Goal: Task Accomplishment & Management: Use online tool/utility

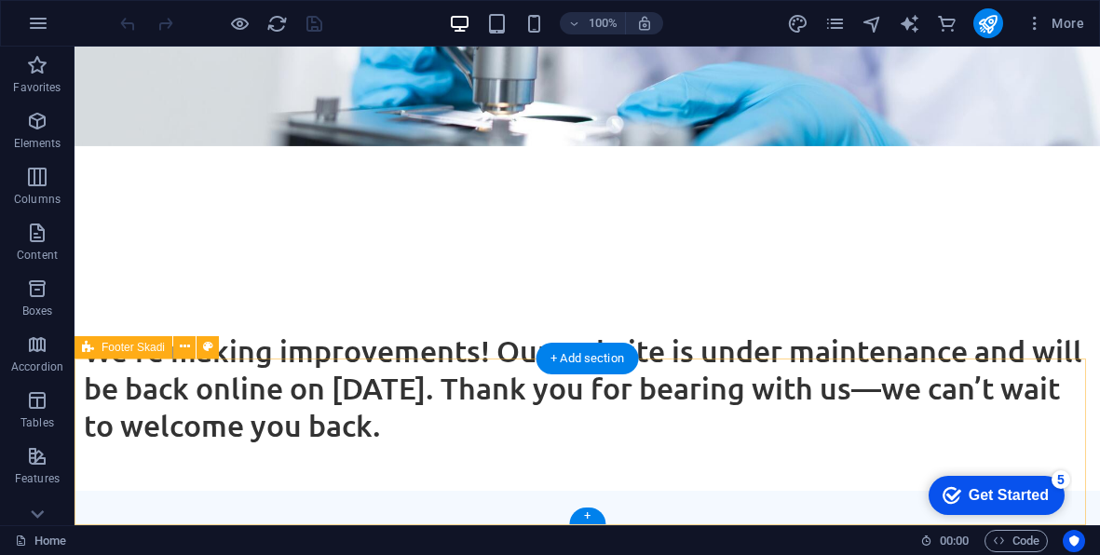
scroll to position [436, 0]
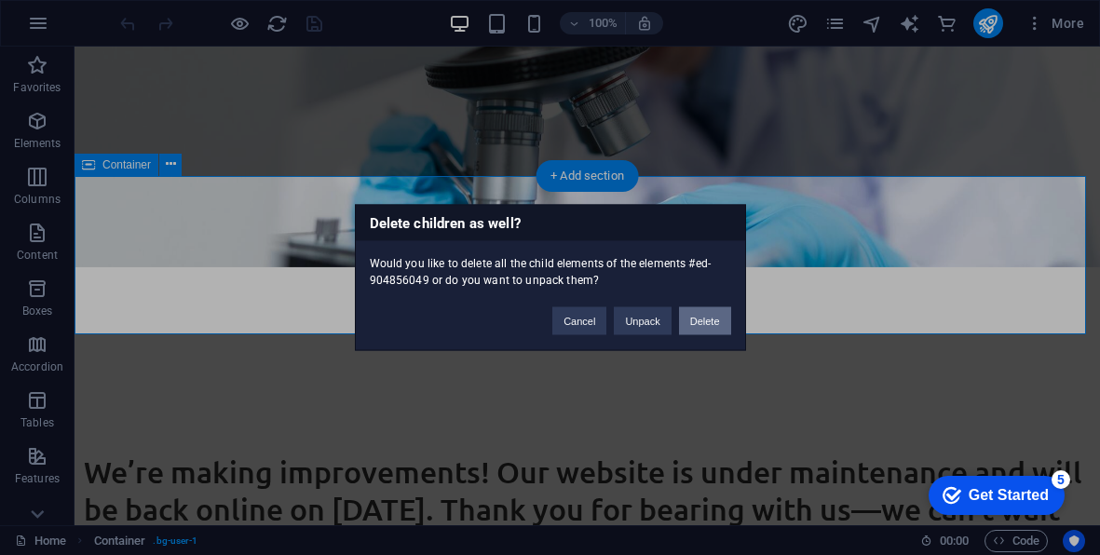
click at [694, 314] on button "Delete" at bounding box center [705, 321] width 52 height 28
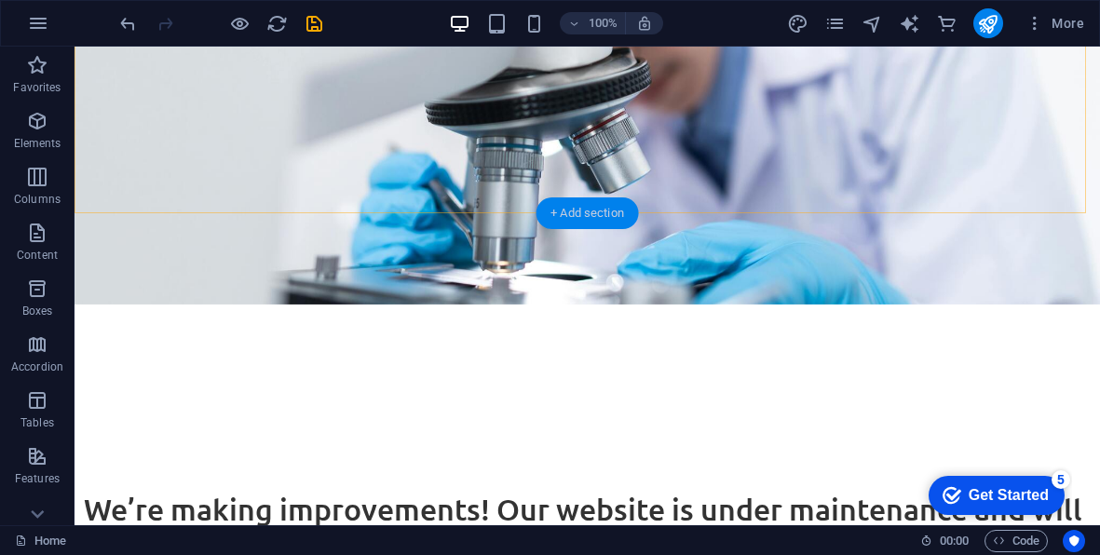
click at [553, 214] on div "+ Add section" at bounding box center [587, 214] width 103 height 32
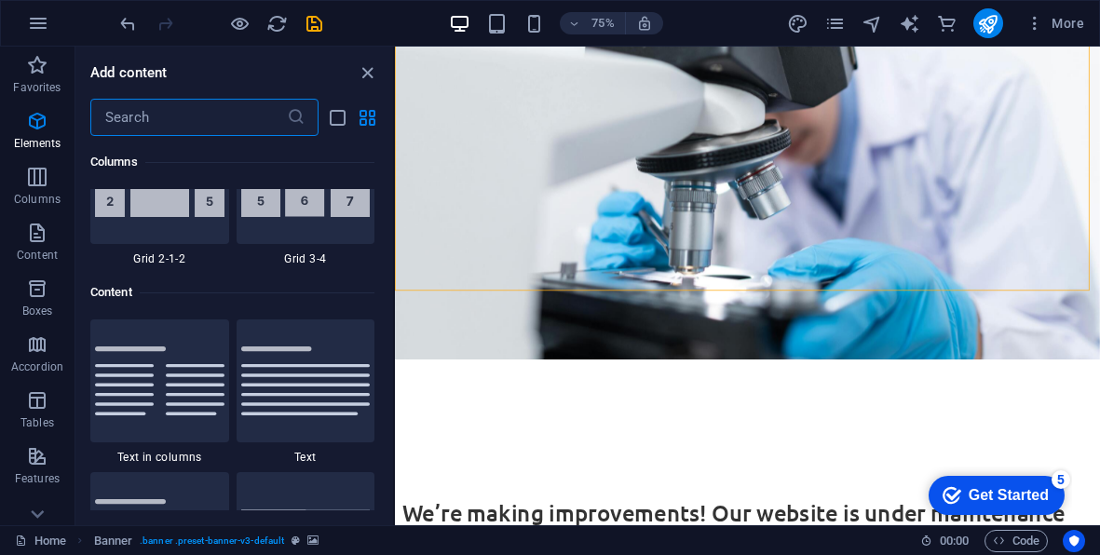
scroll to position [3260, 0]
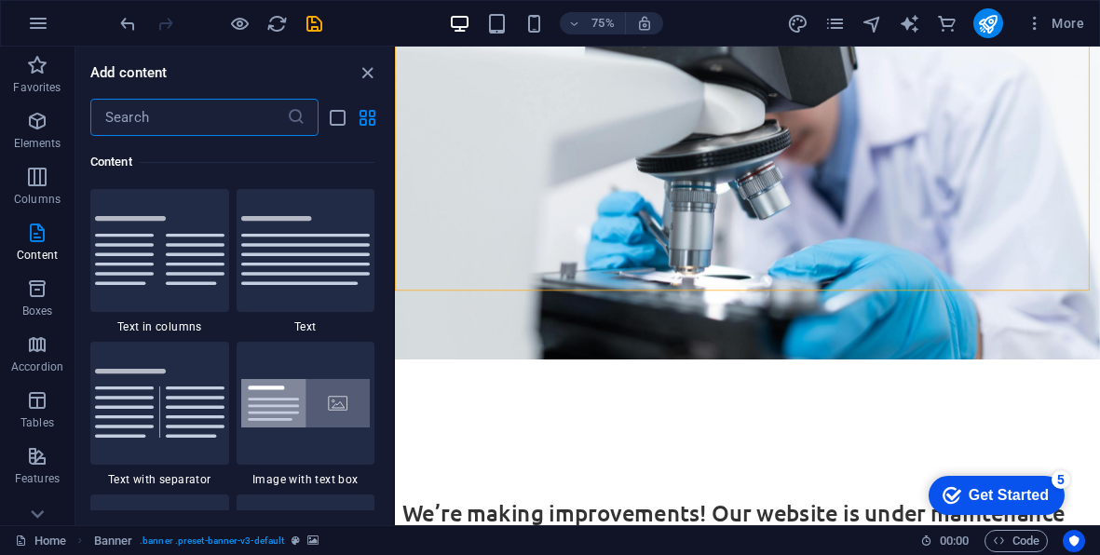
click at [178, 118] on input "text" at bounding box center [188, 117] width 197 height 37
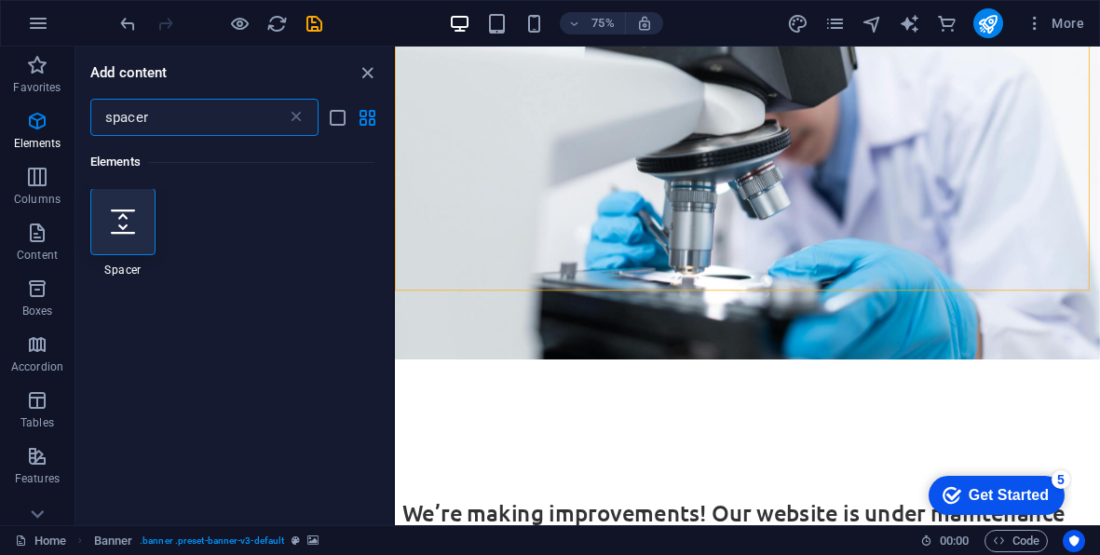
scroll to position [0, 0]
type input "spacer"
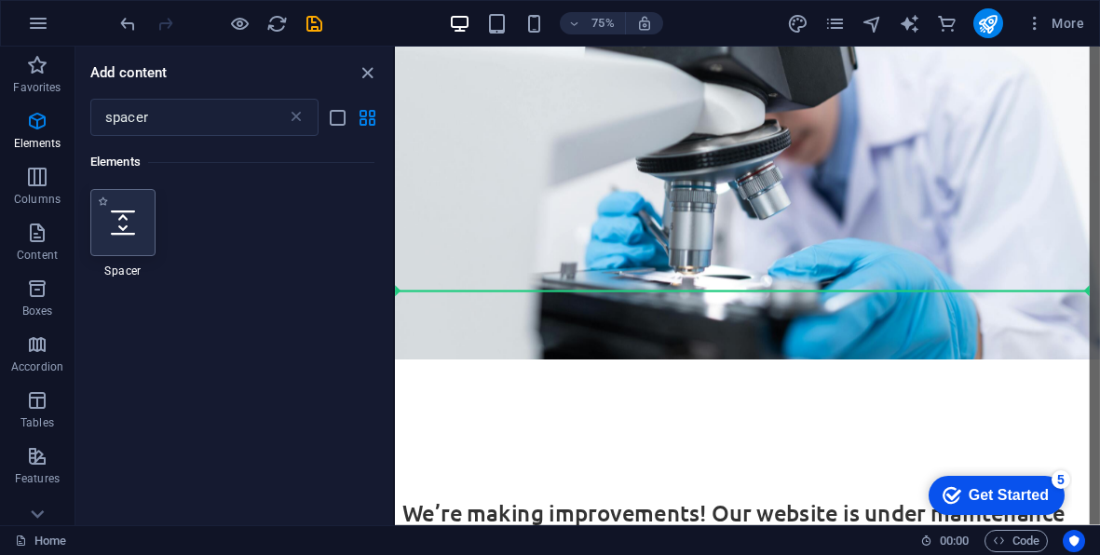
select select "px"
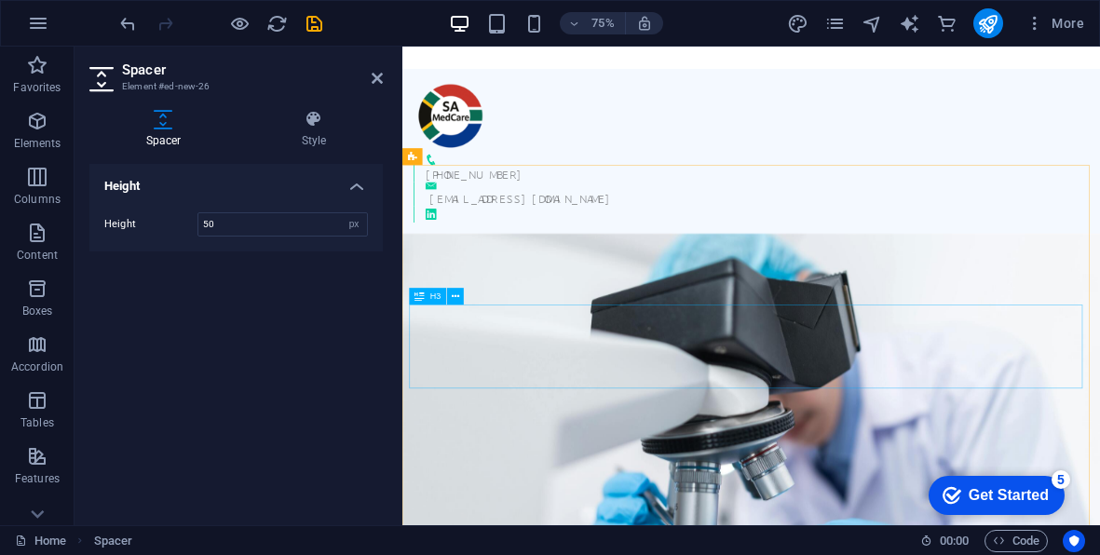
scroll to position [421, 0]
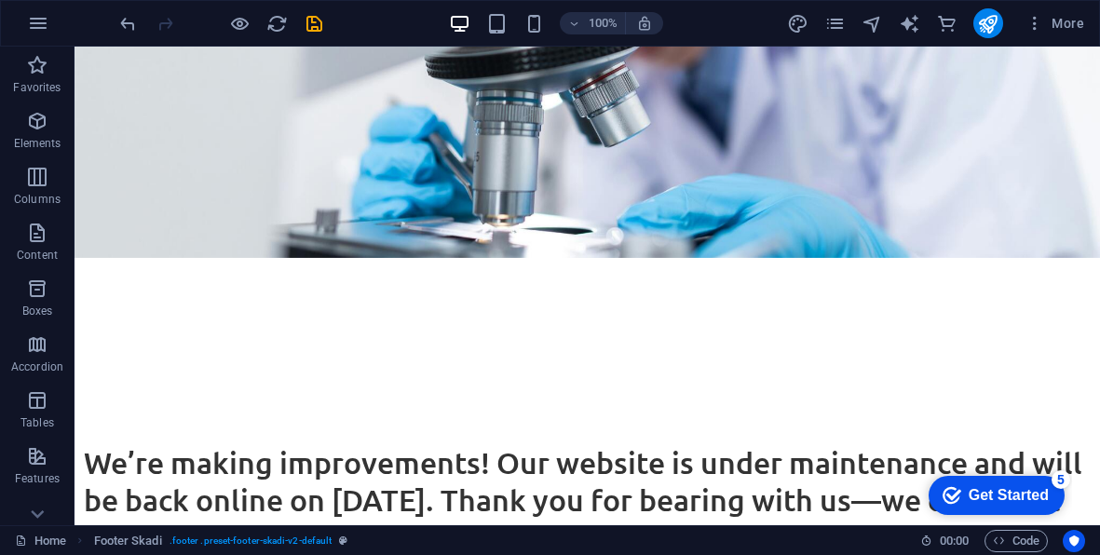
scroll to position [0, 0]
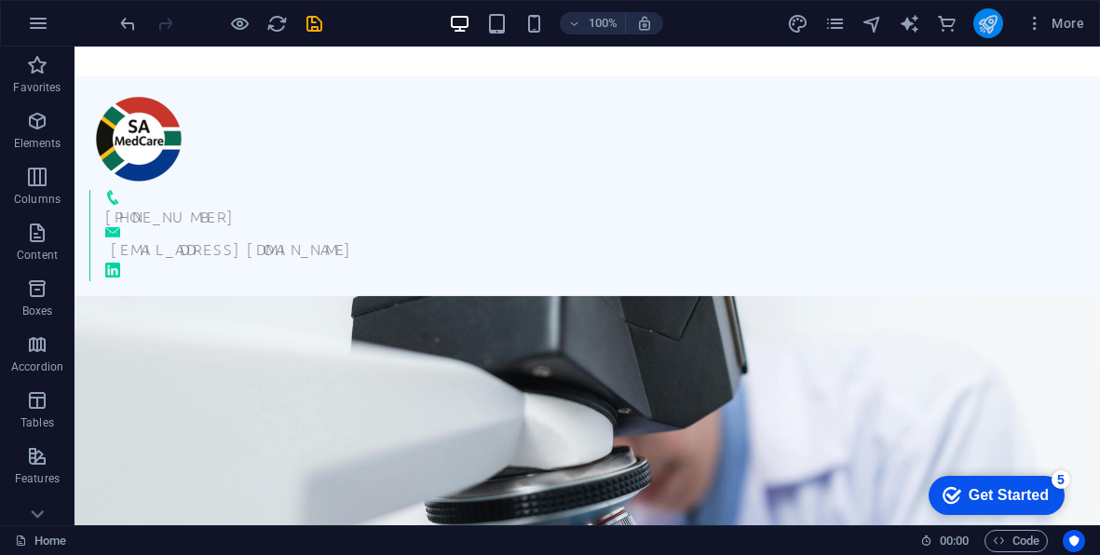
click at [990, 26] on icon "publish" at bounding box center [987, 23] width 21 height 21
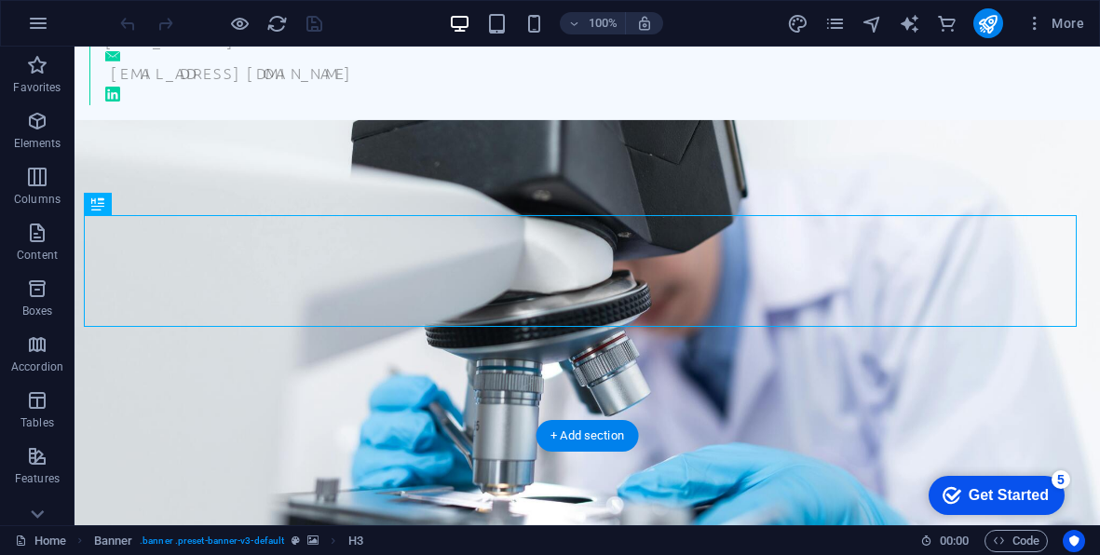
scroll to position [445, 0]
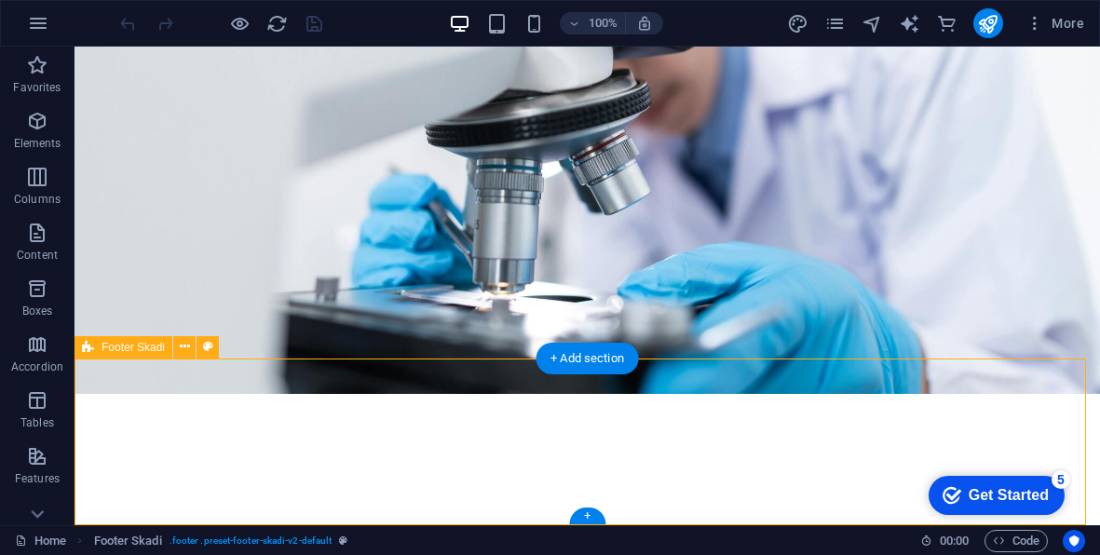
select select "rem"
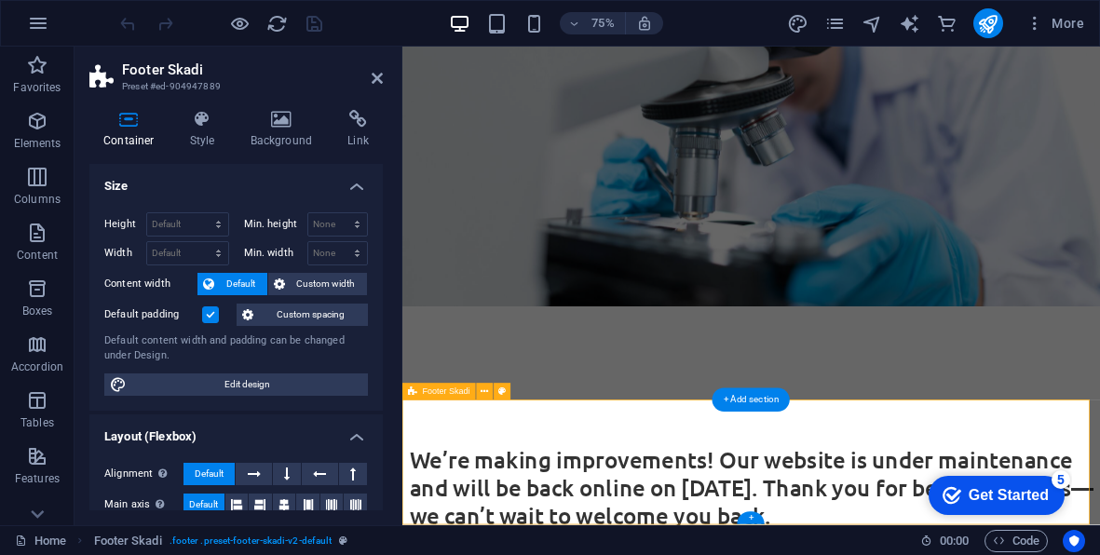
scroll to position [421, 0]
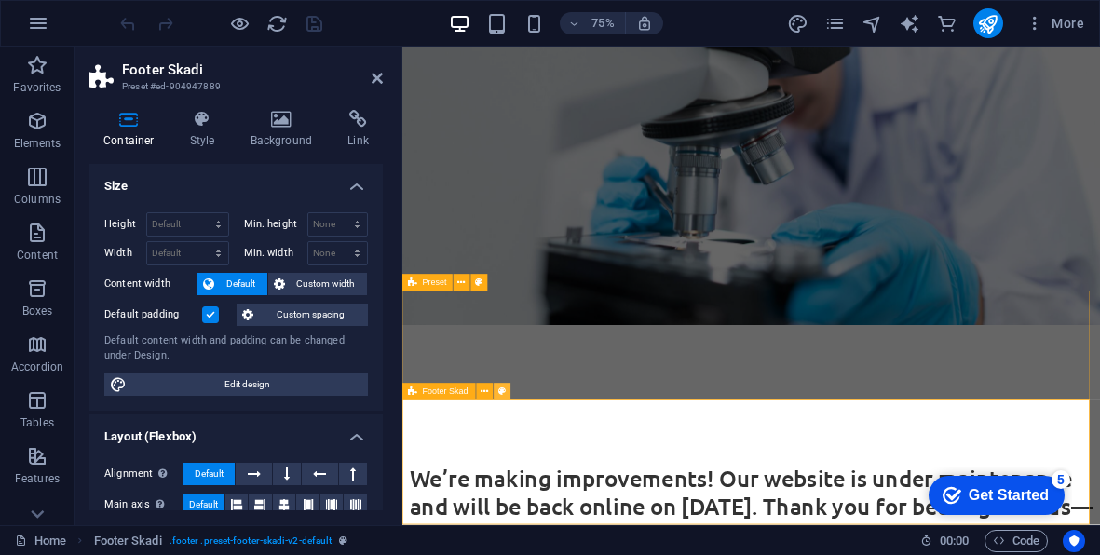
click at [503, 389] on icon at bounding box center [501, 392] width 7 height 15
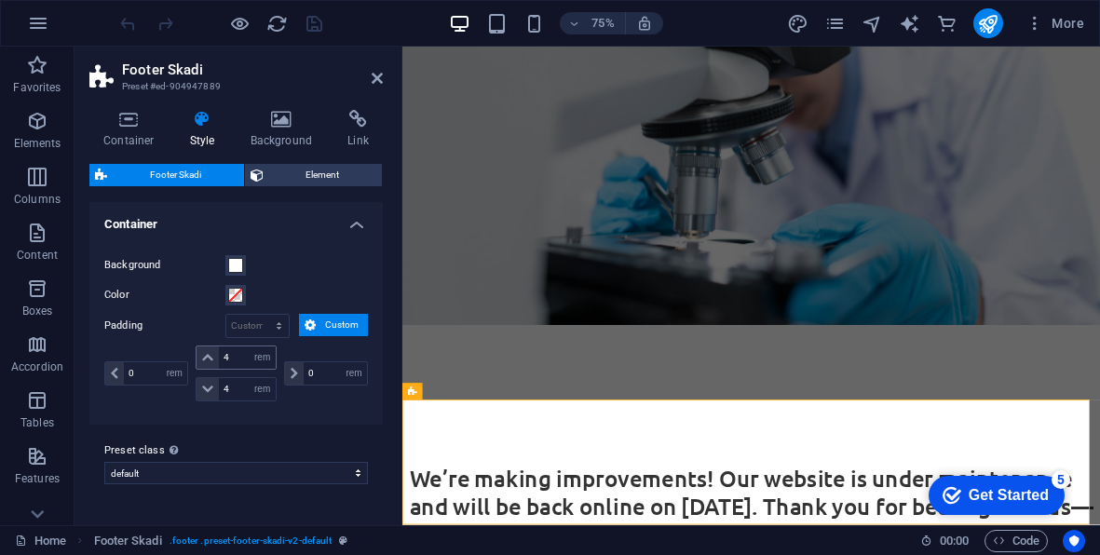
click at [208, 363] on span at bounding box center [208, 358] width 22 height 22
click at [232, 357] on input "4" at bounding box center [247, 358] width 56 height 22
type input "0"
click at [232, 357] on input "0" at bounding box center [247, 358] width 56 height 22
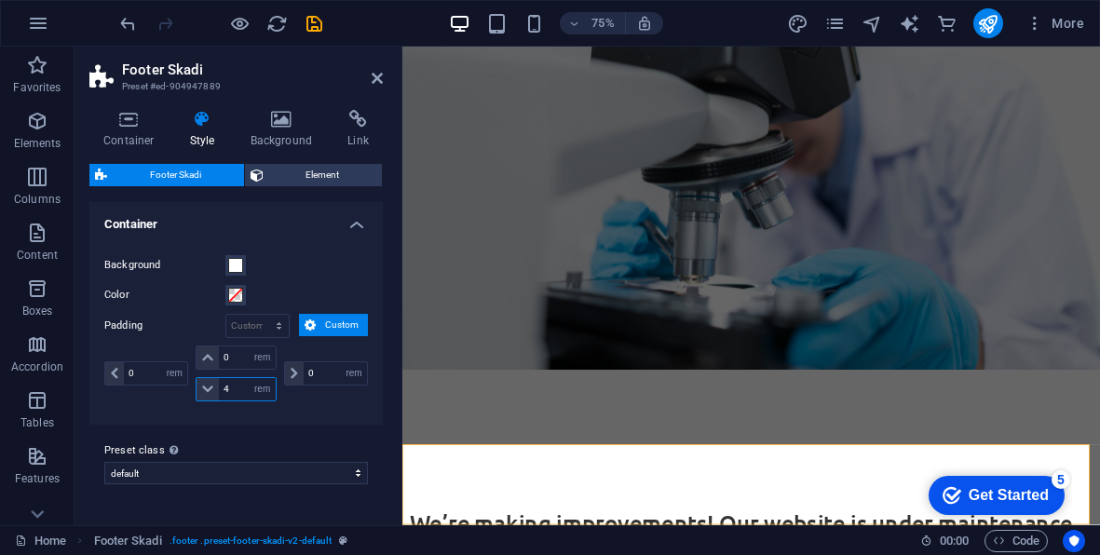
drag, startPoint x: 233, startPoint y: 389, endPoint x: 216, endPoint y: 389, distance: 16.8
click at [216, 389] on div "4 px rem % vh vw" at bounding box center [236, 389] width 80 height 24
type input "2"
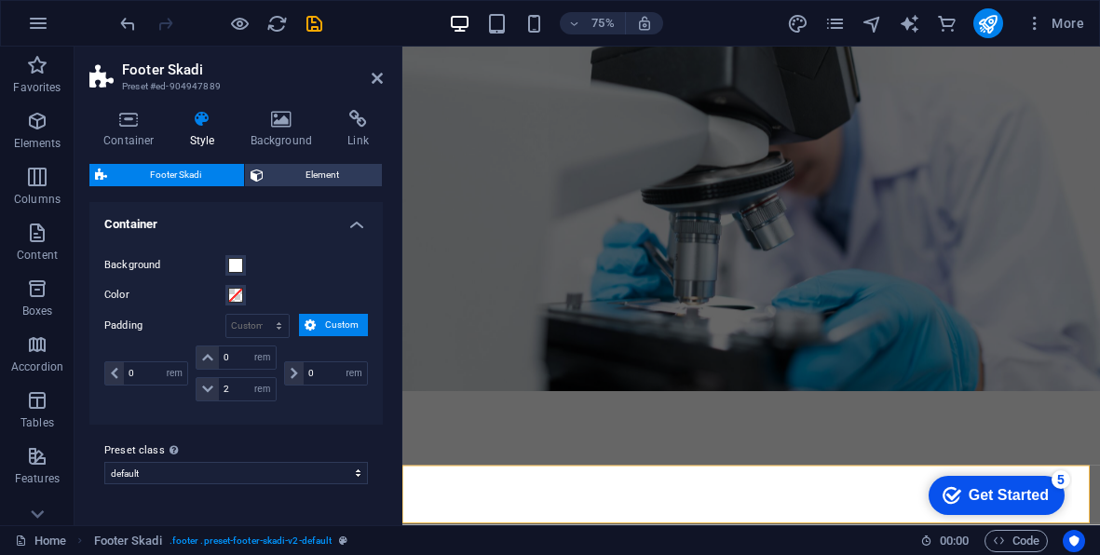
scroll to position [332, 0]
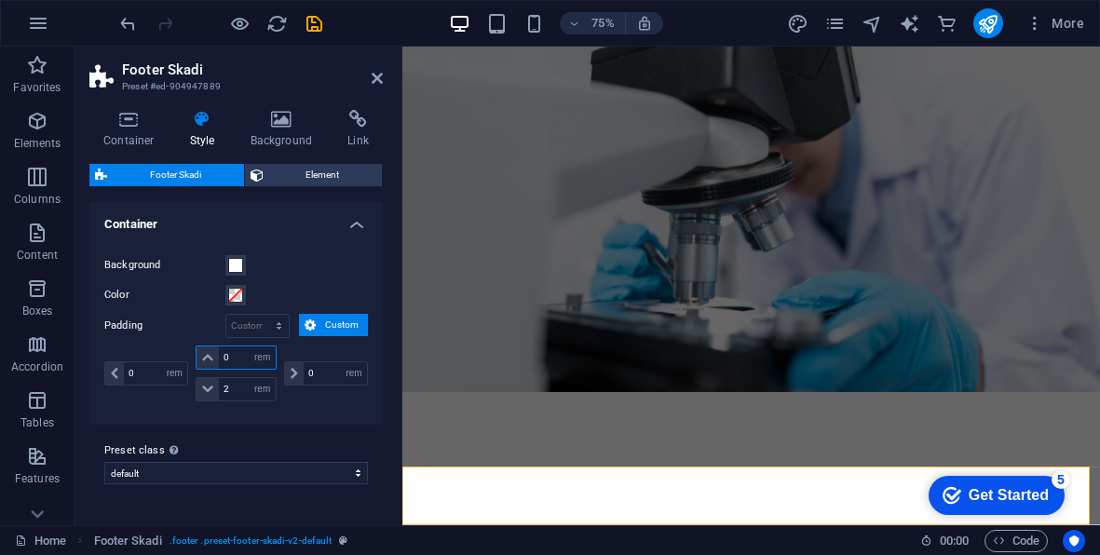
drag, startPoint x: 233, startPoint y: 359, endPoint x: 216, endPoint y: 359, distance: 16.8
click at [216, 359] on div "0 px rem % vh vw" at bounding box center [236, 358] width 80 height 24
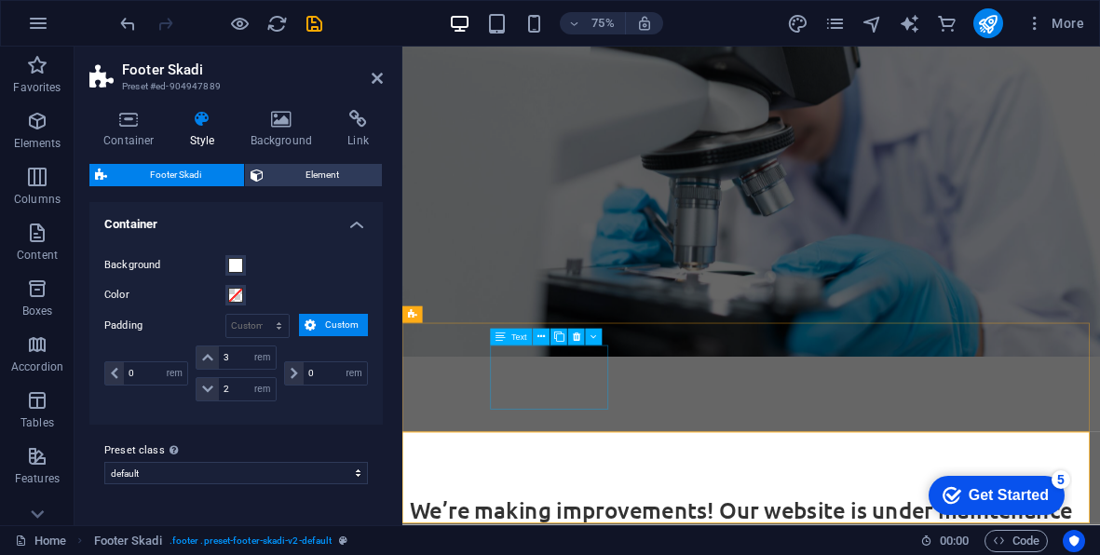
scroll to position [376, 0]
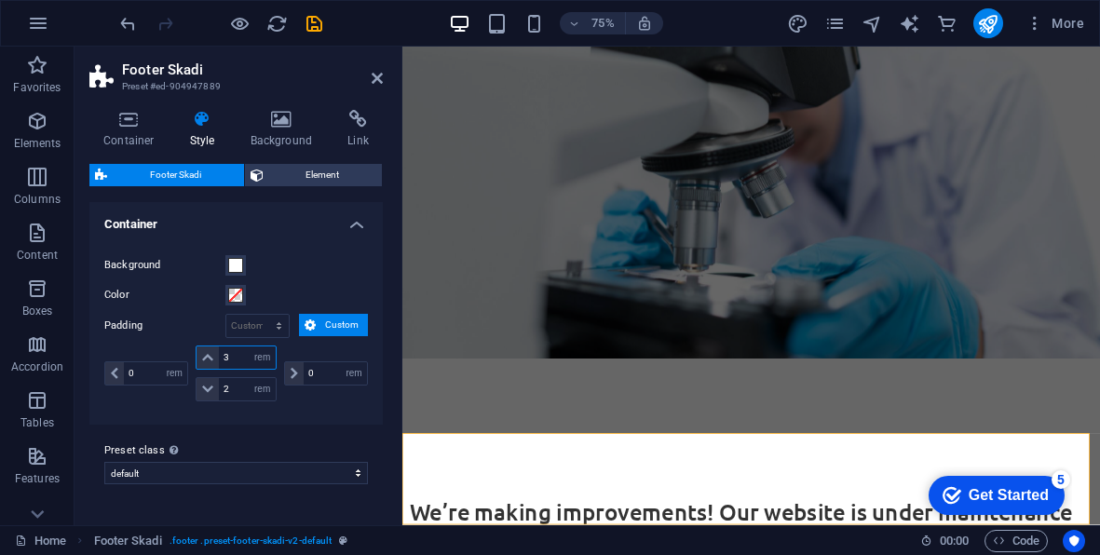
drag, startPoint x: 234, startPoint y: 359, endPoint x: 216, endPoint y: 359, distance: 17.7
click at [216, 359] on div "3 px rem % vh vw" at bounding box center [236, 358] width 80 height 24
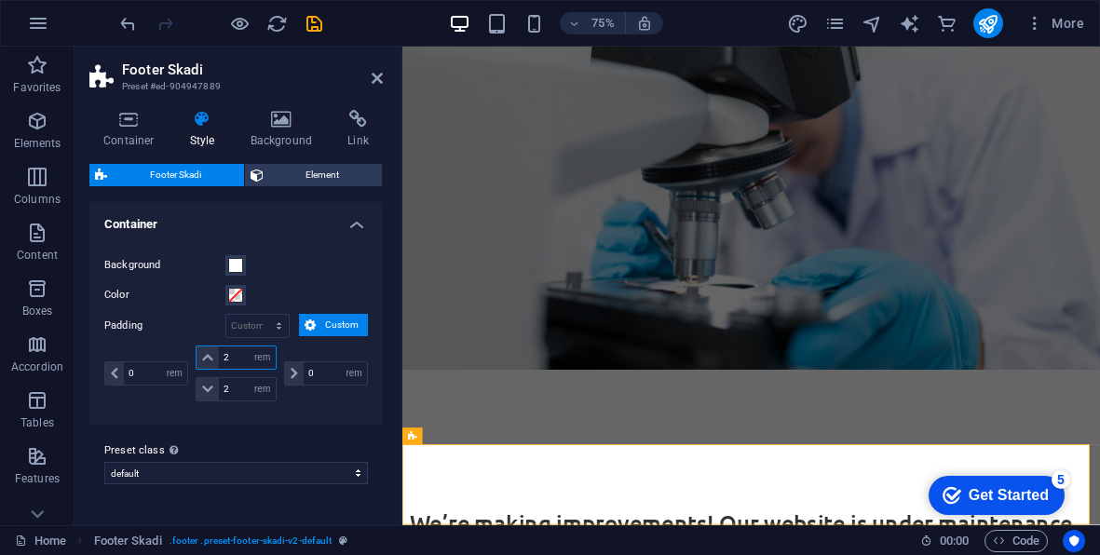
drag, startPoint x: 233, startPoint y: 355, endPoint x: 221, endPoint y: 355, distance: 12.1
click at [222, 355] on input "2" at bounding box center [247, 358] width 56 height 22
type input "1"
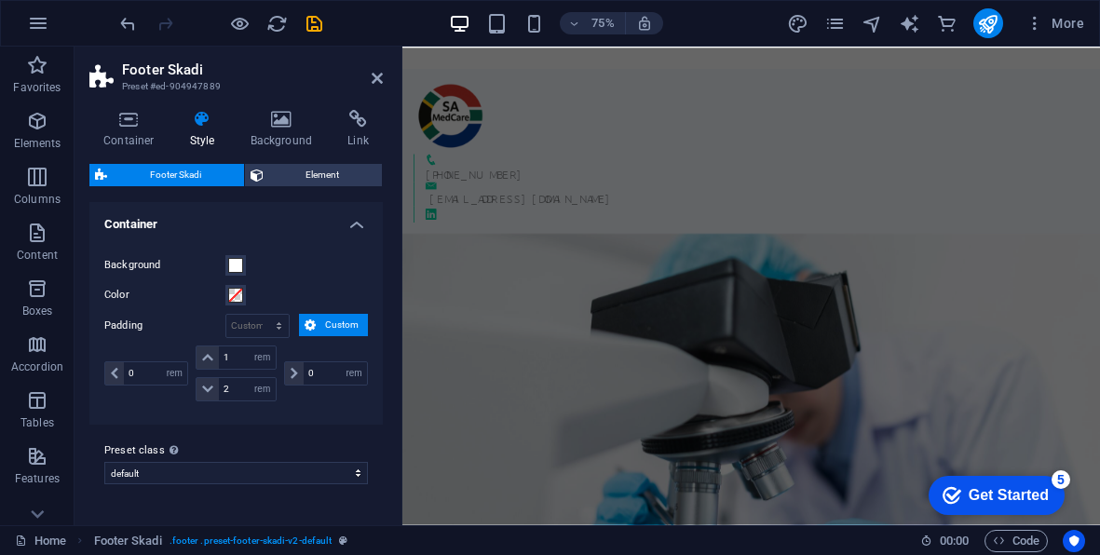
scroll to position [0, 0]
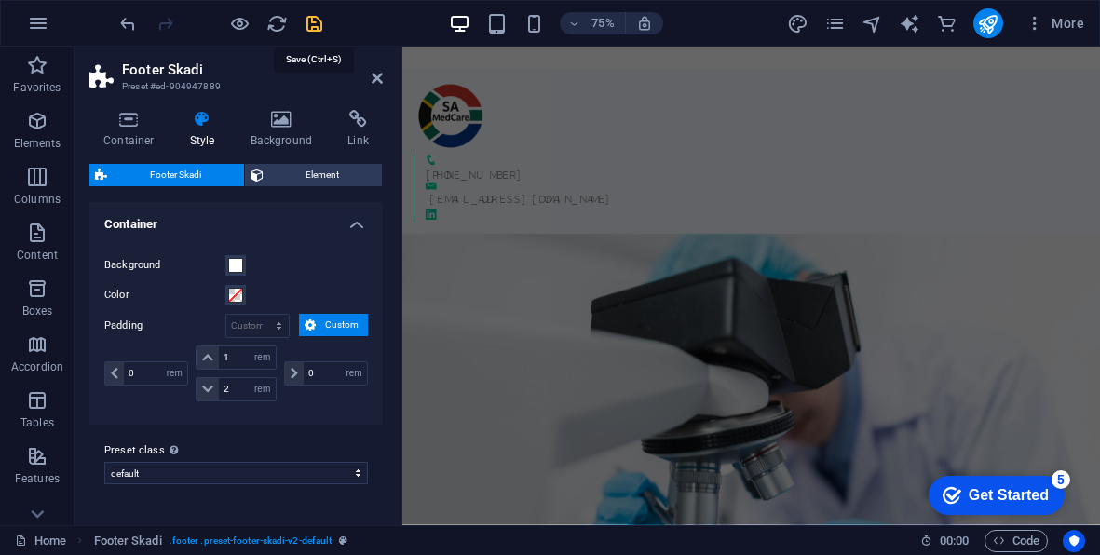
click at [313, 26] on icon "save" at bounding box center [314, 23] width 21 height 21
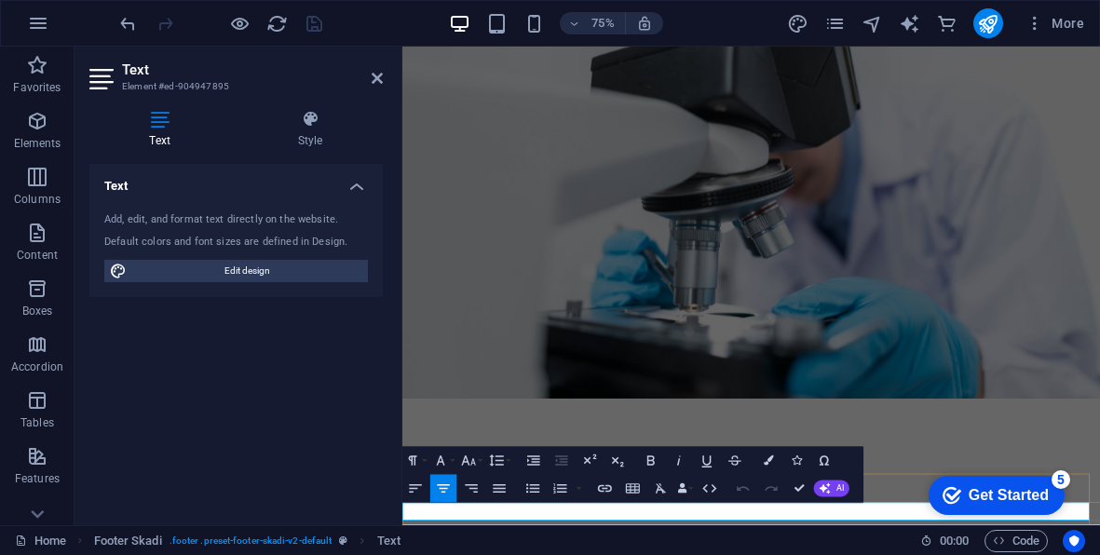
drag, startPoint x: 839, startPoint y: 668, endPoint x: 655, endPoint y: 668, distance: 184.5
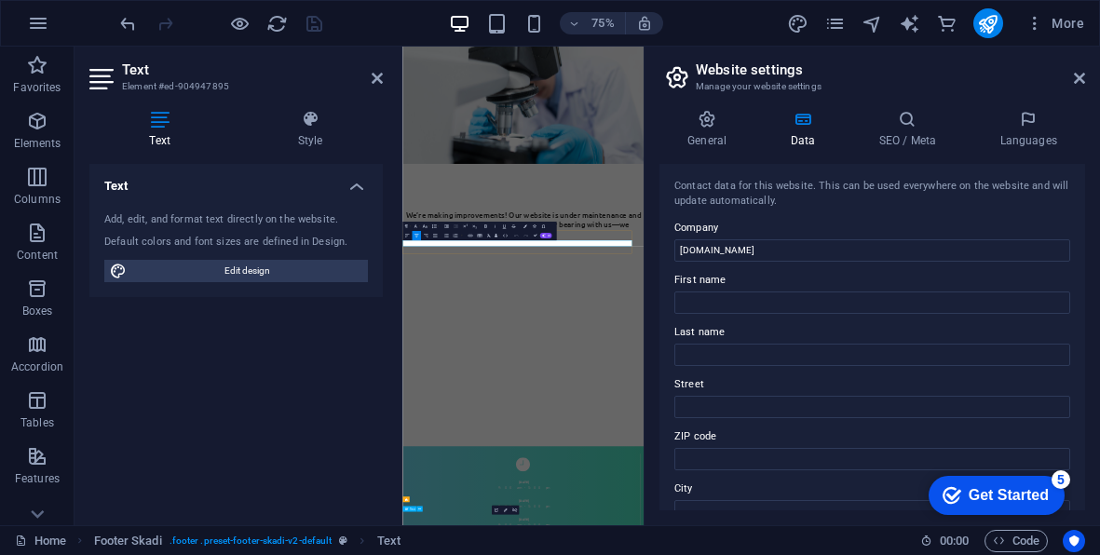
scroll to position [156, 0]
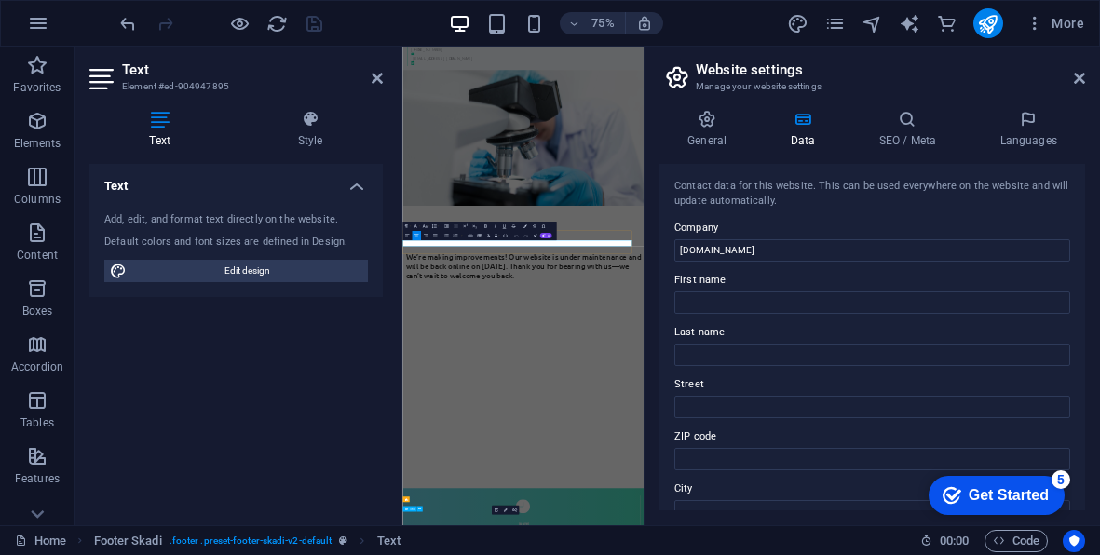
click at [701, 511] on div "General Data SEO / Meta Languages Website name samedcare.co.za Logo Drag files …" at bounding box center [873, 310] width 456 height 430
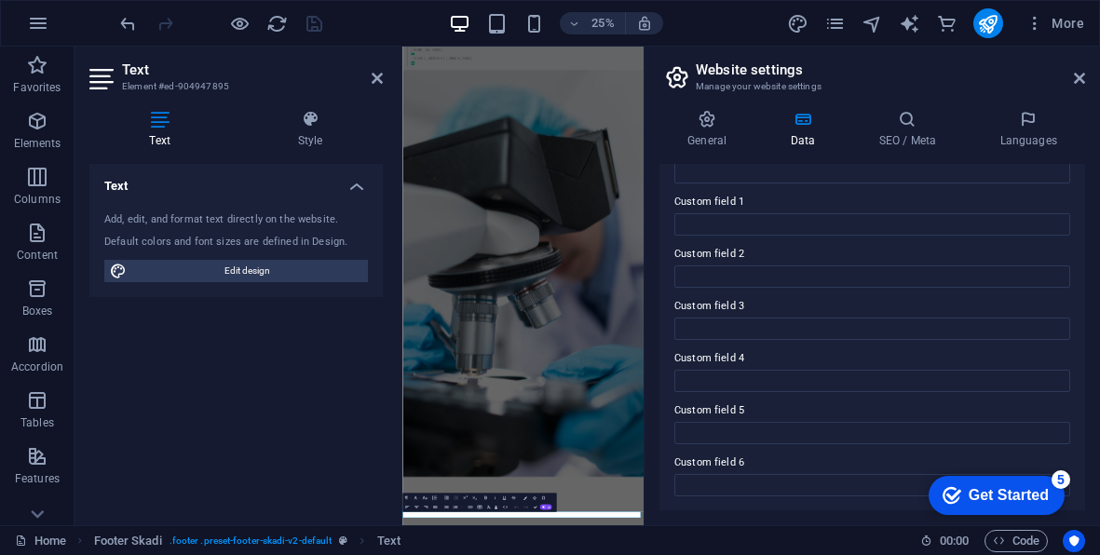
scroll to position [547, 0]
click at [699, 119] on icon at bounding box center [707, 119] width 95 height 19
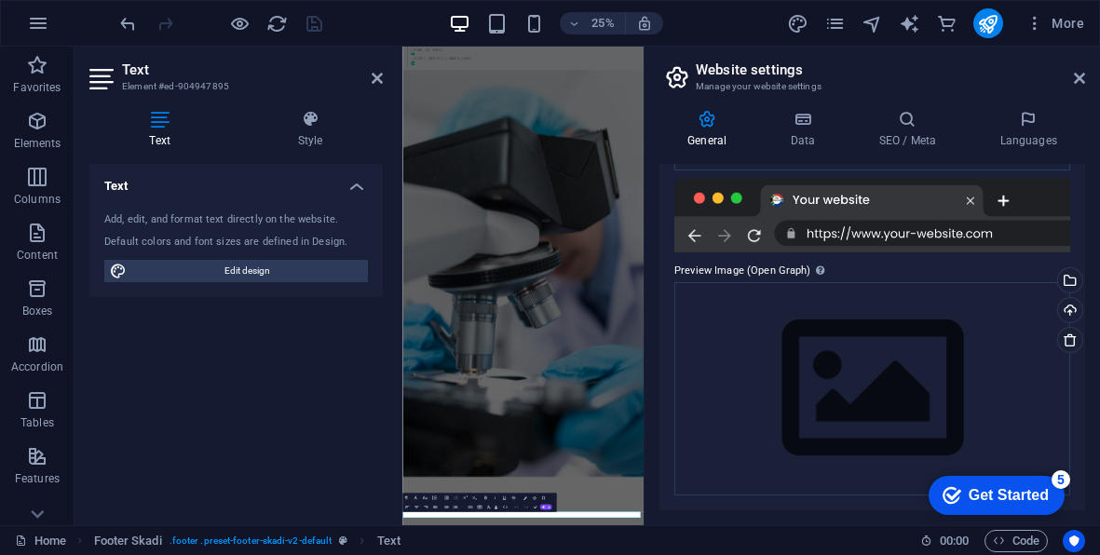
scroll to position [410, 0]
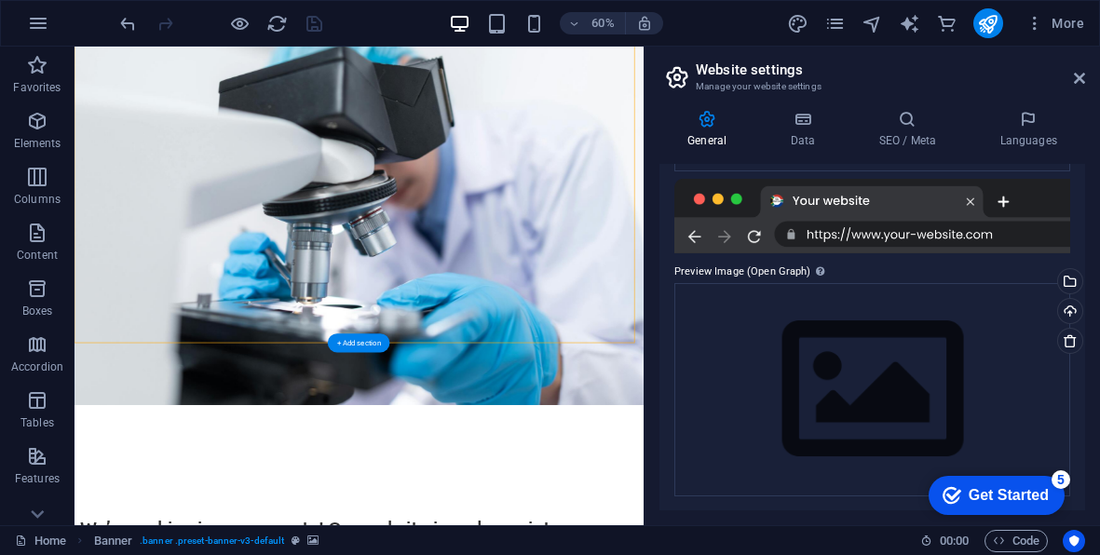
scroll to position [322, 0]
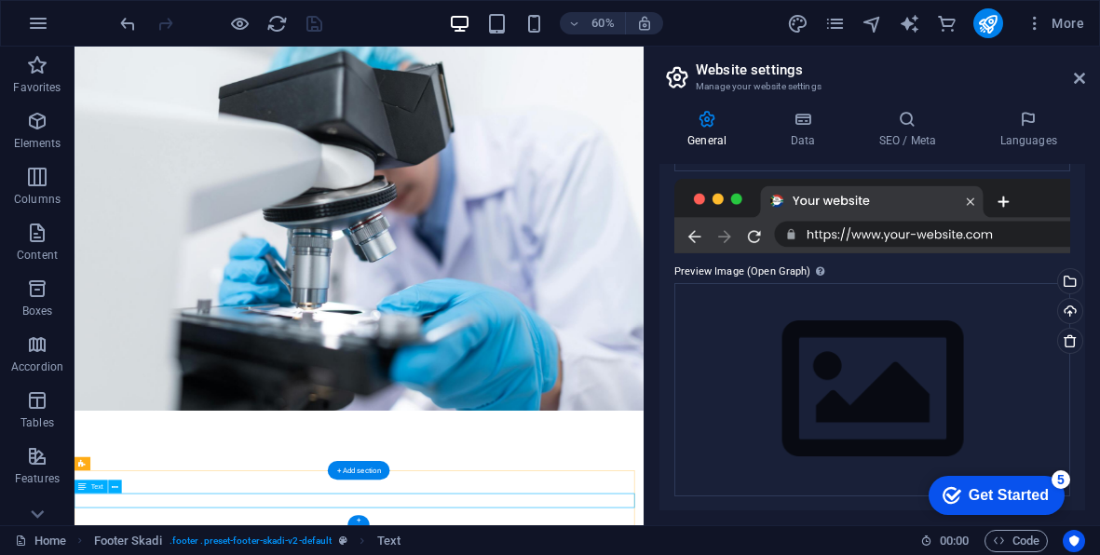
click at [96, 485] on span "Text" at bounding box center [97, 487] width 12 height 7
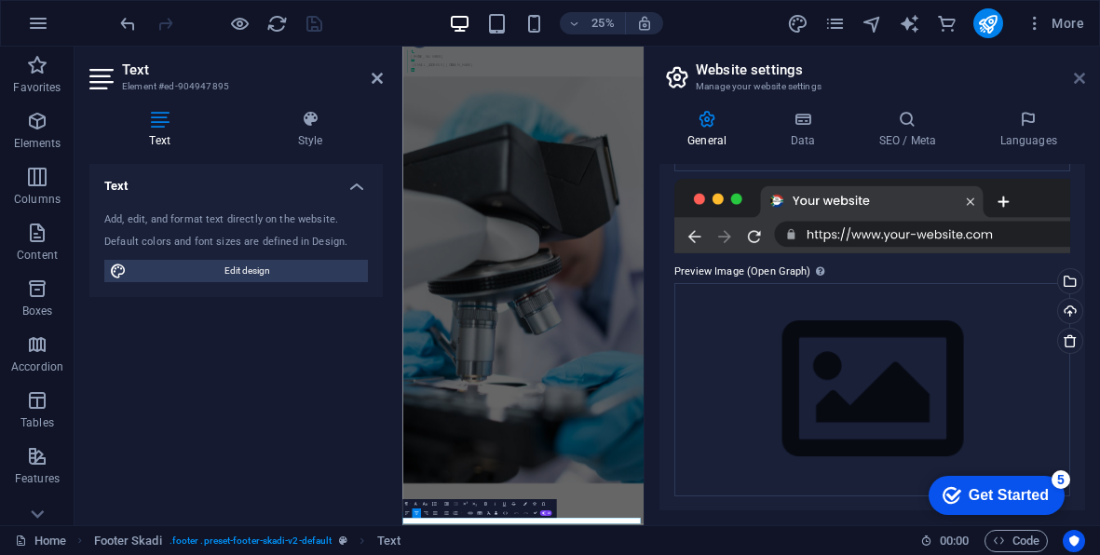
click at [1080, 79] on icon at bounding box center [1079, 78] width 11 height 15
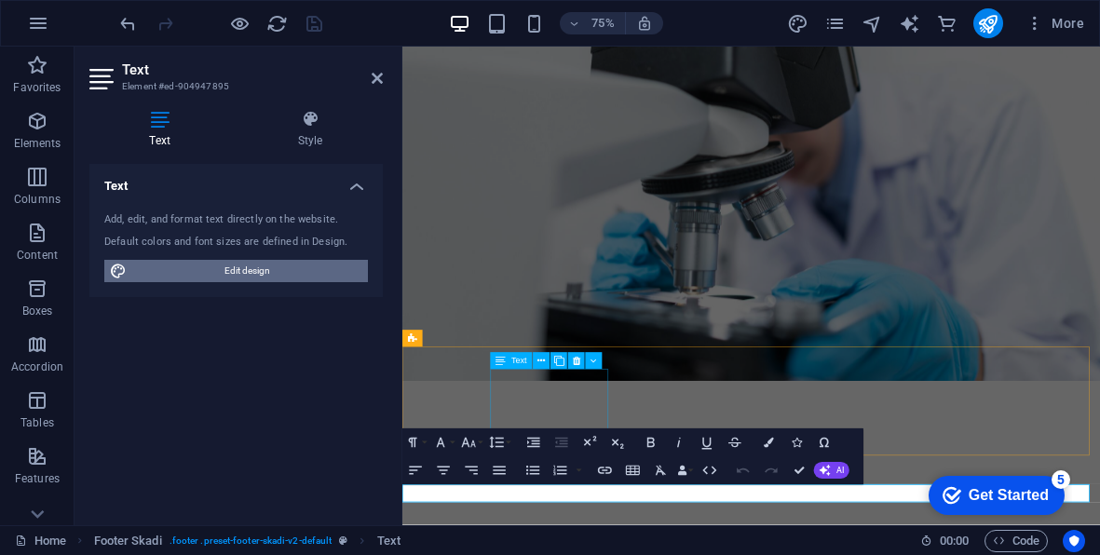
click at [279, 269] on span "Edit design" at bounding box center [247, 271] width 230 height 22
select select "rem"
select select "300"
select select "px"
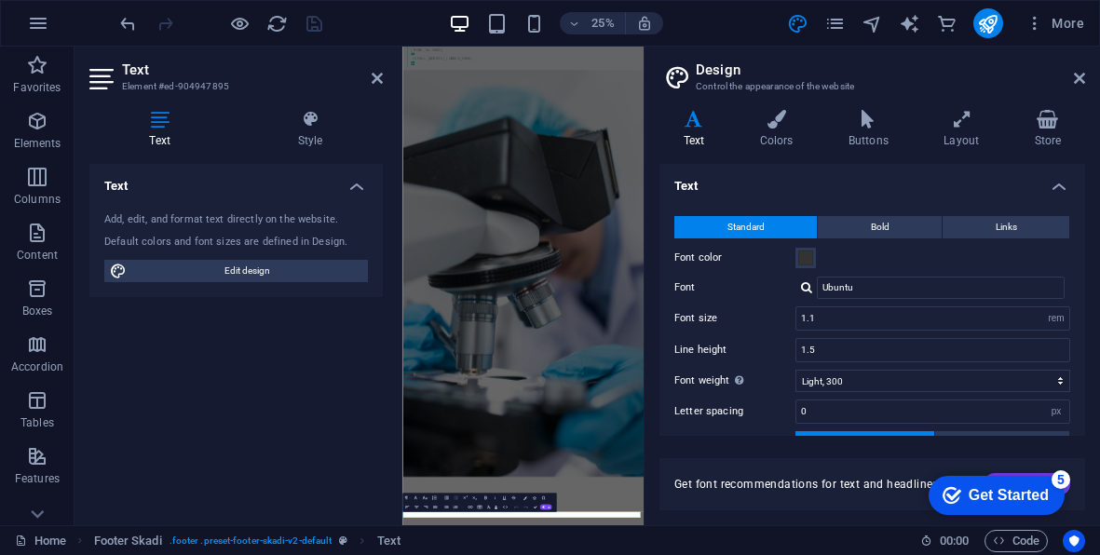
scroll to position [0, 0]
click at [872, 134] on h4 "Buttons" at bounding box center [872, 129] width 95 height 39
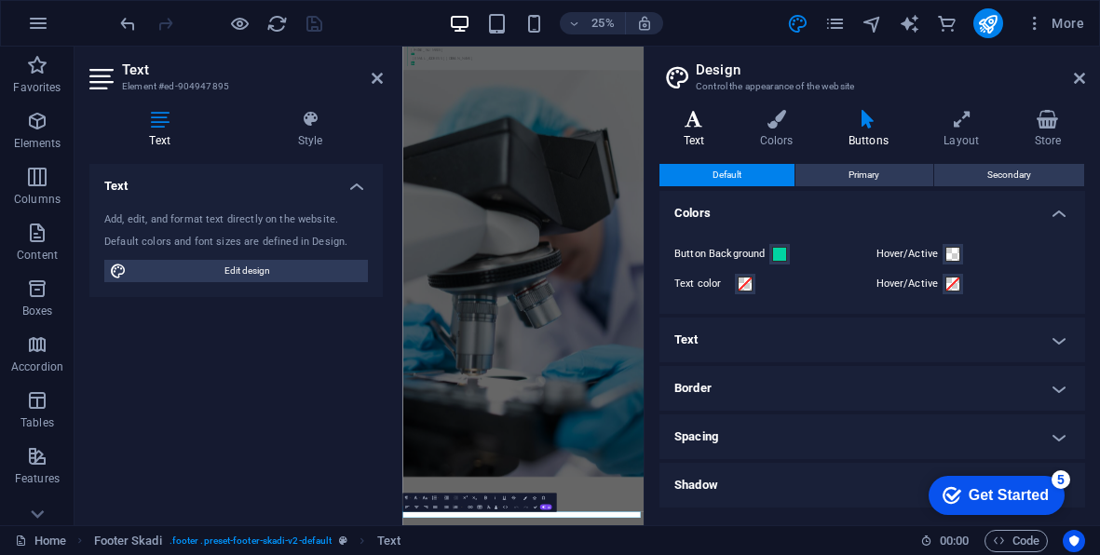
click at [690, 130] on h4 "Text" at bounding box center [698, 129] width 76 height 39
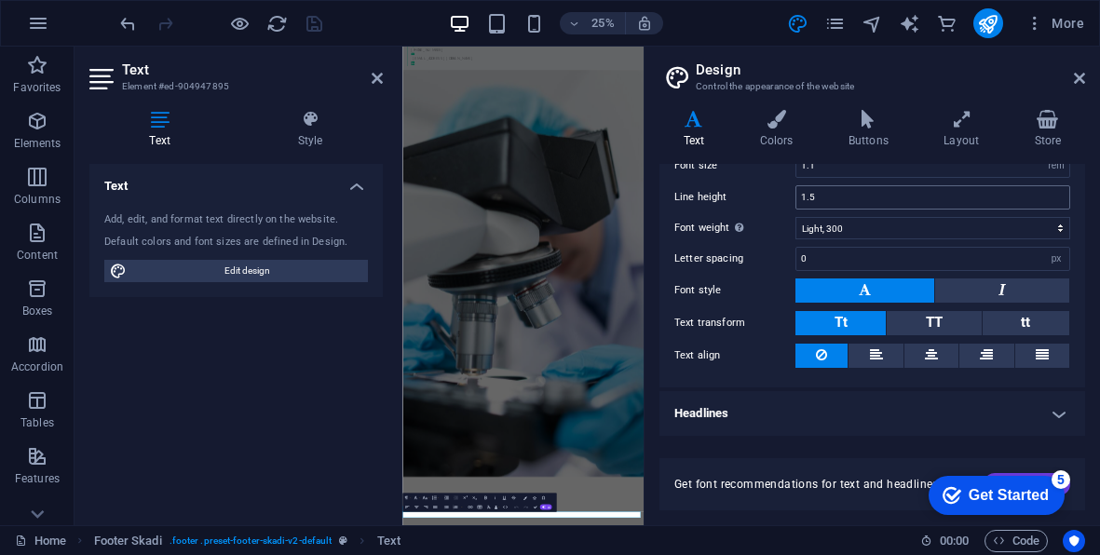
scroll to position [152, 0]
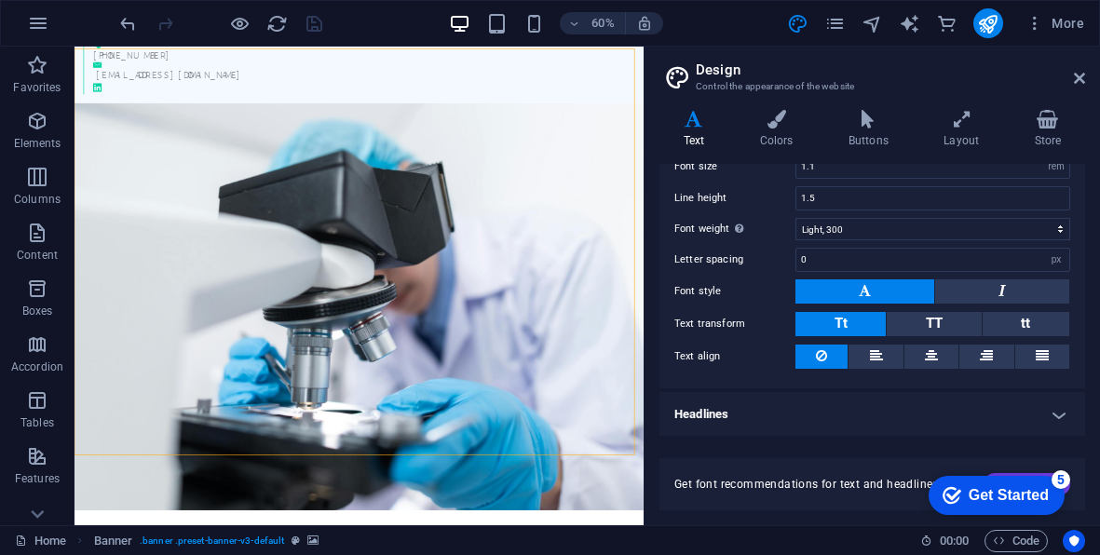
click at [804, 426] on h4 "Headlines" at bounding box center [873, 414] width 426 height 45
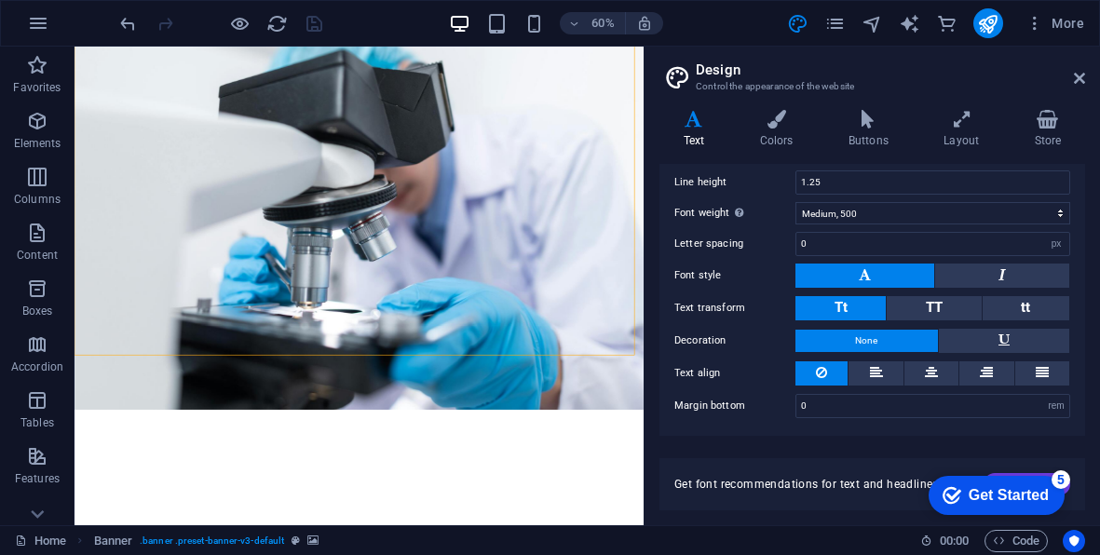
scroll to position [322, 0]
click at [1085, 71] on icon at bounding box center [1079, 78] width 11 height 15
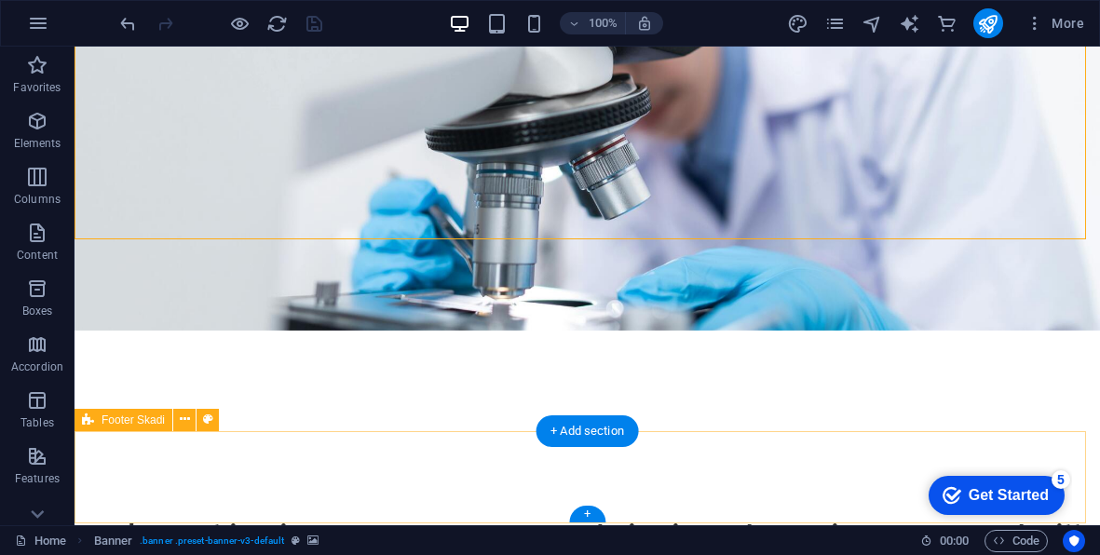
scroll to position [371, 0]
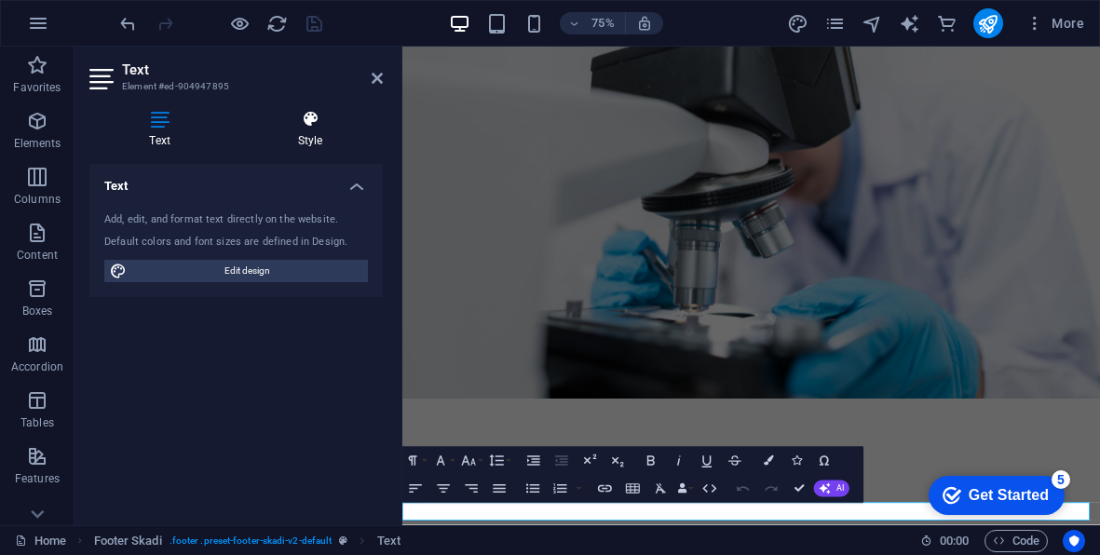
click at [302, 124] on icon at bounding box center [310, 119] width 145 height 19
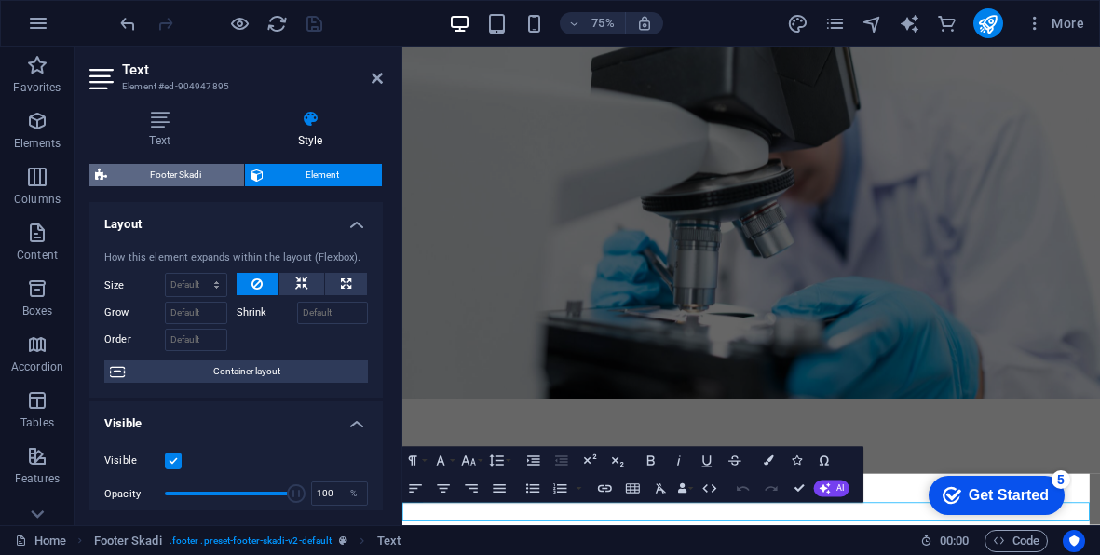
click at [167, 167] on span "Footer Skadi" at bounding box center [176, 175] width 126 height 22
select select "rem"
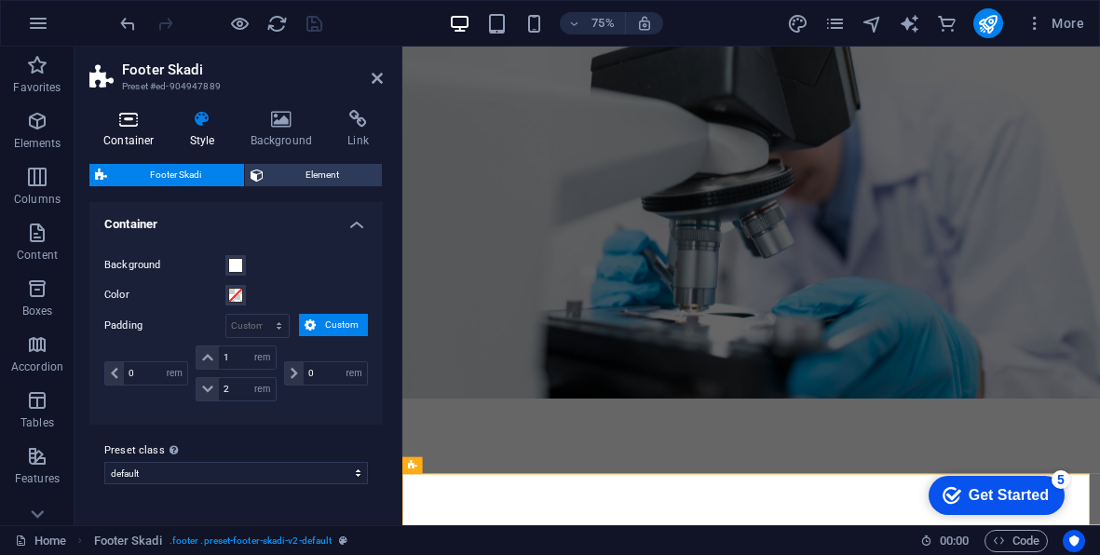
click at [135, 126] on icon at bounding box center [128, 119] width 79 height 19
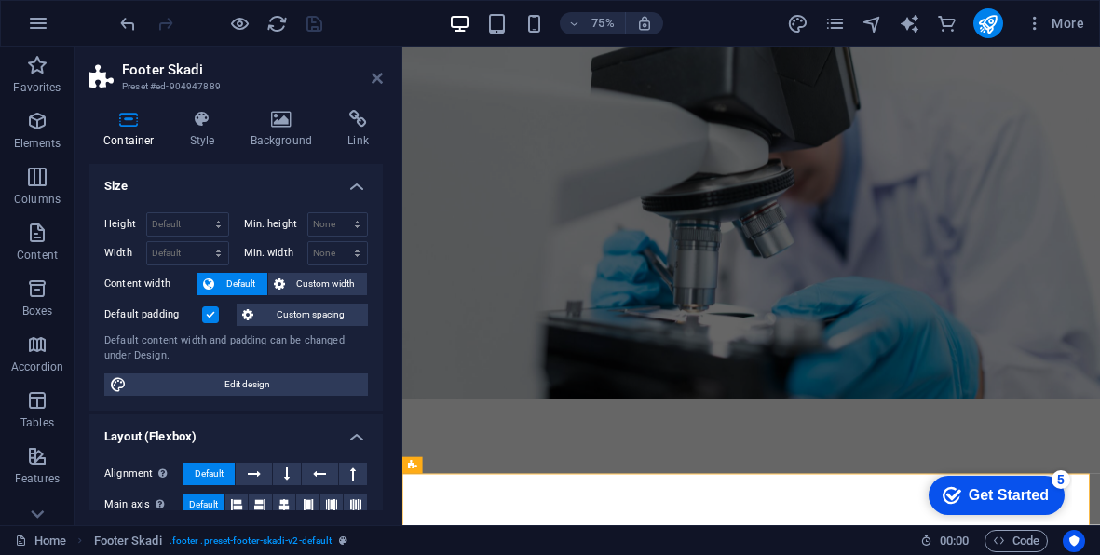
click at [374, 76] on icon at bounding box center [377, 78] width 11 height 15
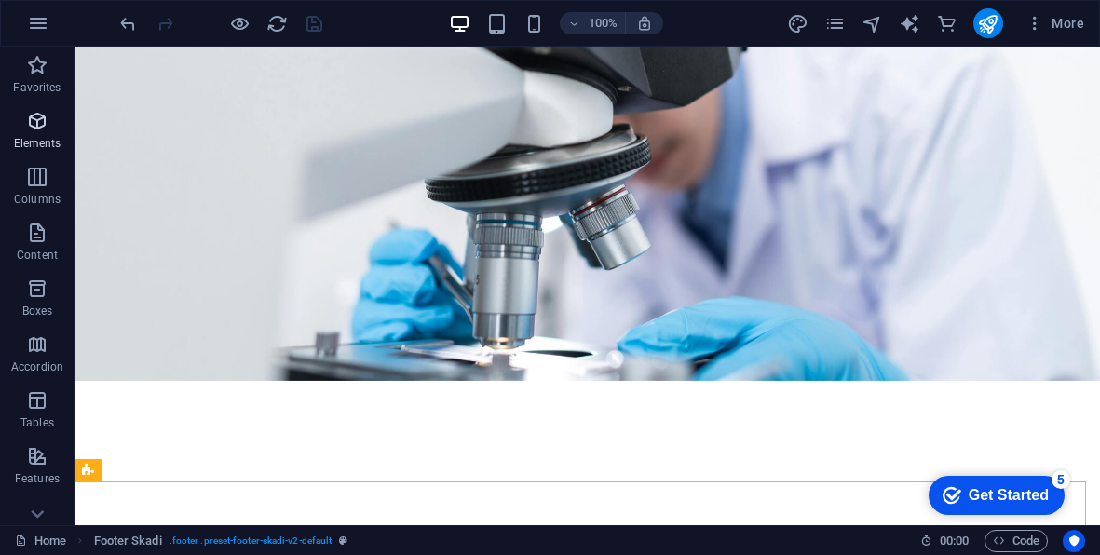
click at [47, 130] on icon "button" at bounding box center [37, 121] width 22 height 22
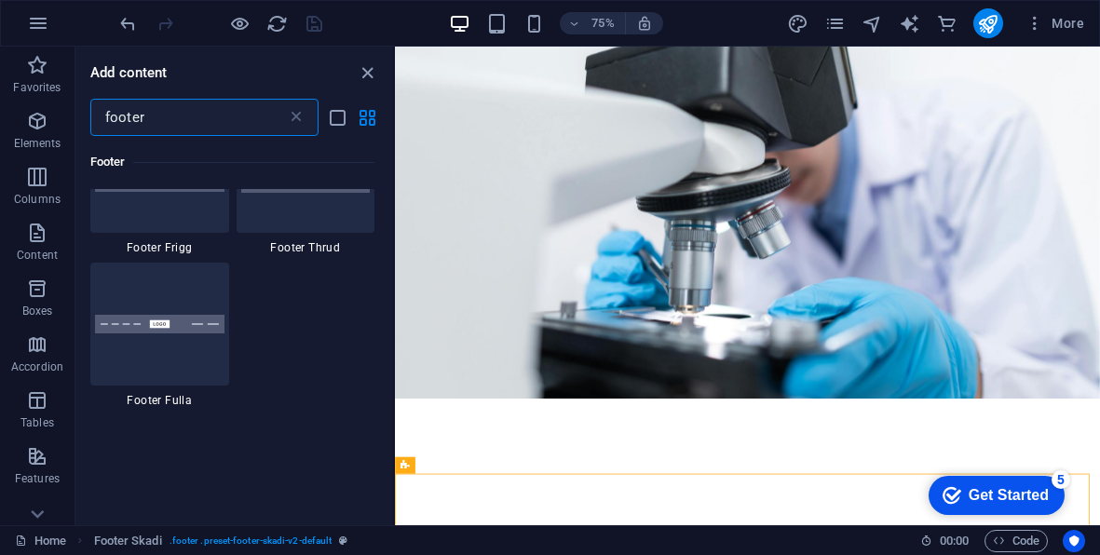
scroll to position [949, 0]
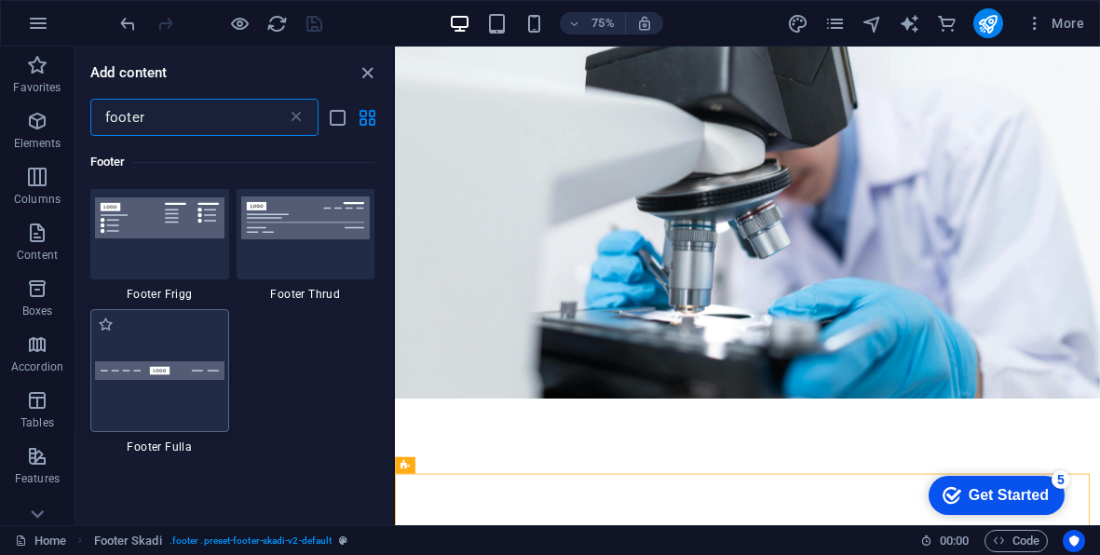
type input "footer"
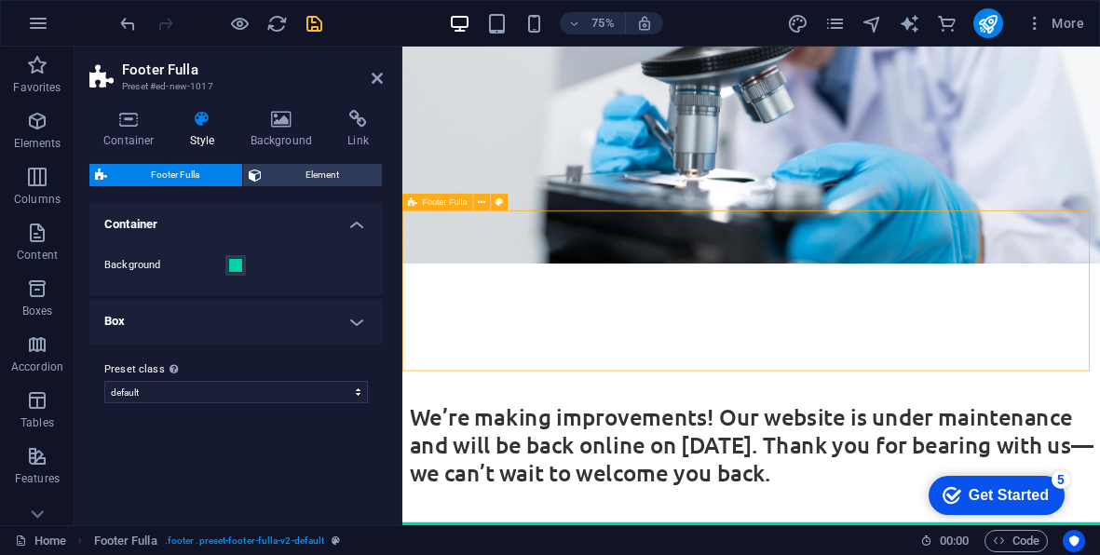
scroll to position [540, 0]
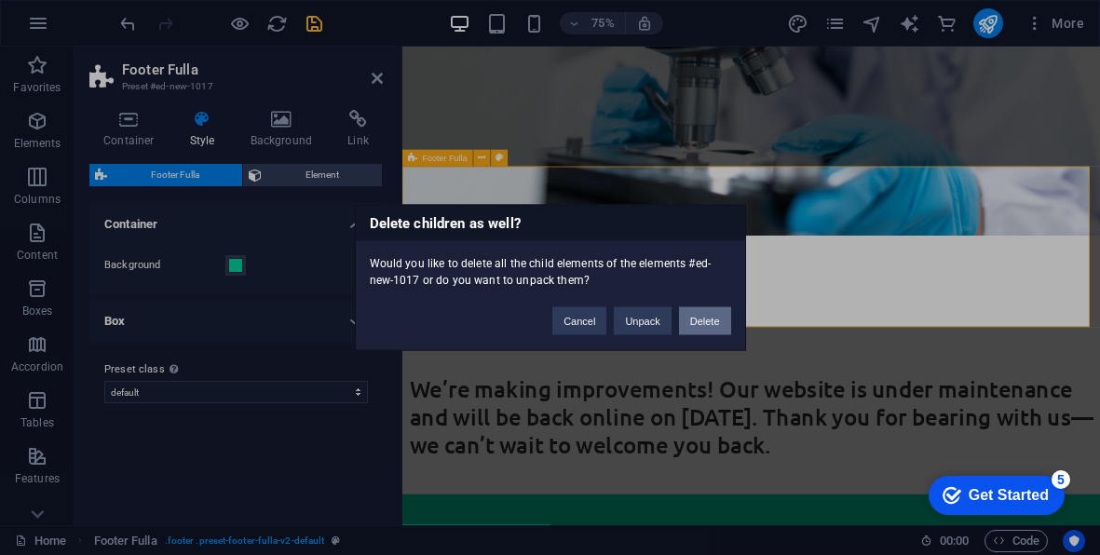
click at [685, 318] on button "Delete" at bounding box center [705, 321] width 52 height 28
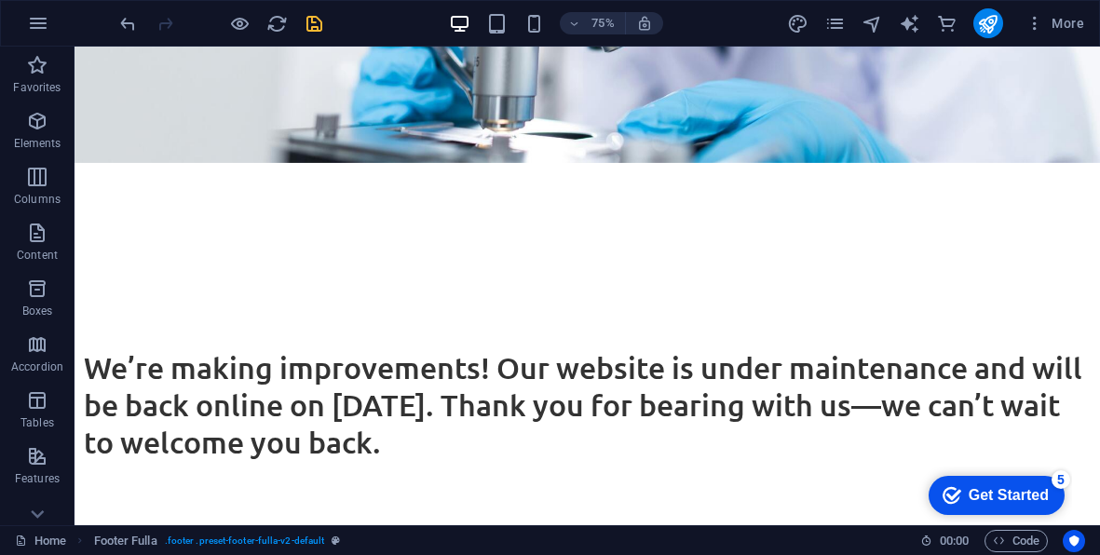
scroll to position [371, 0]
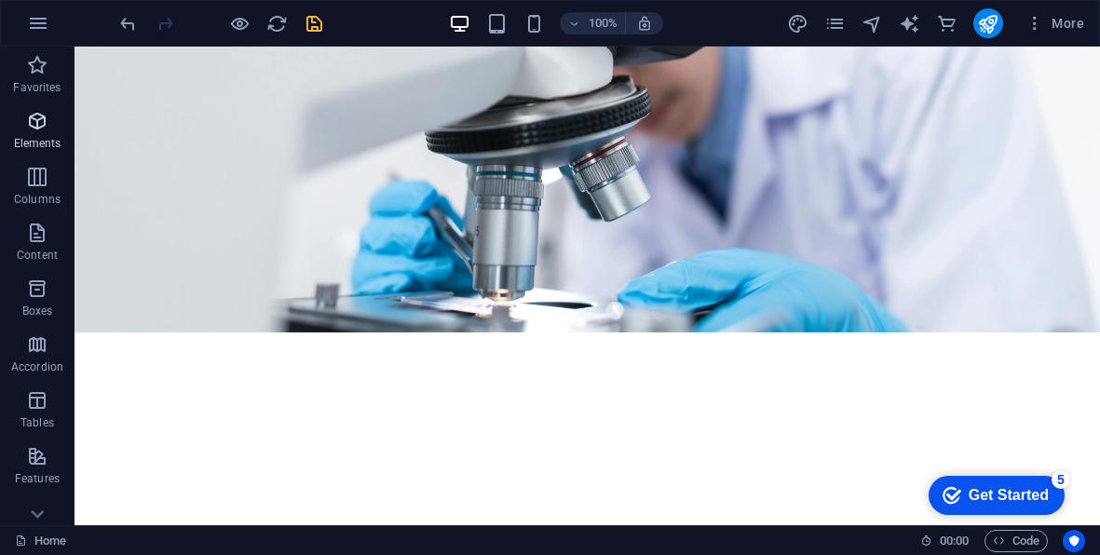
click at [37, 137] on p "Elements" at bounding box center [38, 143] width 48 height 15
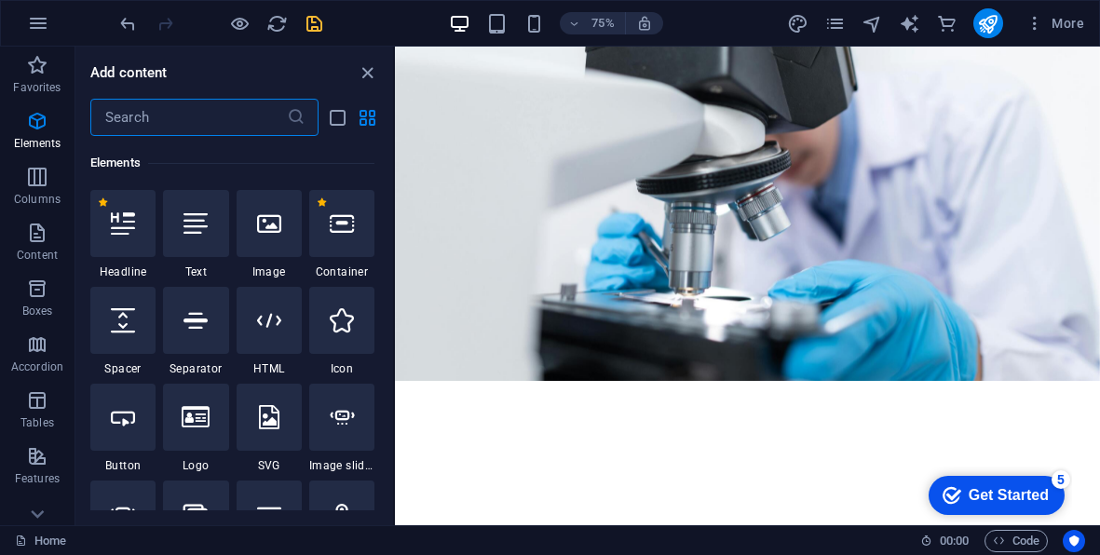
scroll to position [198, 0]
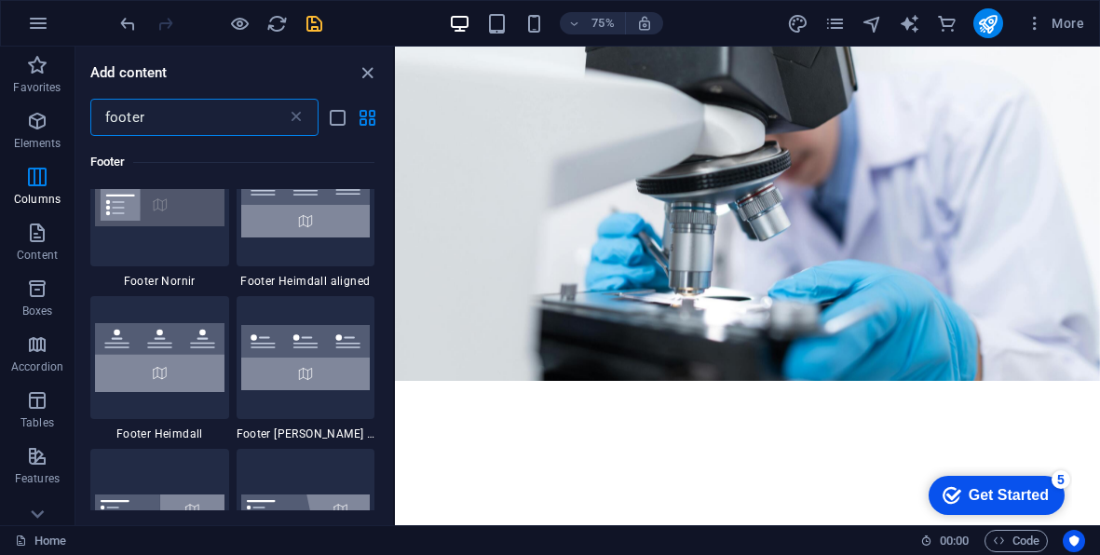
type input "footer"
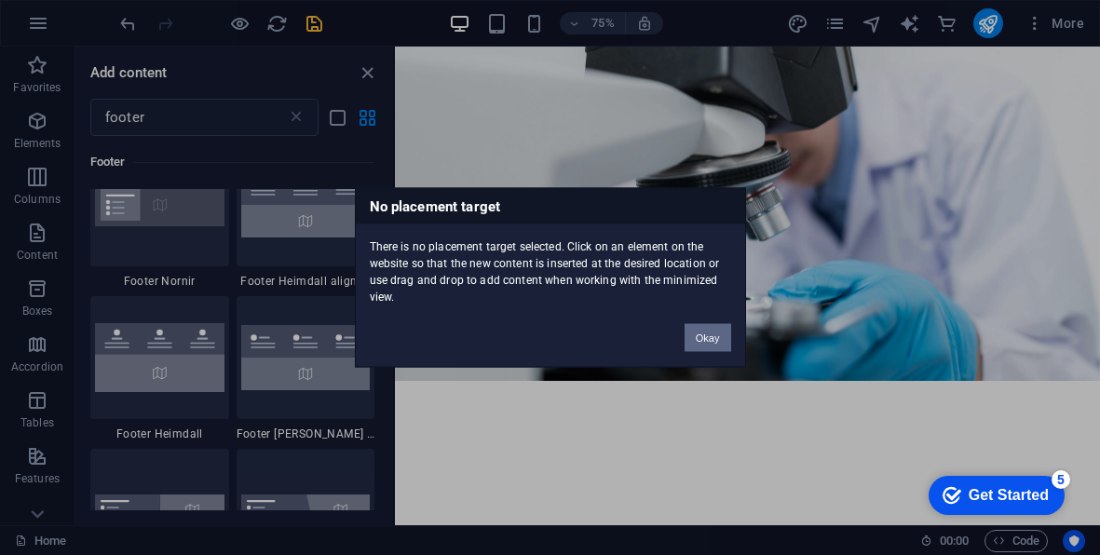
click at [715, 346] on button "Okay" at bounding box center [708, 338] width 47 height 28
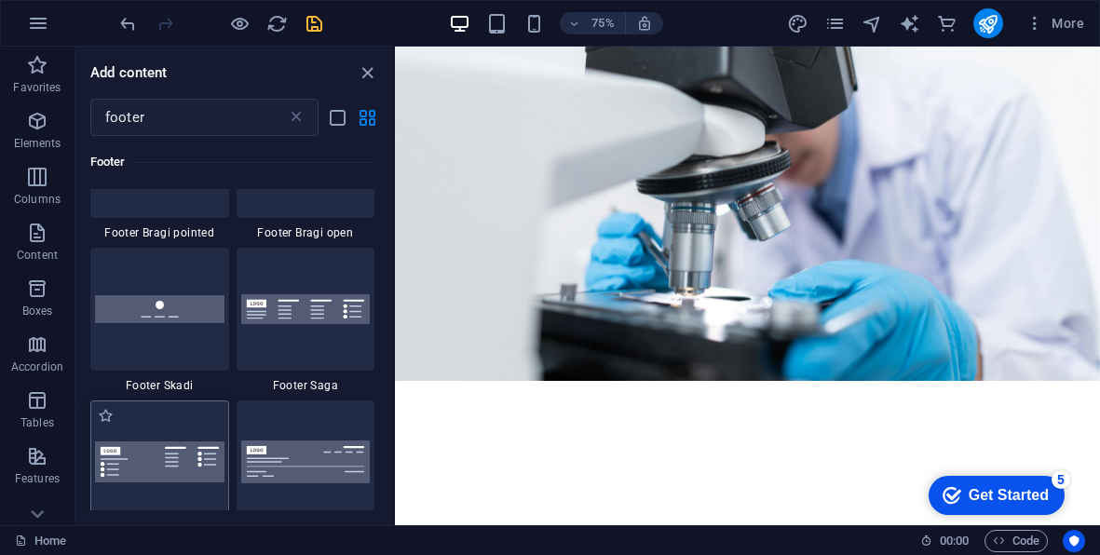
scroll to position [706, 0]
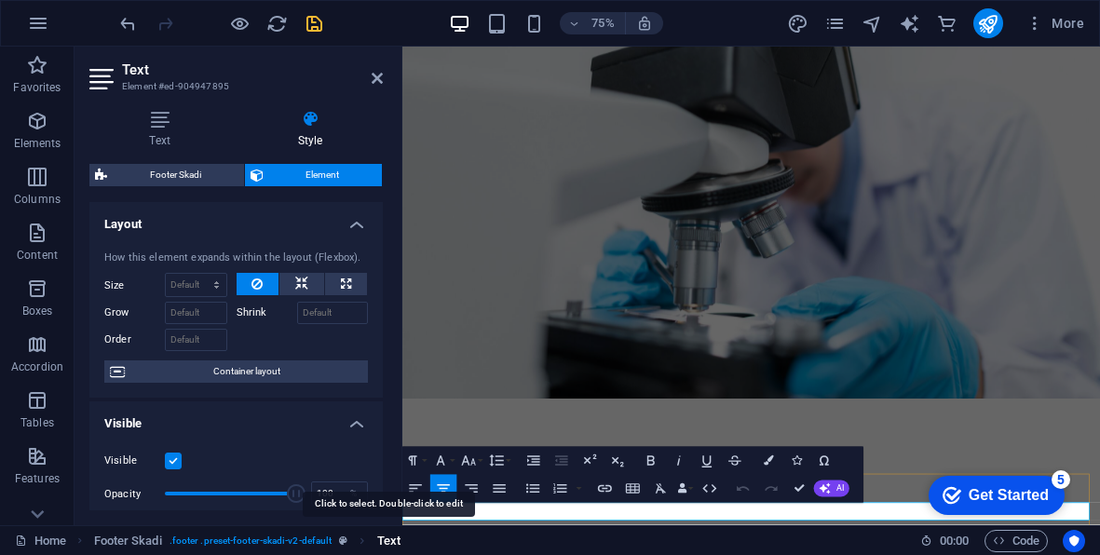
click at [389, 546] on span "Text" at bounding box center [388, 541] width 23 height 22
click at [395, 540] on span "Text" at bounding box center [388, 541] width 23 height 22
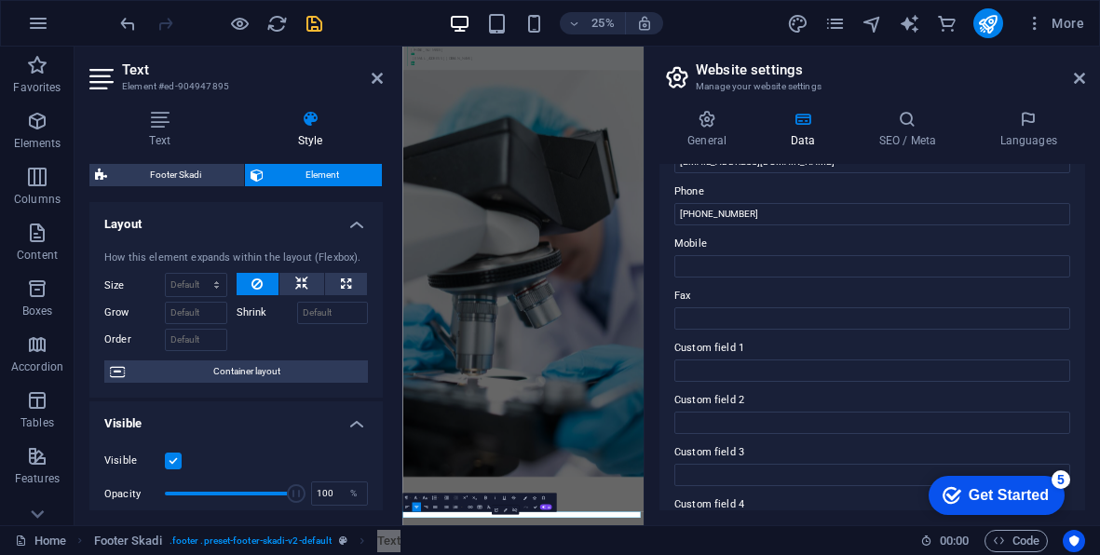
scroll to position [403, 0]
click at [1080, 72] on icon at bounding box center [1079, 78] width 11 height 15
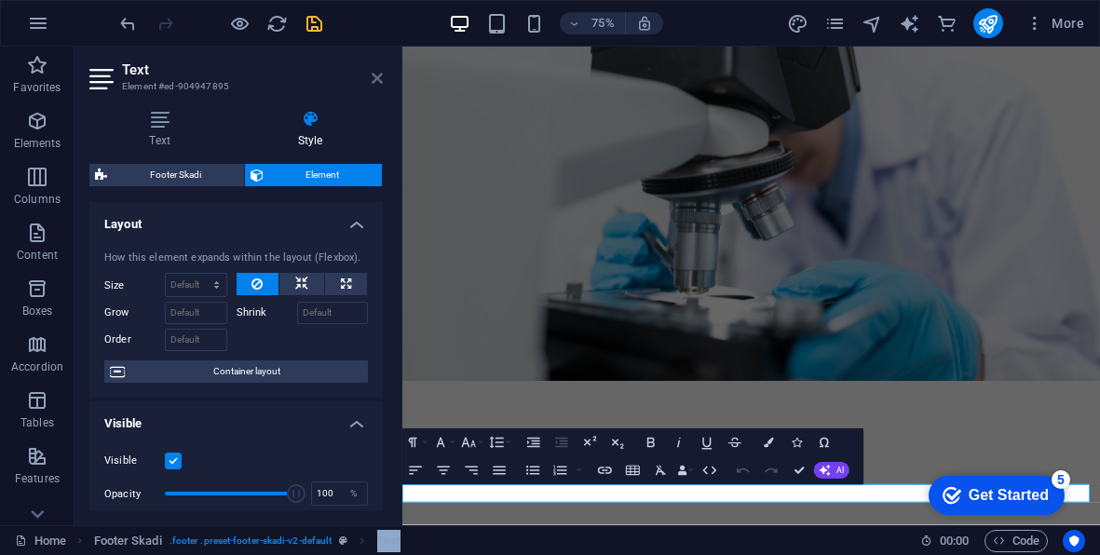
click at [376, 74] on icon at bounding box center [377, 78] width 11 height 15
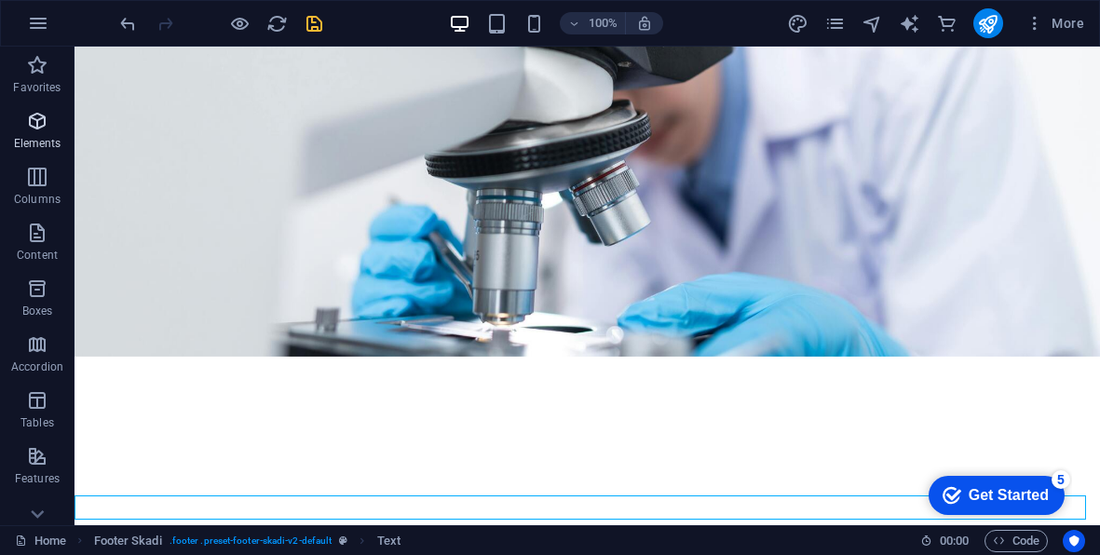
click at [43, 116] on icon "button" at bounding box center [37, 121] width 22 height 22
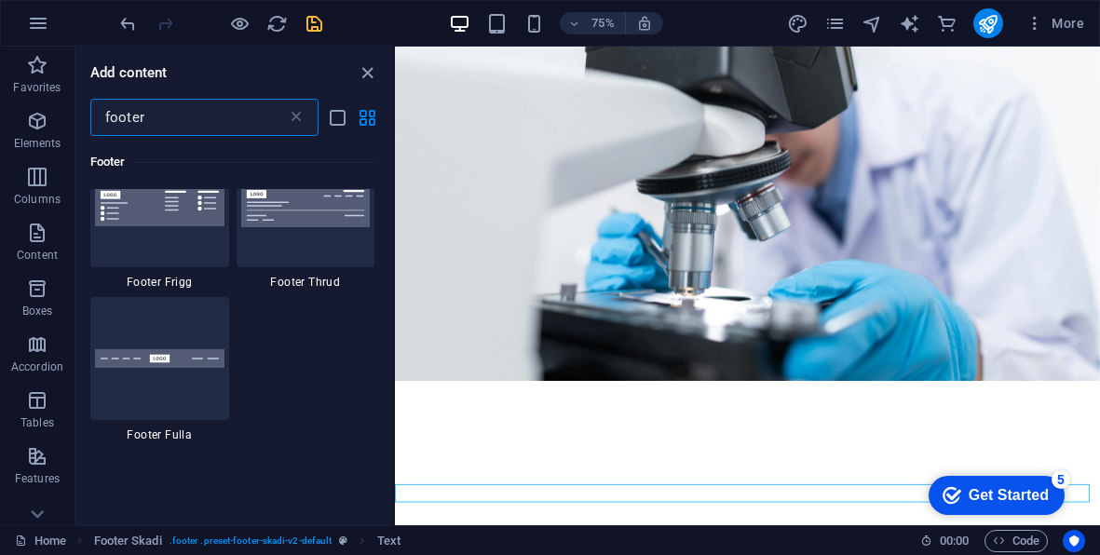
scroll to position [1019, 0]
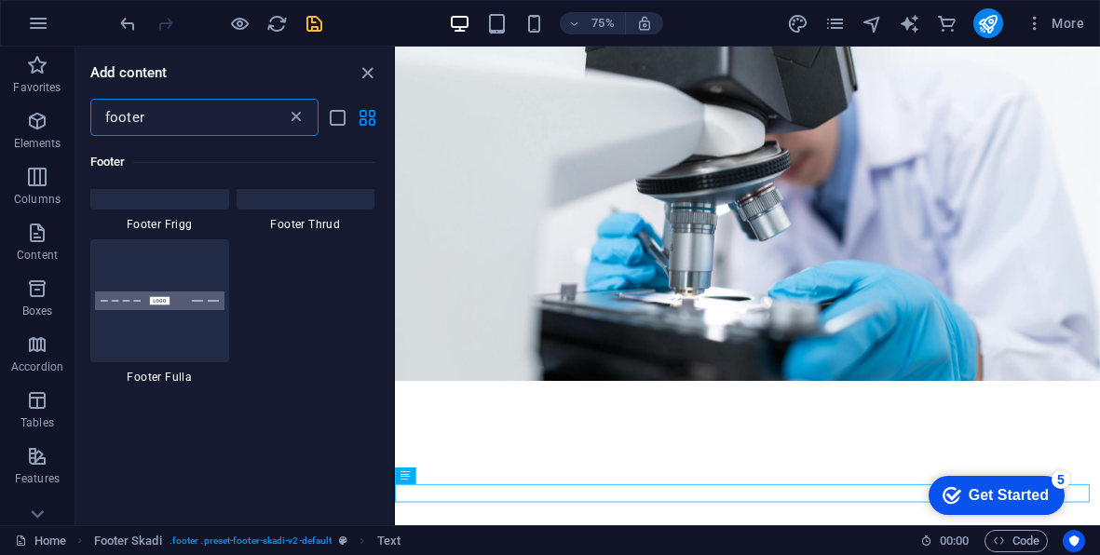
type input "footer"
click at [293, 113] on icon at bounding box center [296, 117] width 19 height 19
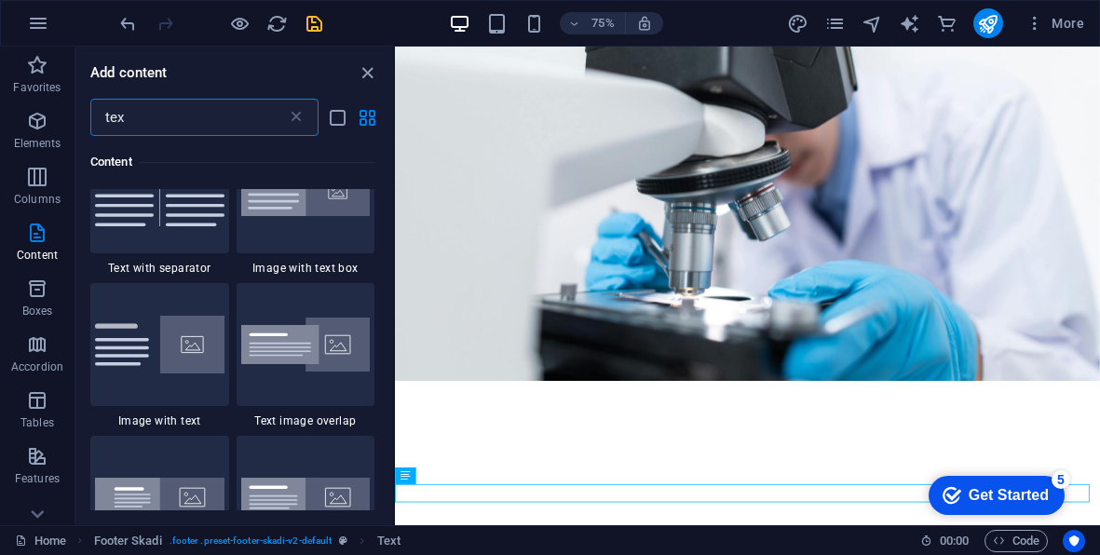
scroll to position [853, 0]
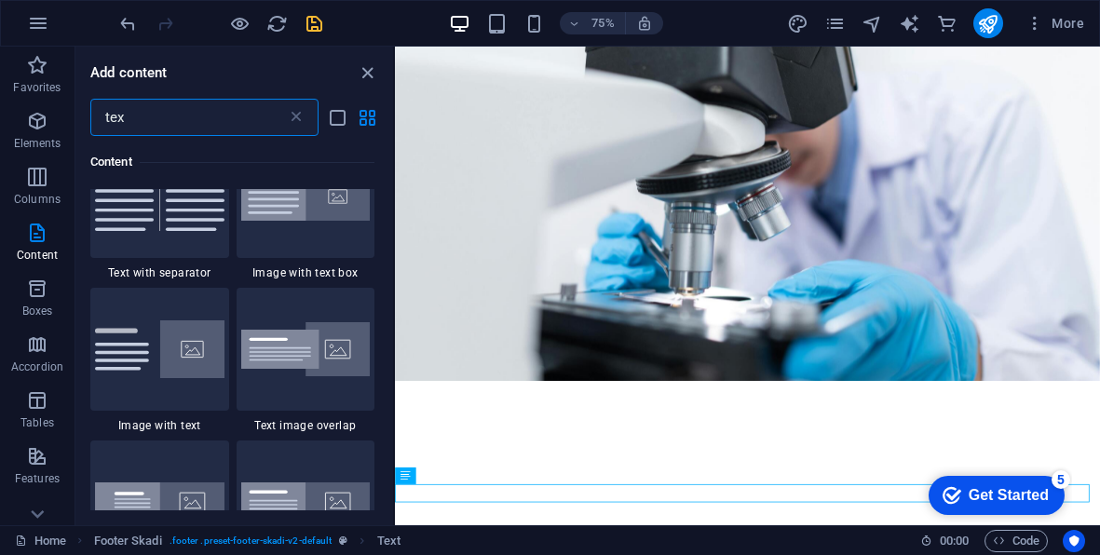
type input "text"
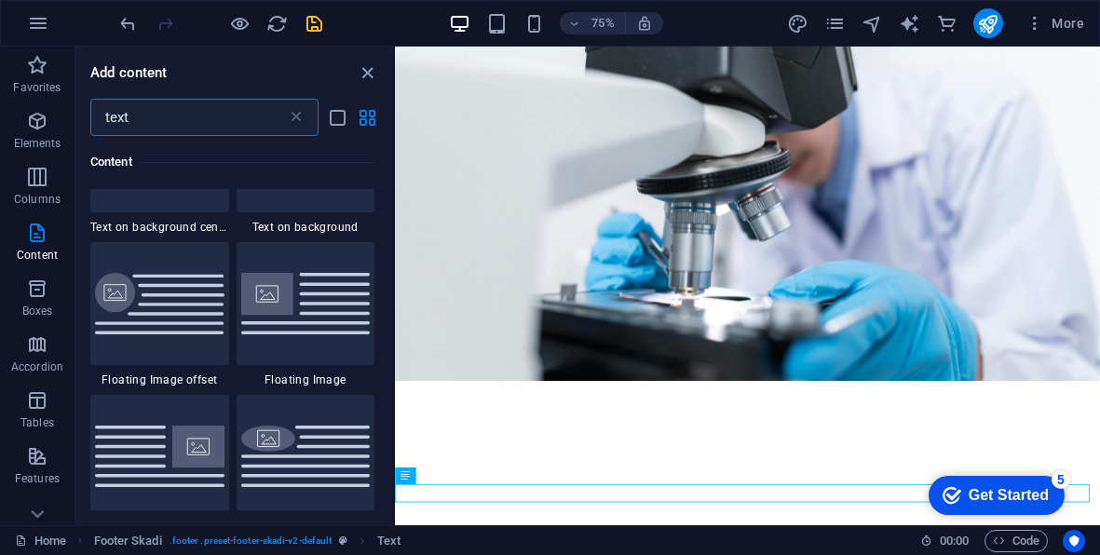
scroll to position [0, 0]
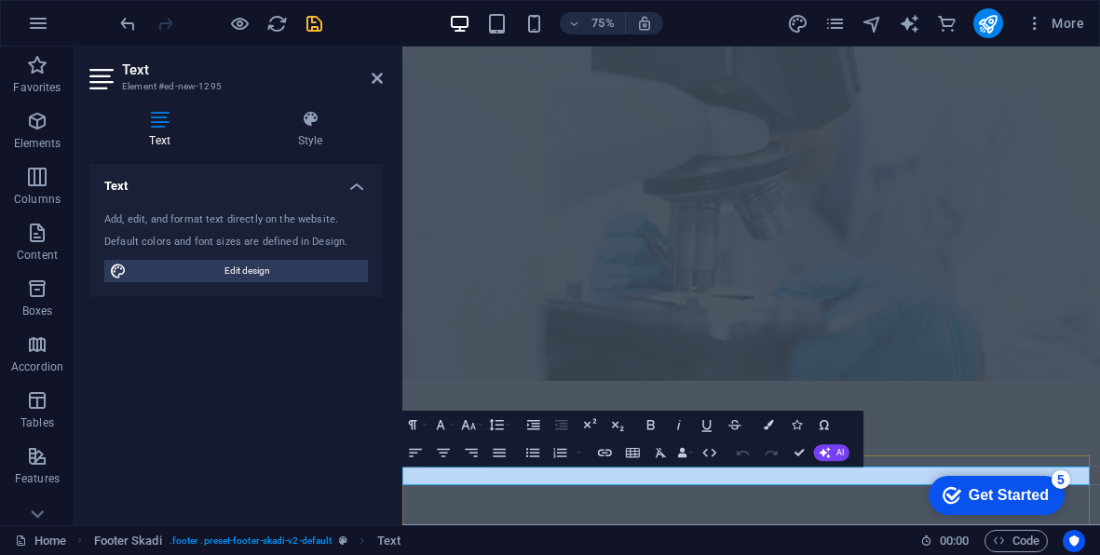
drag, startPoint x: 574, startPoint y: 175, endPoint x: 655, endPoint y: 610, distance: 442.6
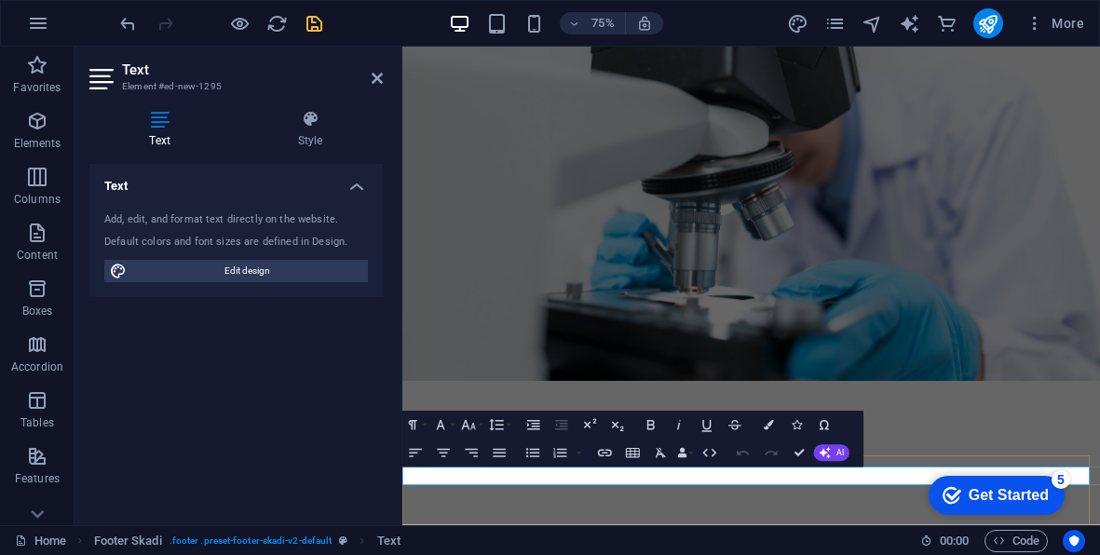
click at [497, 459] on icon "button" at bounding box center [499, 453] width 17 height 17
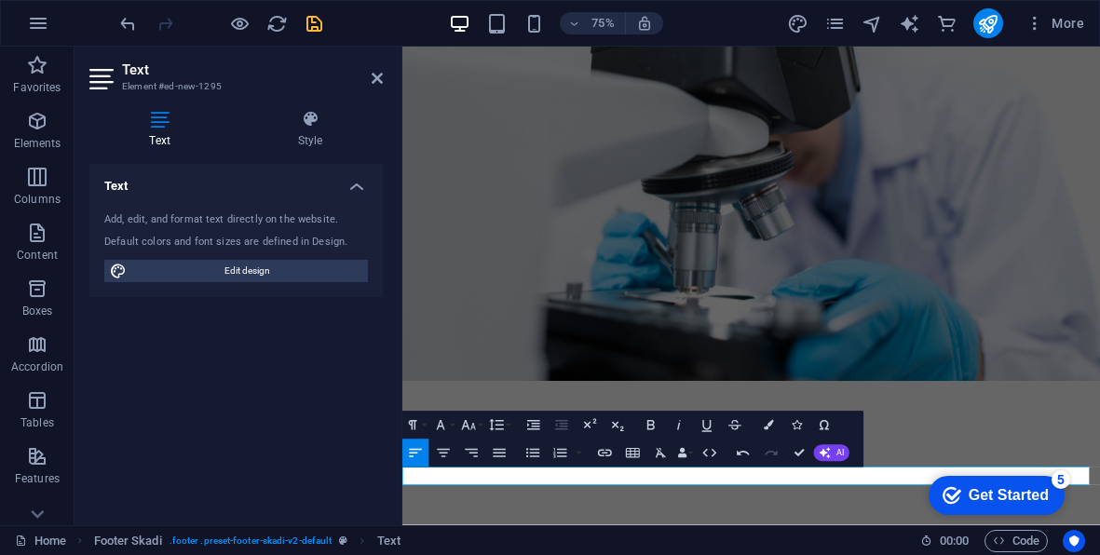
click at [1029, 223] on figure at bounding box center [868, 221] width 931 height 543
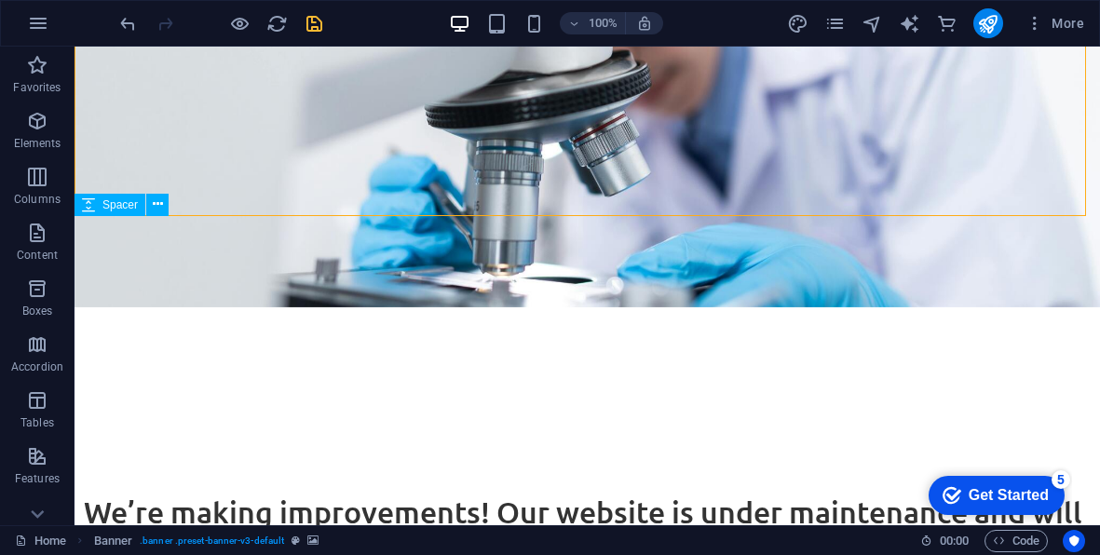
scroll to position [395, 0]
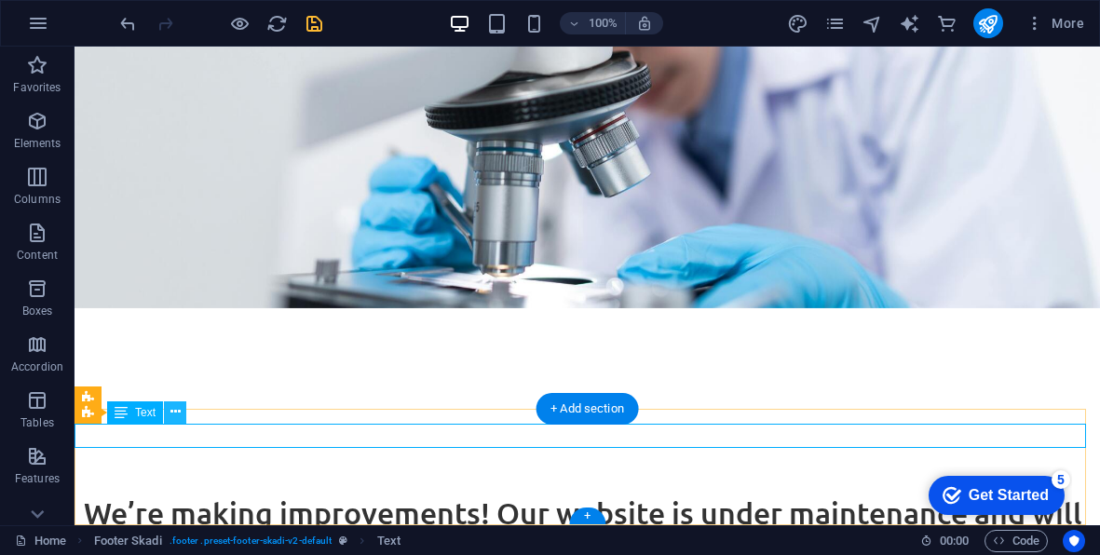
click at [173, 408] on icon at bounding box center [176, 413] width 10 height 20
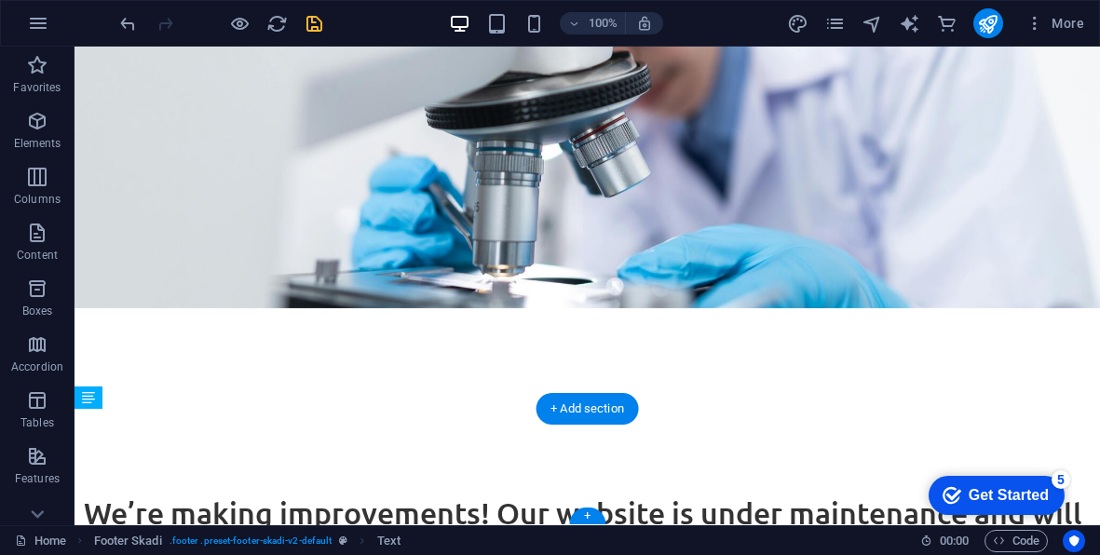
drag, startPoint x: 191, startPoint y: 430, endPoint x: 392, endPoint y: 467, distance: 204.5
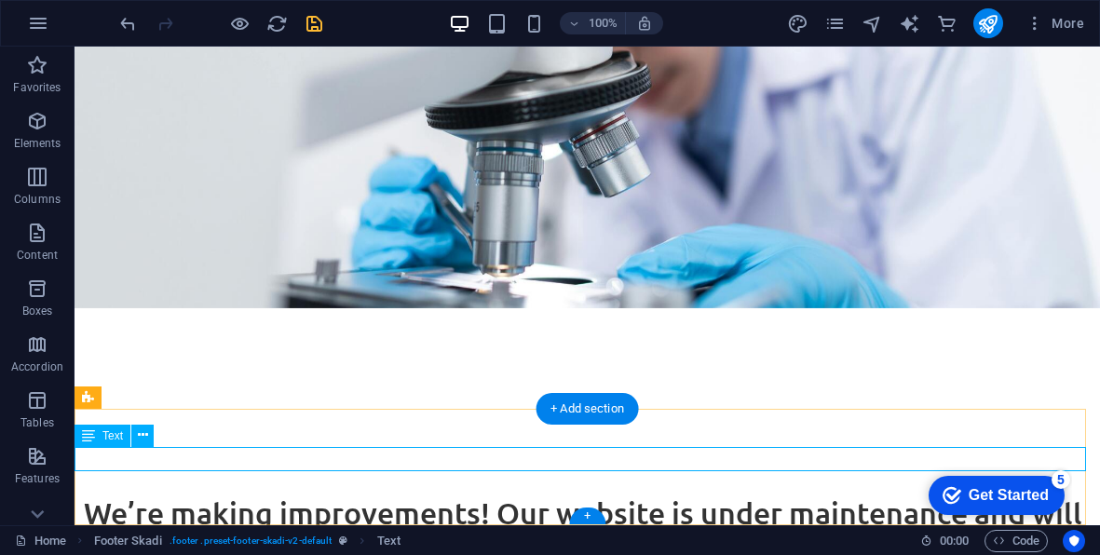
scroll to position [371, 0]
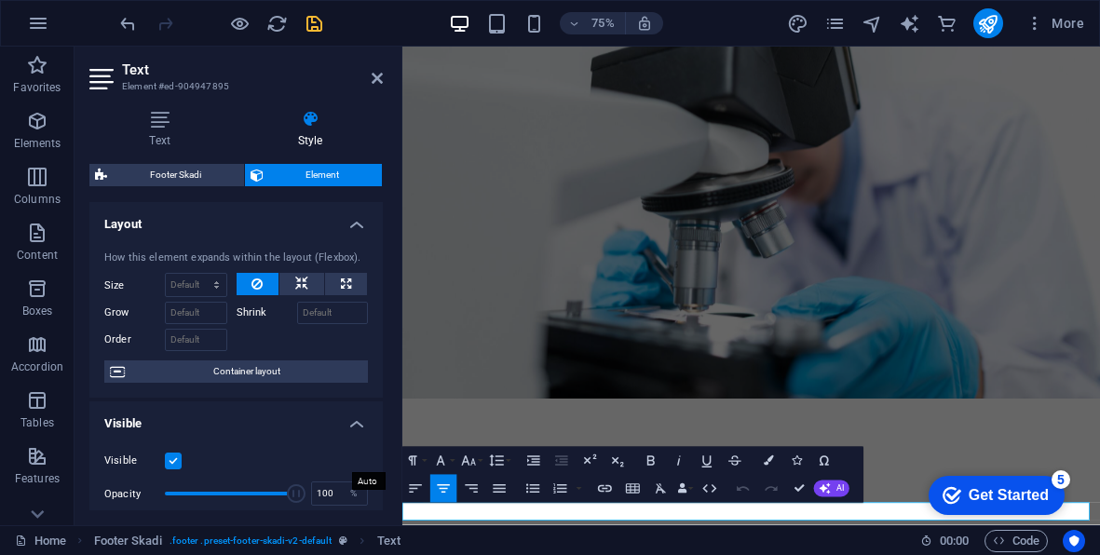
scroll to position [0, 0]
click at [345, 225] on h4 "Layout" at bounding box center [235, 219] width 293 height 34
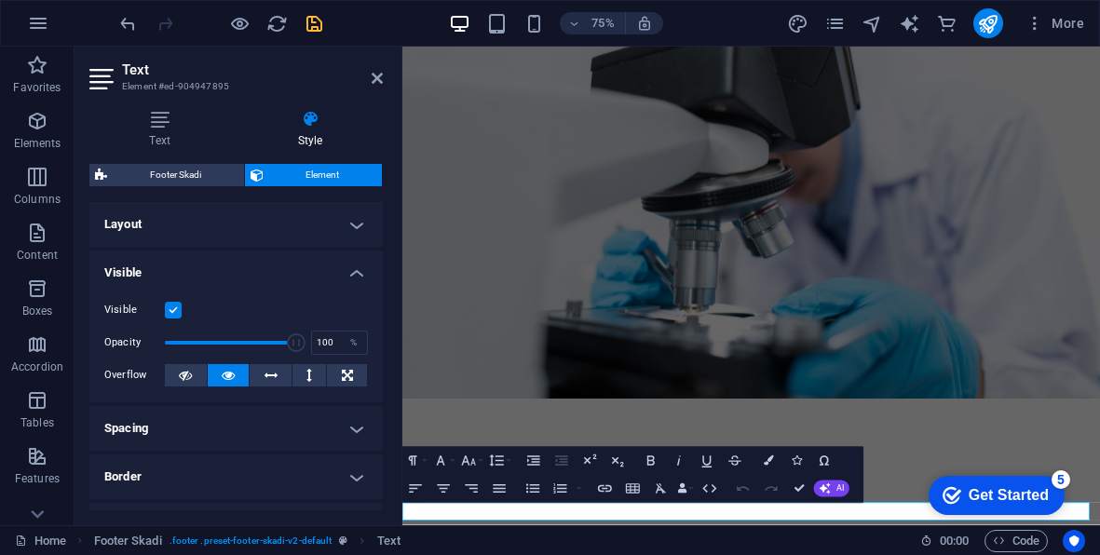
click at [342, 266] on h4 "Visible" at bounding box center [235, 268] width 293 height 34
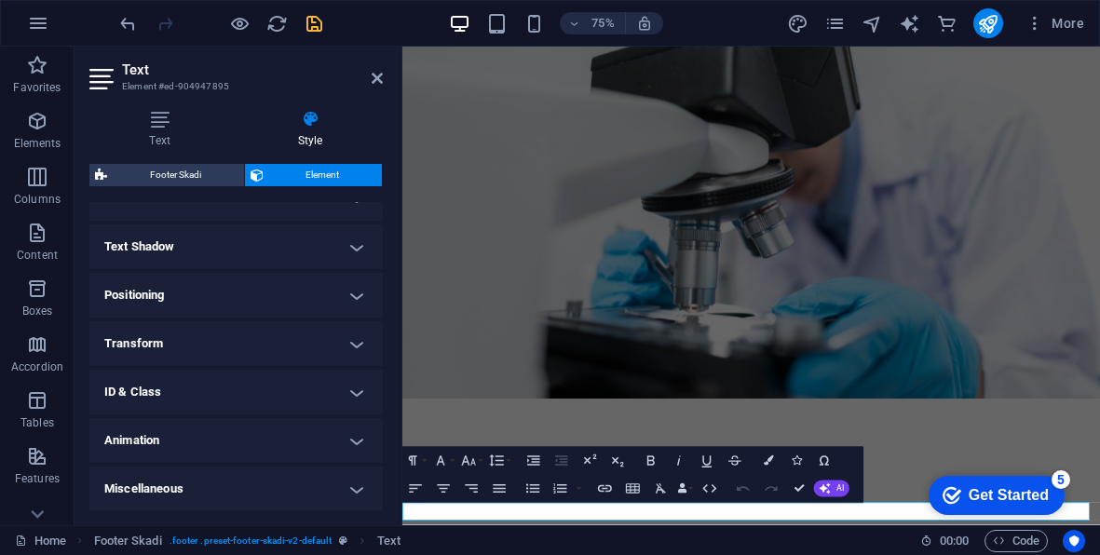
click at [266, 485] on h4 "Miscellaneous" at bounding box center [235, 489] width 293 height 45
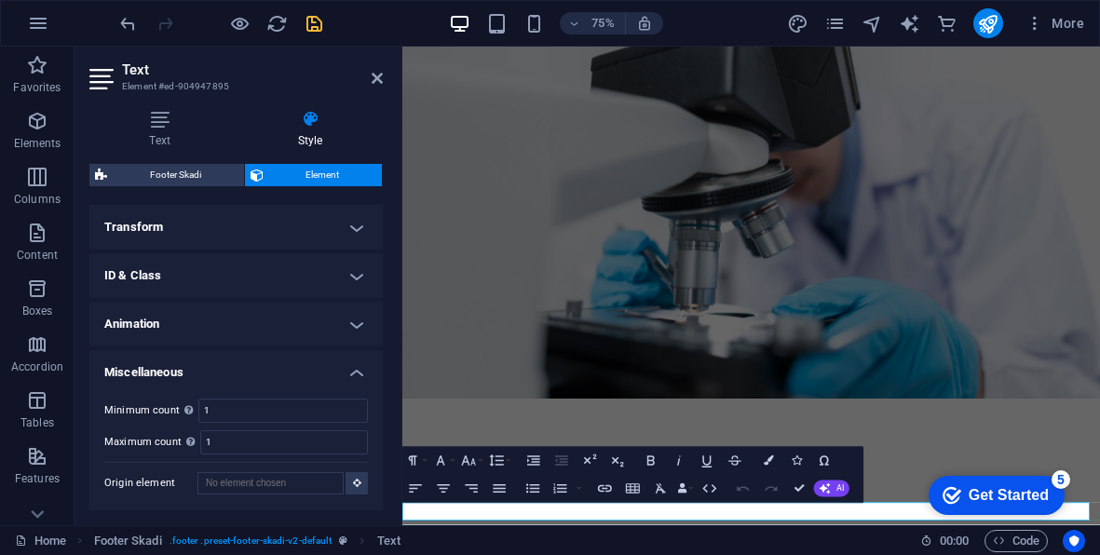
scroll to position [335, 0]
click at [288, 361] on h4 "Miscellaneous" at bounding box center [235, 368] width 293 height 34
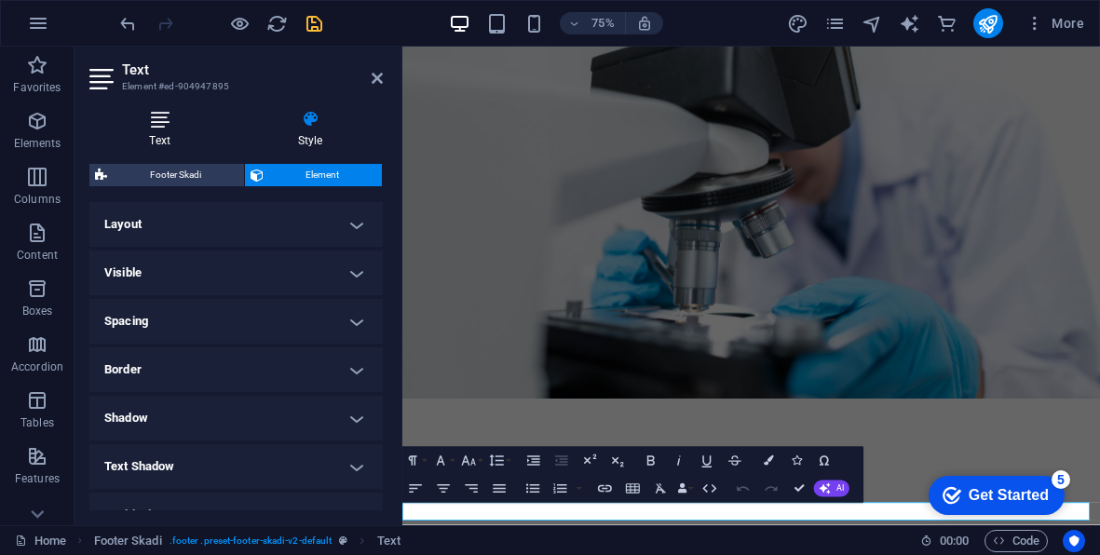
scroll to position [0, 0]
click at [160, 119] on icon at bounding box center [159, 119] width 141 height 19
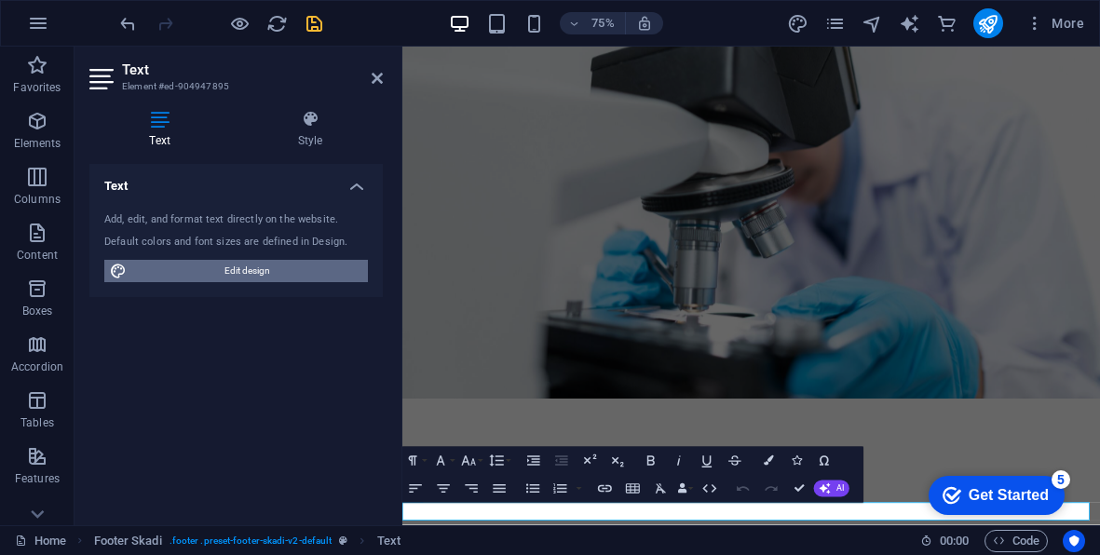
click at [278, 266] on span "Edit design" at bounding box center [247, 271] width 230 height 22
select select "rem"
select select "300"
select select "px"
select select "500"
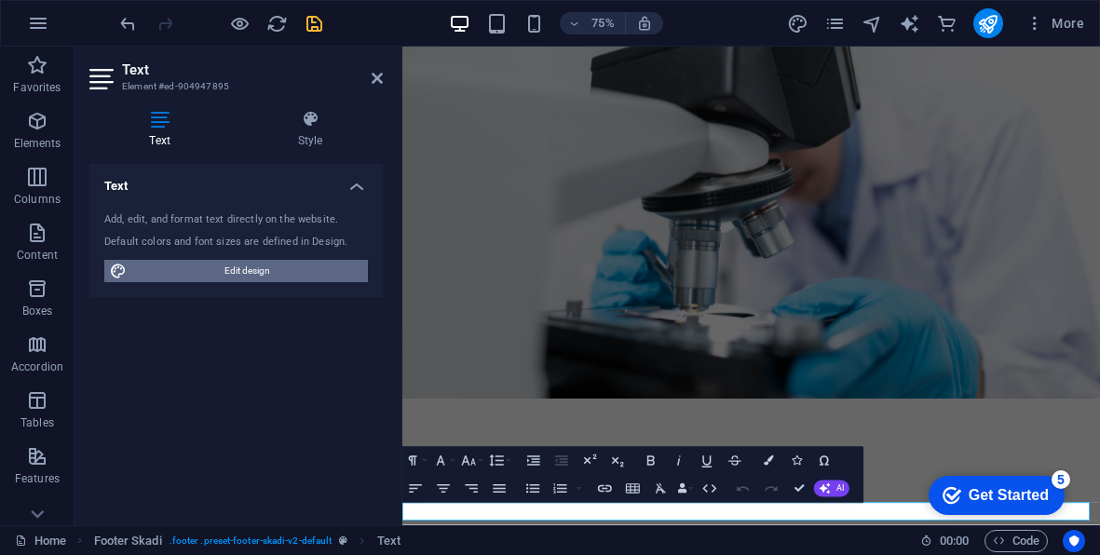
select select "px"
select select "rem"
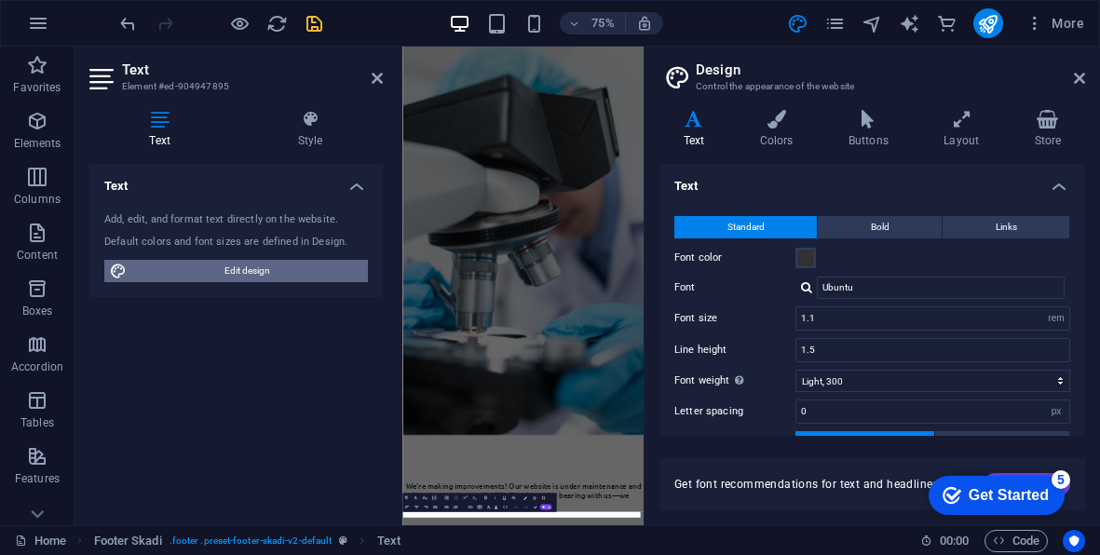
scroll to position [156, 0]
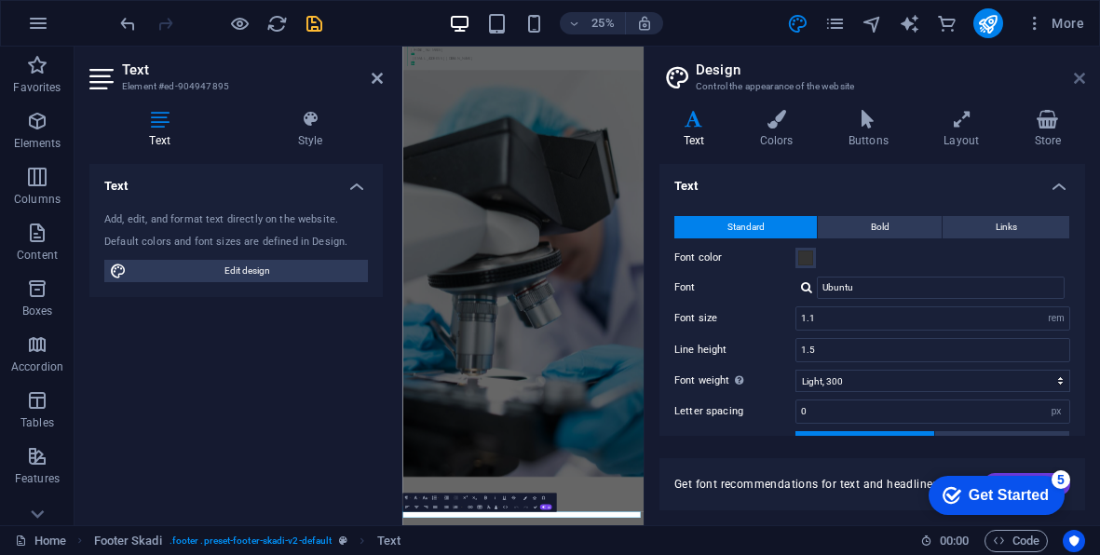
click at [1079, 76] on icon at bounding box center [1079, 78] width 11 height 15
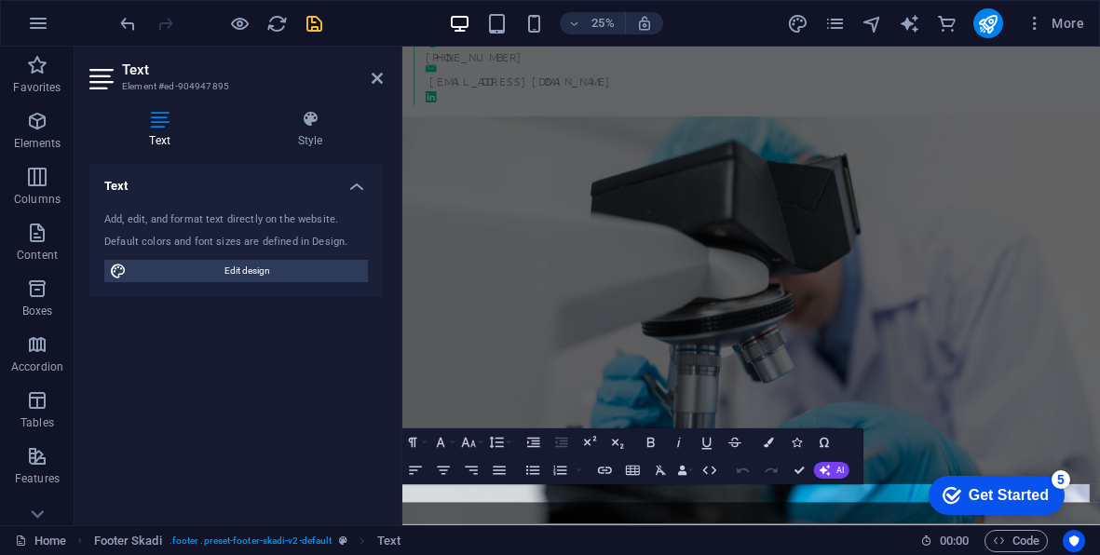
scroll to position [347, 0]
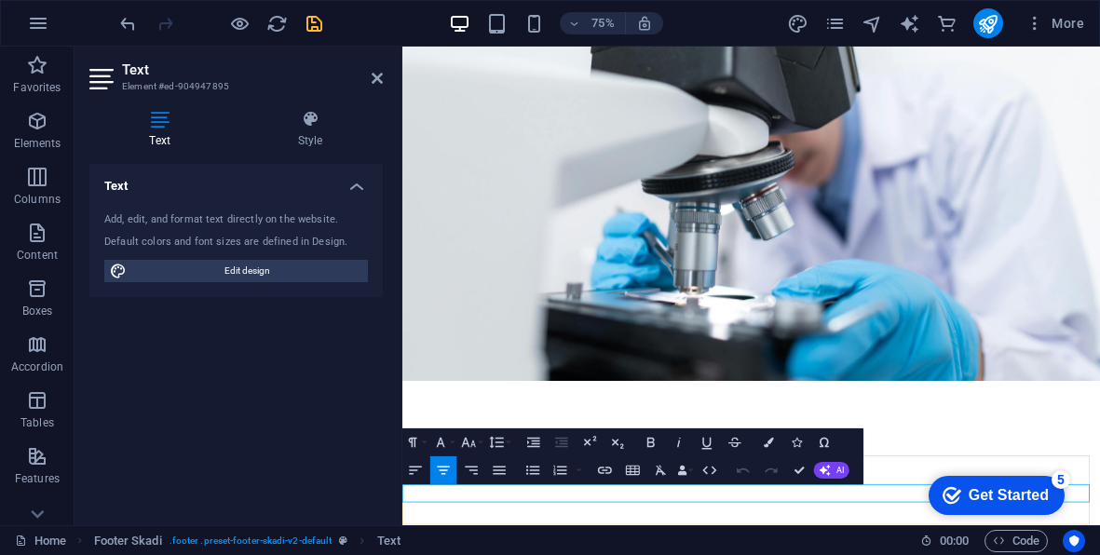
click at [1058, 368] on figure at bounding box center [868, 221] width 931 height 543
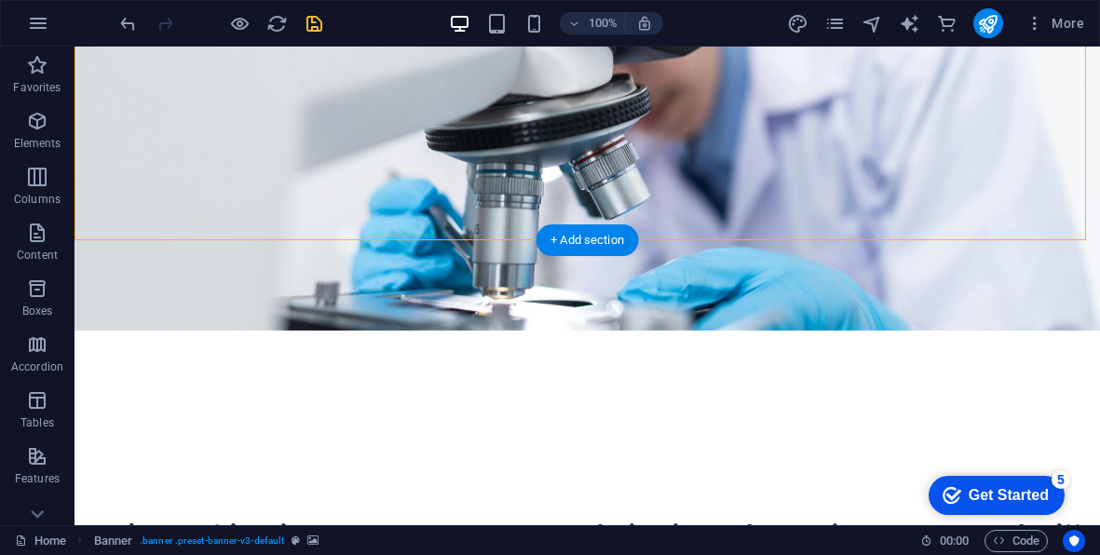
scroll to position [371, 0]
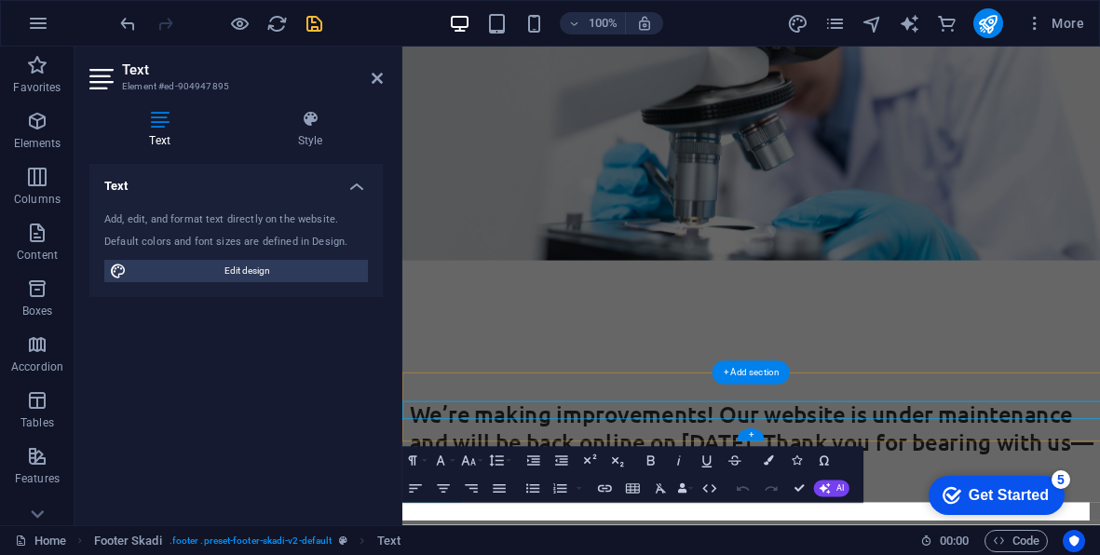
scroll to position [322, 0]
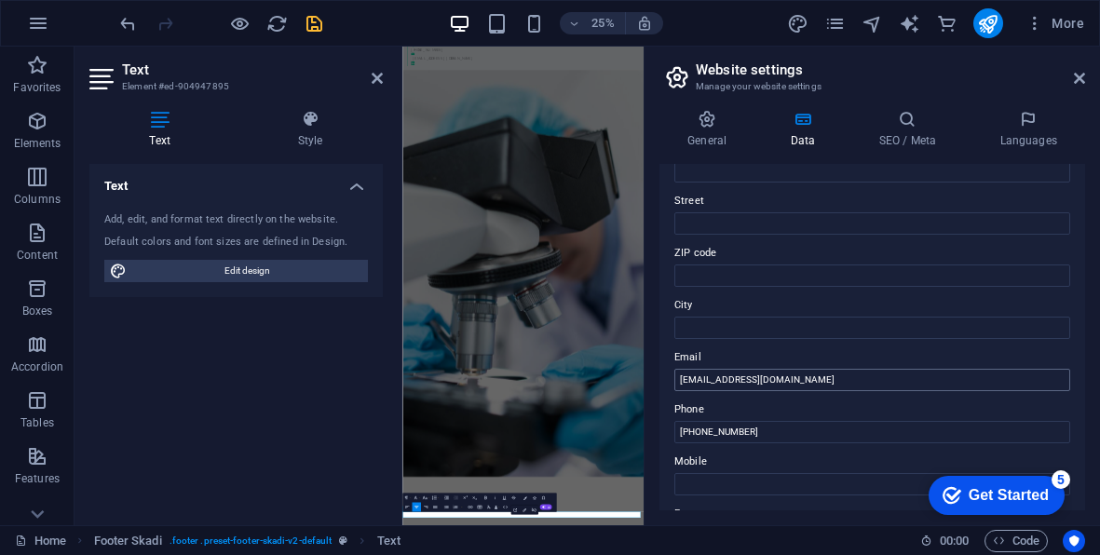
scroll to position [195, 0]
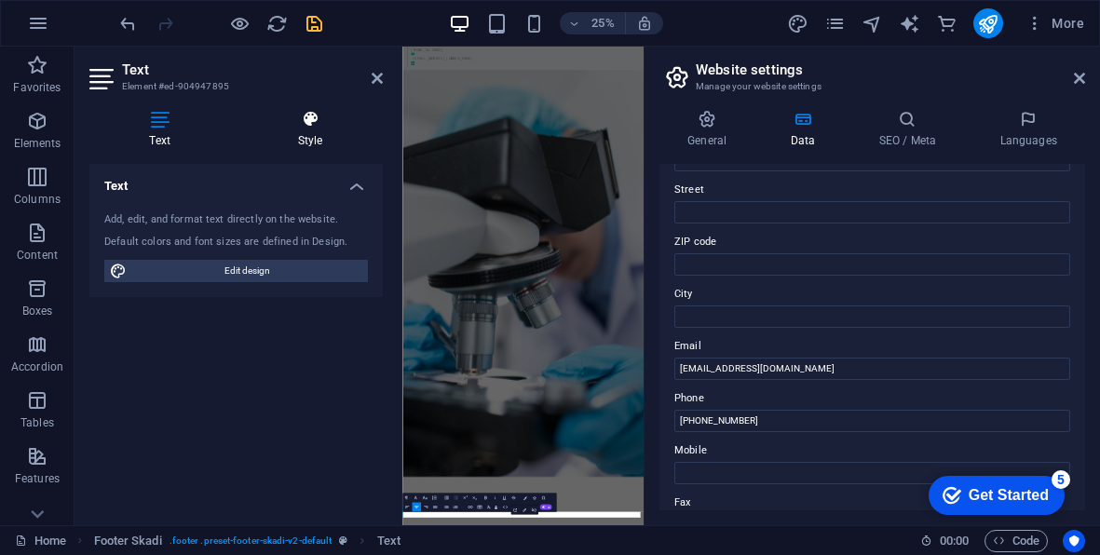
click at [300, 118] on icon at bounding box center [310, 119] width 145 height 19
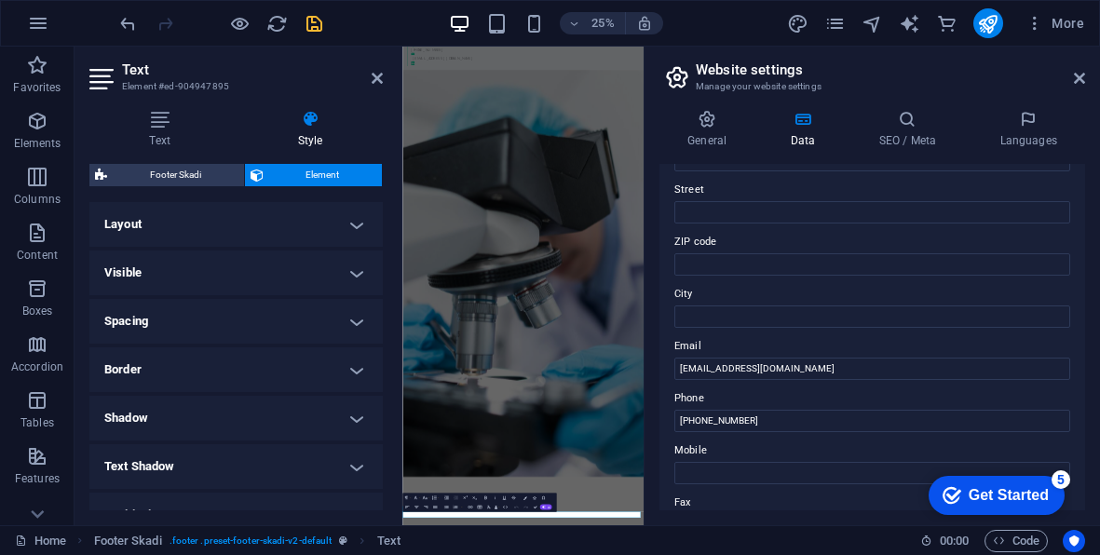
scroll to position [0, 0]
click at [256, 281] on h4 "Visible" at bounding box center [235, 273] width 293 height 45
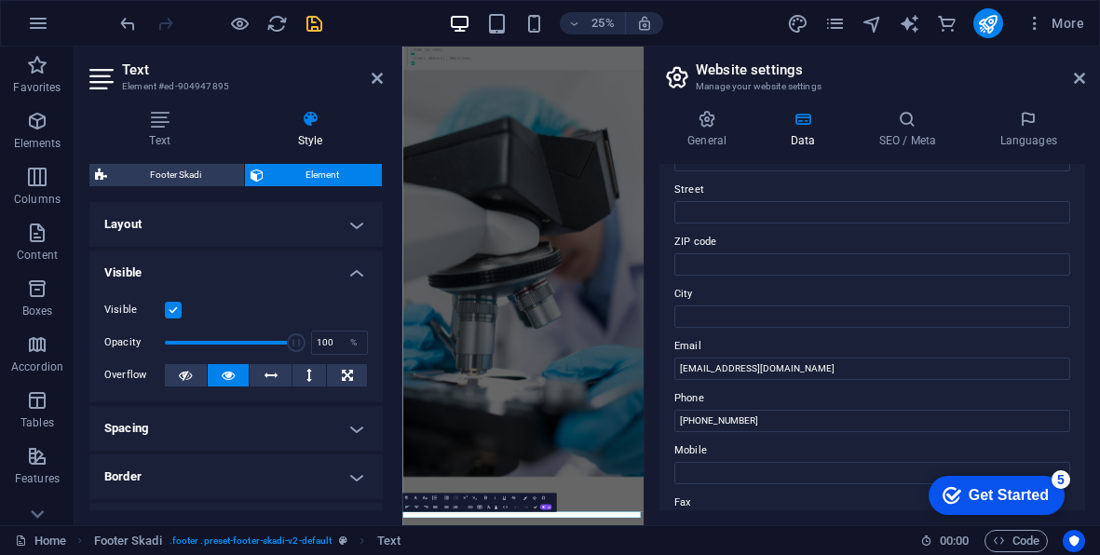
click at [259, 268] on h4 "Visible" at bounding box center [235, 268] width 293 height 34
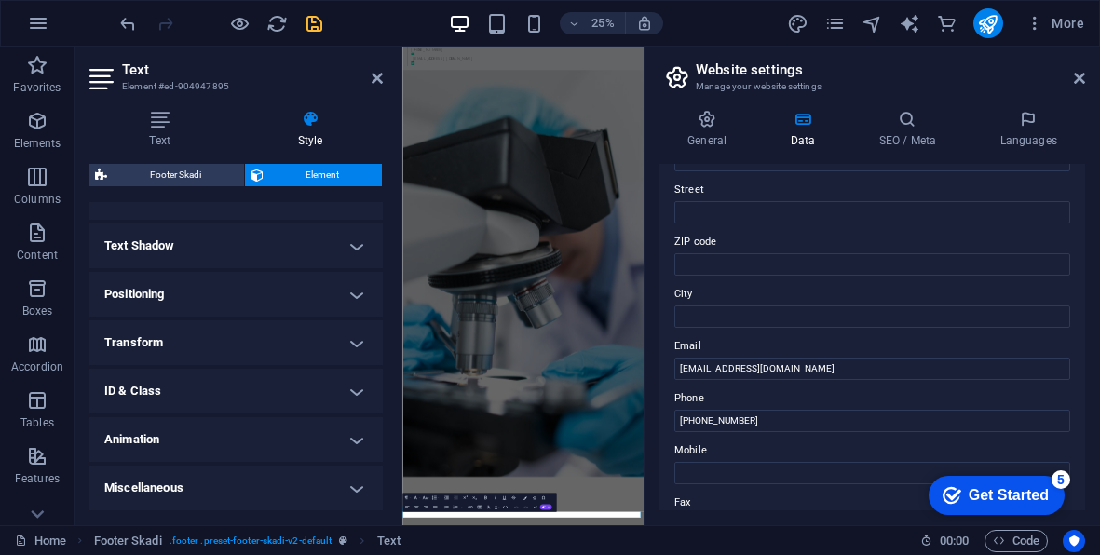
scroll to position [220, 0]
click at [253, 282] on h4 "Positioning" at bounding box center [235, 295] width 293 height 45
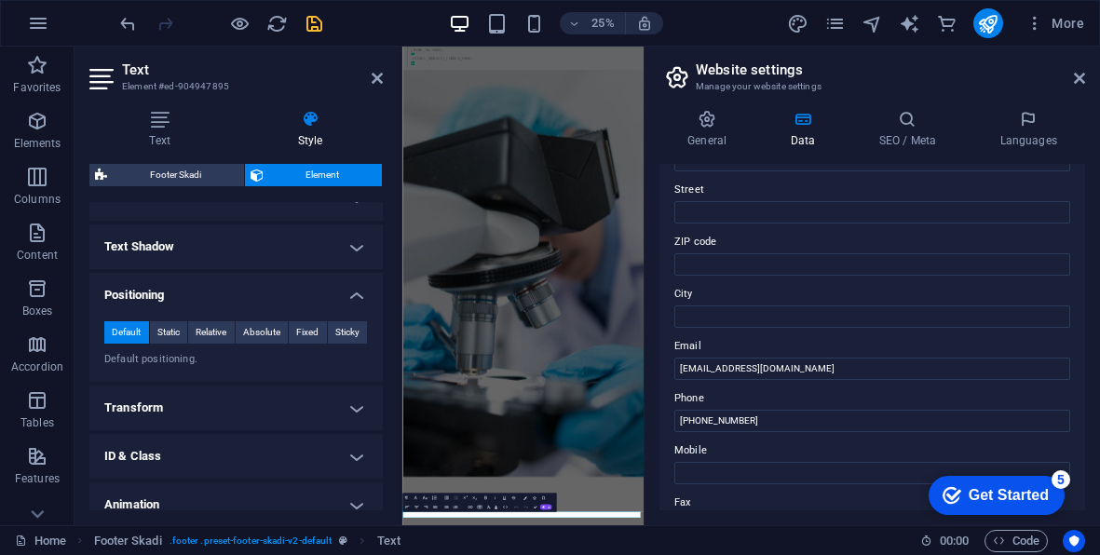
click at [253, 285] on h4 "Positioning" at bounding box center [235, 290] width 293 height 34
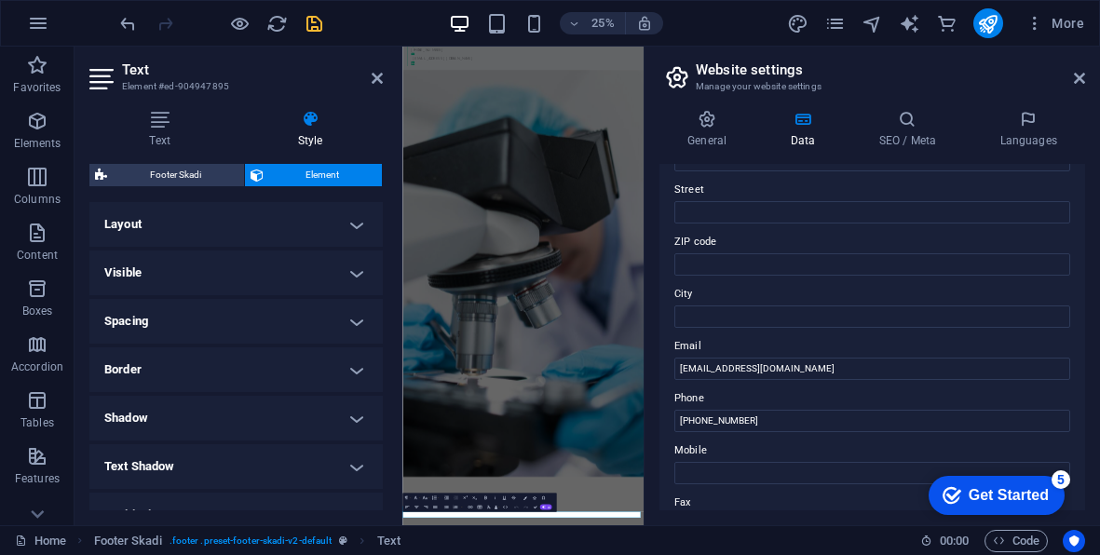
scroll to position [0, 0]
click at [1078, 74] on icon at bounding box center [1079, 78] width 11 height 15
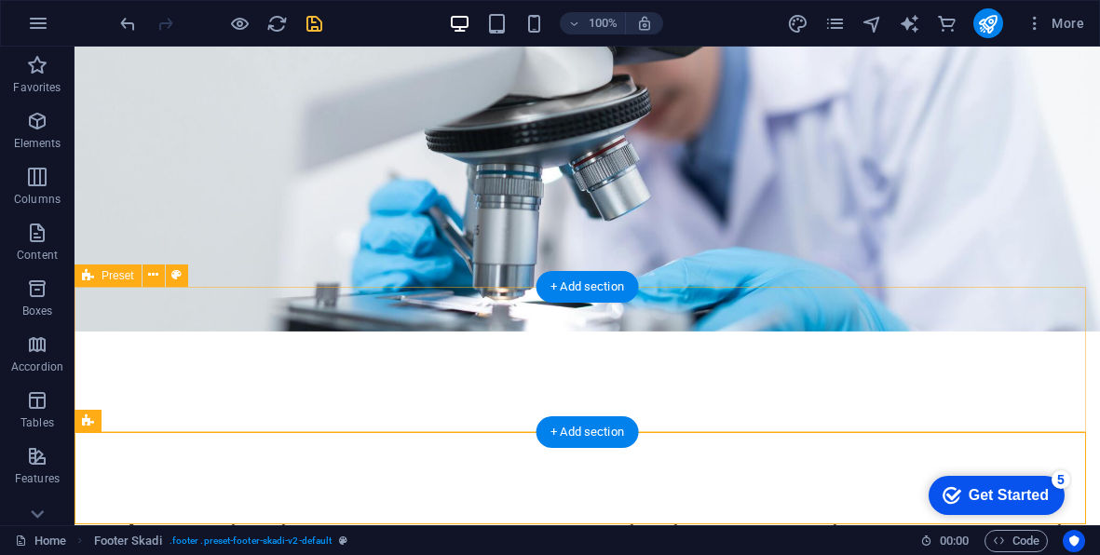
scroll to position [371, 0]
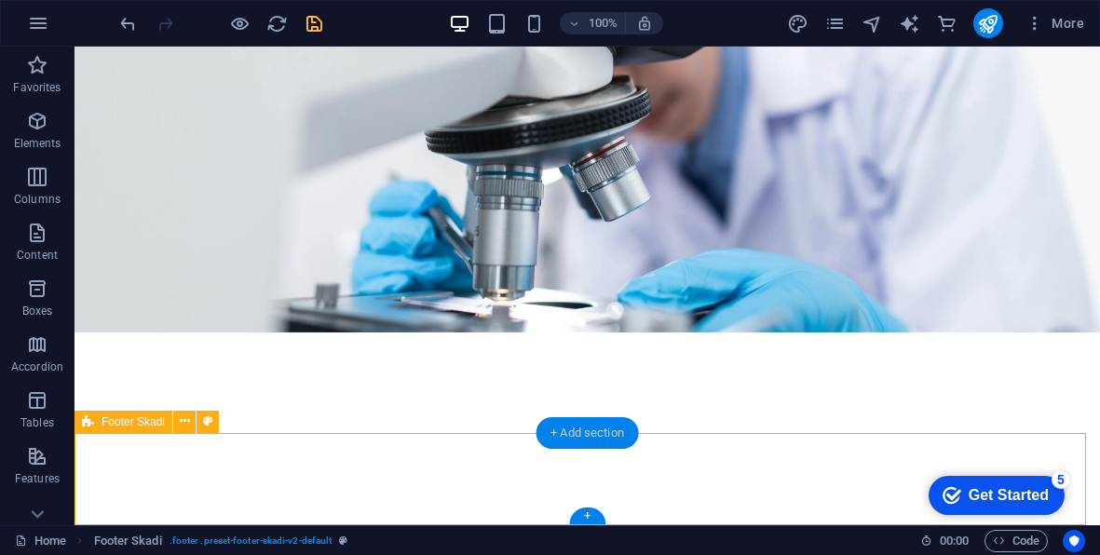
click at [585, 430] on div "+ Add section" at bounding box center [587, 433] width 103 height 32
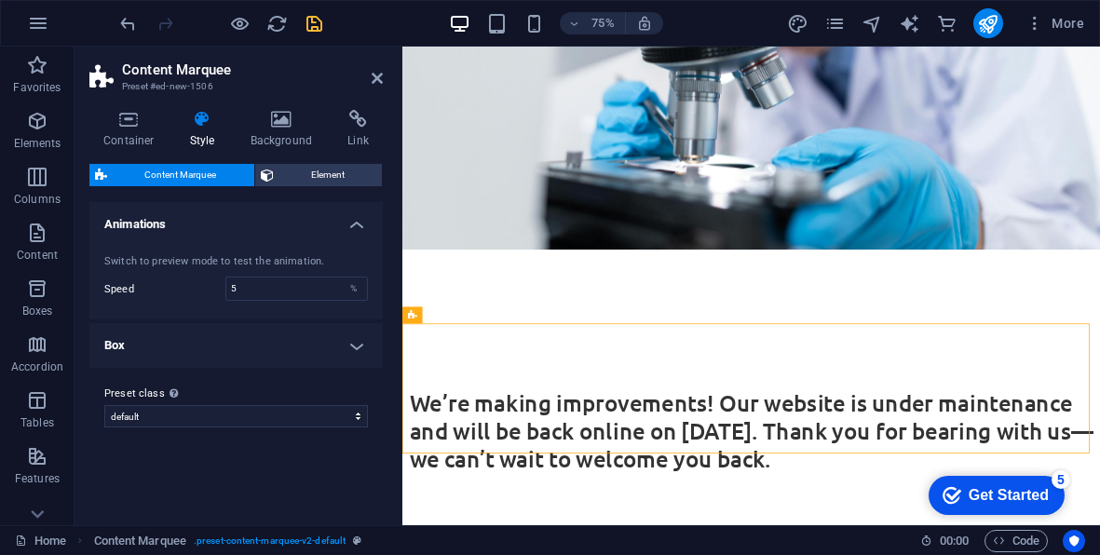
scroll to position [520, 0]
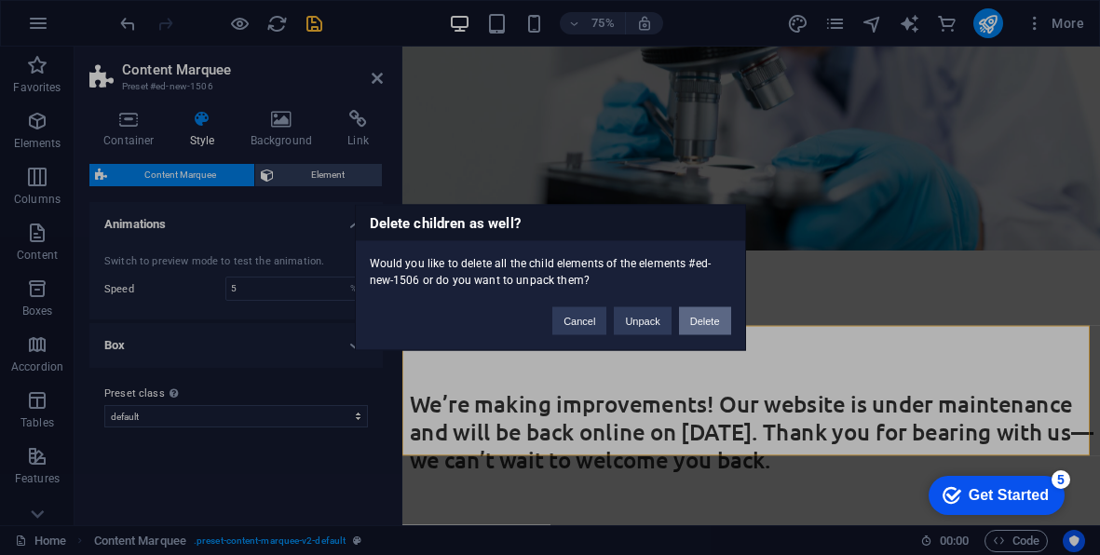
click at [697, 331] on button "Delete" at bounding box center [705, 321] width 52 height 28
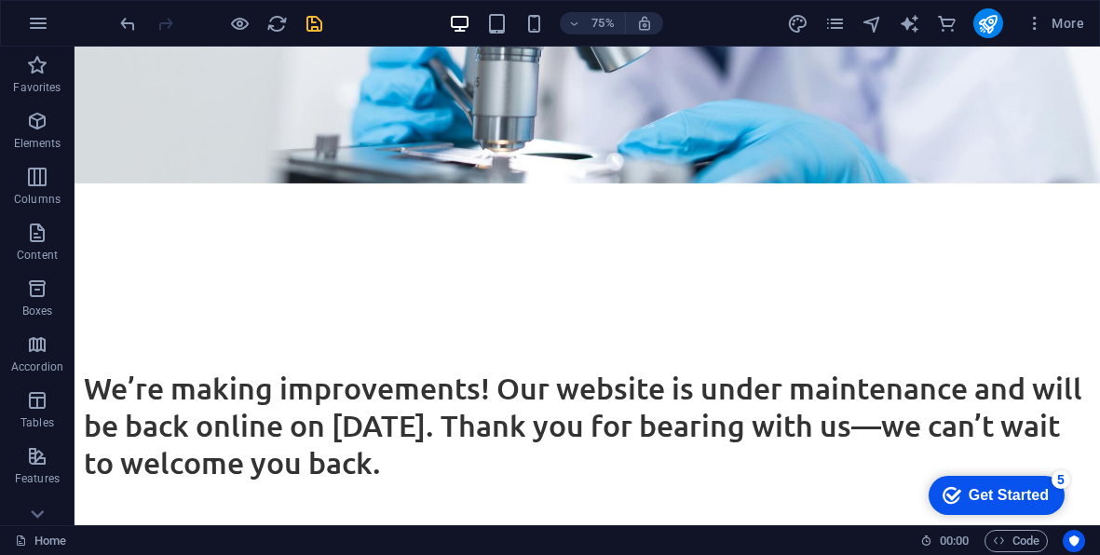
scroll to position [371, 0]
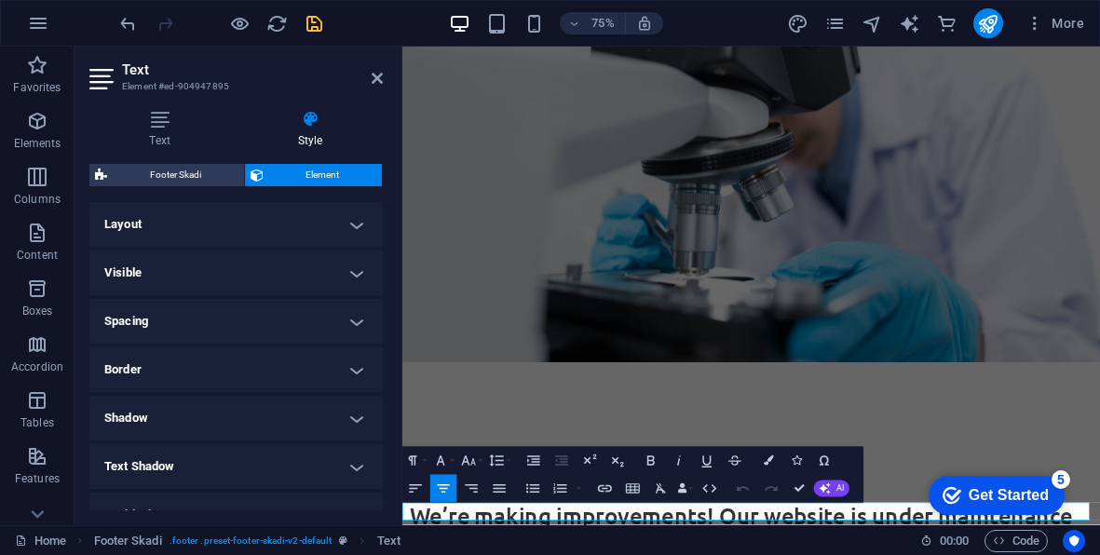
scroll to position [322, 0]
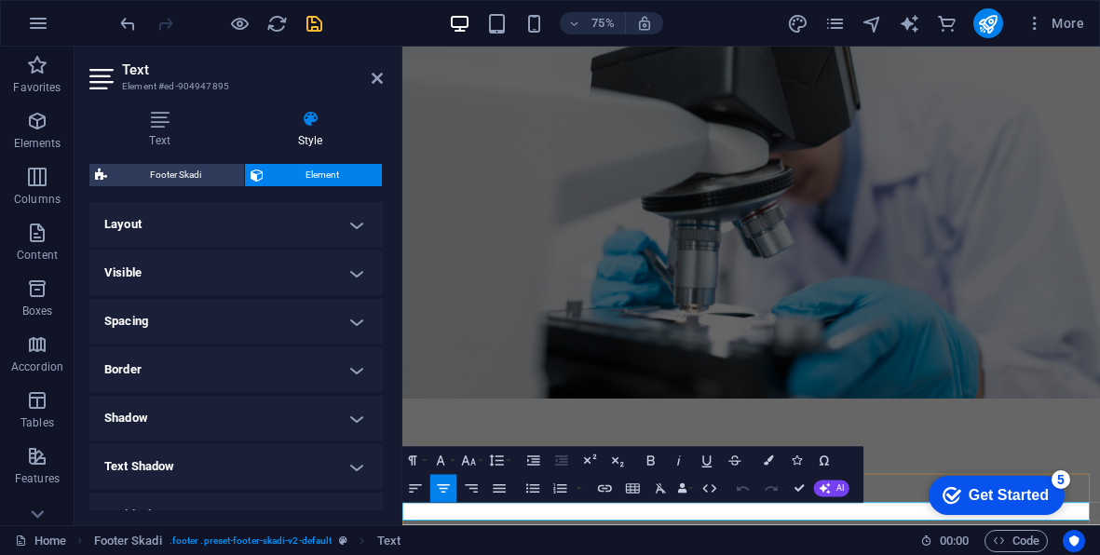
drag, startPoint x: 917, startPoint y: 664, endPoint x: 892, endPoint y: 664, distance: 25.2
click at [1099, 400] on figure at bounding box center [868, 245] width 931 height 543
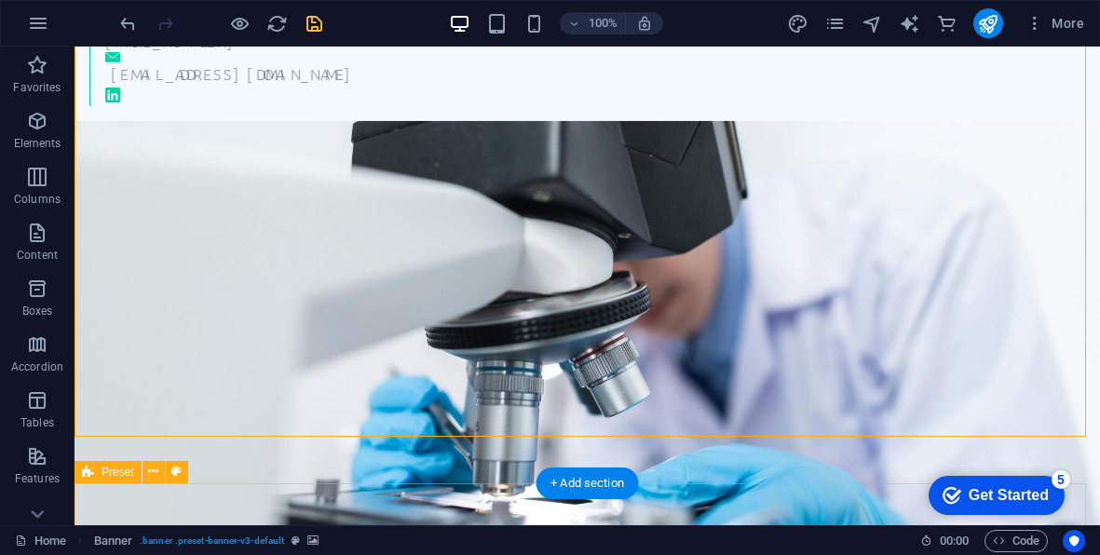
scroll to position [0, 0]
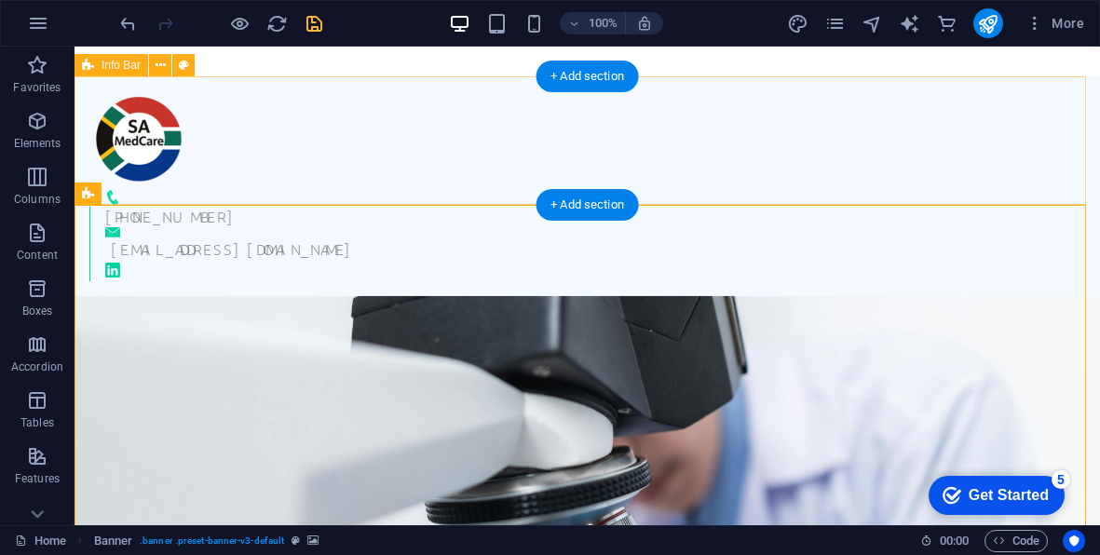
click at [802, 139] on div "+27 62 558 2842 info@samedcare.co.za" at bounding box center [588, 186] width 1026 height 220
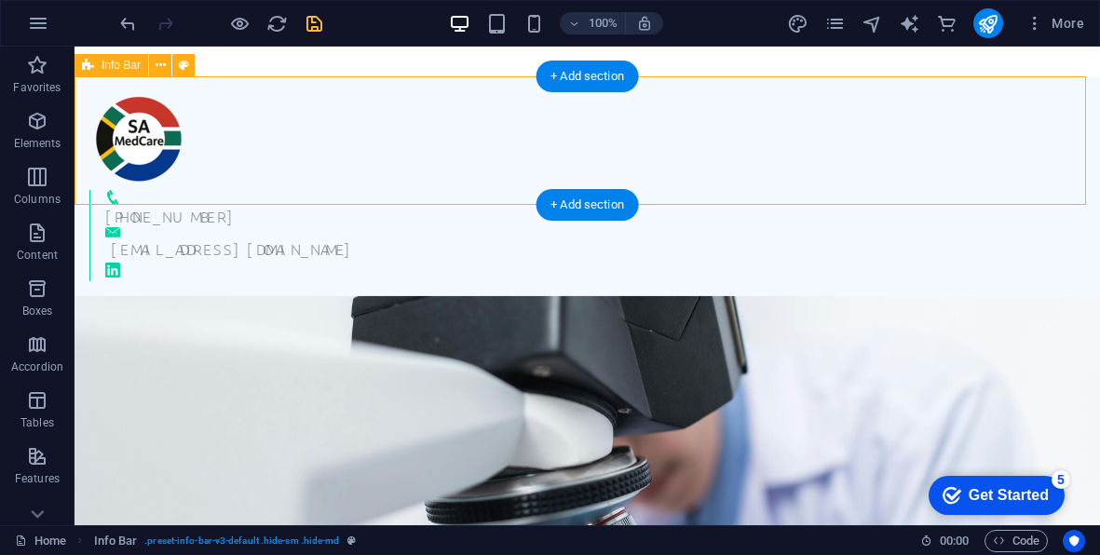
click at [802, 139] on div "+27 62 558 2842 info@samedcare.co.za" at bounding box center [588, 186] width 1026 height 220
select select "rem"
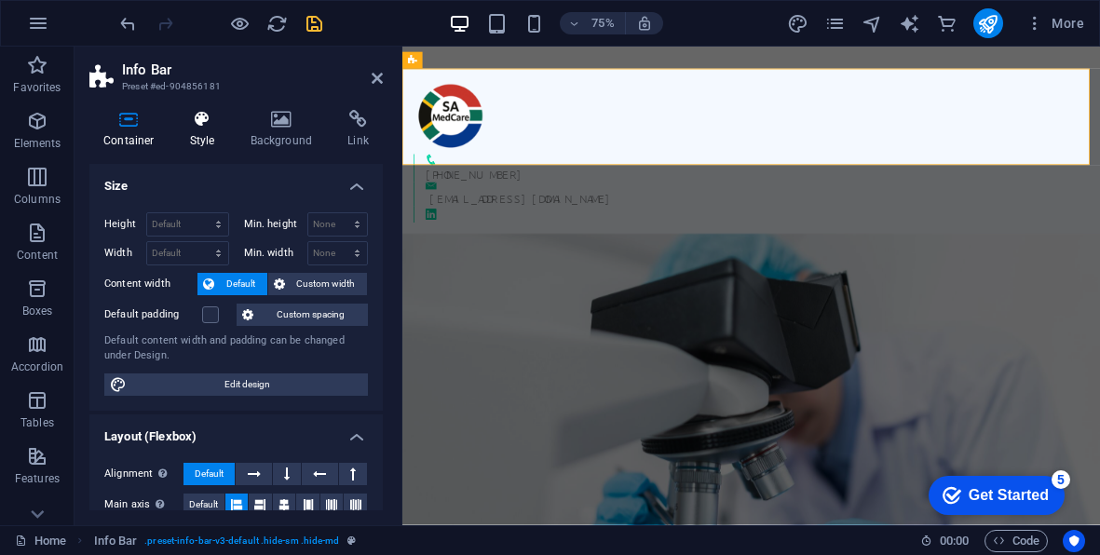
click at [202, 117] on icon at bounding box center [202, 119] width 53 height 19
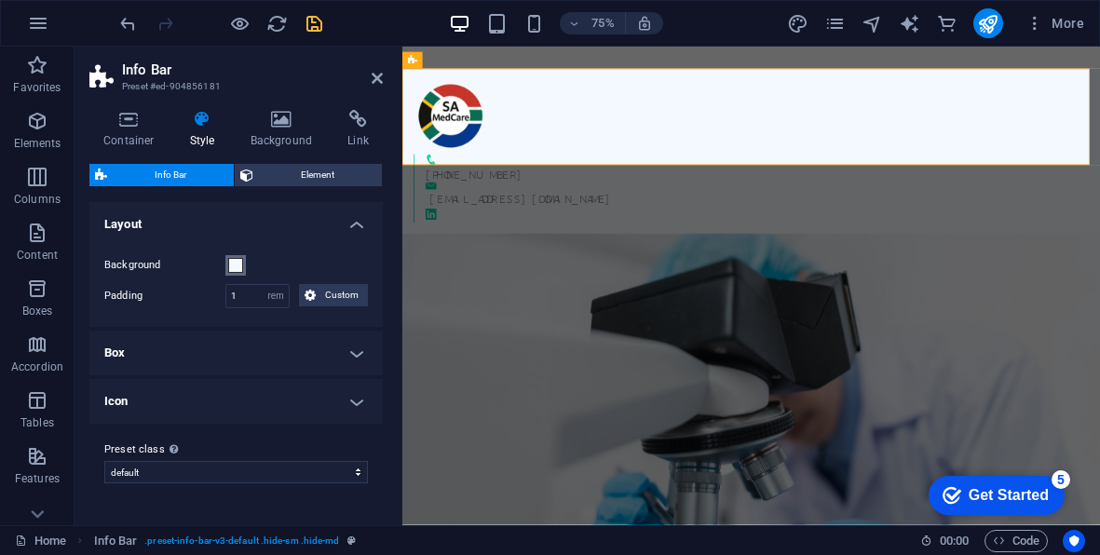
click at [236, 263] on span at bounding box center [235, 265] width 15 height 15
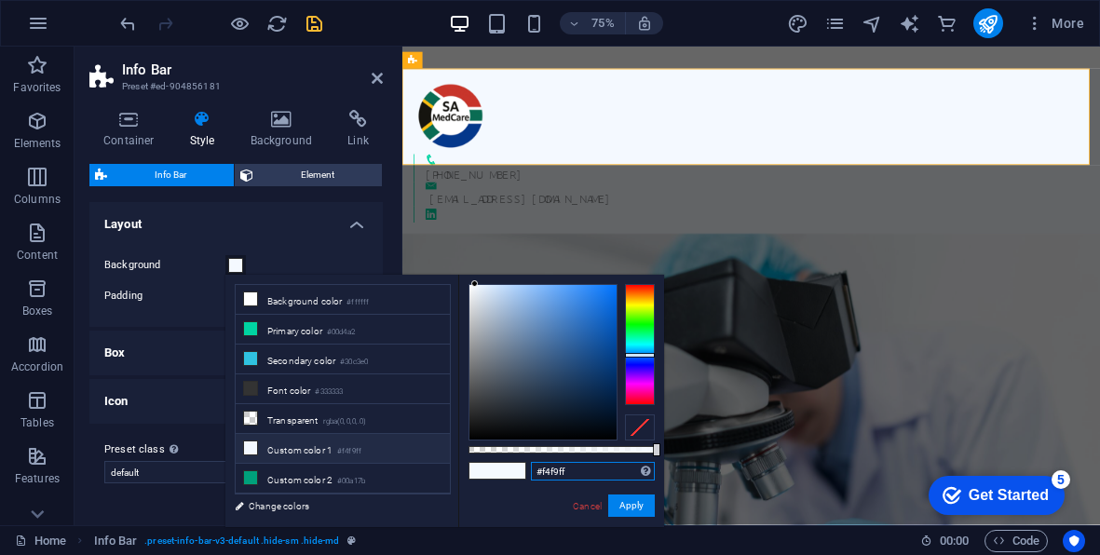
click at [564, 469] on input "#f4f9ff" at bounding box center [593, 471] width 124 height 19
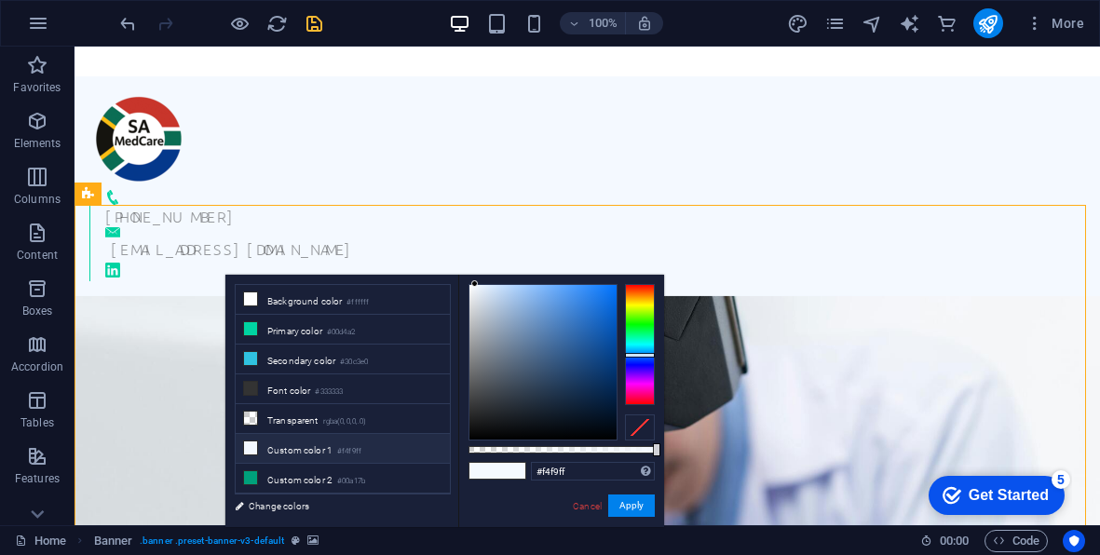
click at [772, 296] on figure at bounding box center [588, 499] width 1026 height 407
click at [598, 509] on link "Cancel" at bounding box center [587, 506] width 33 height 14
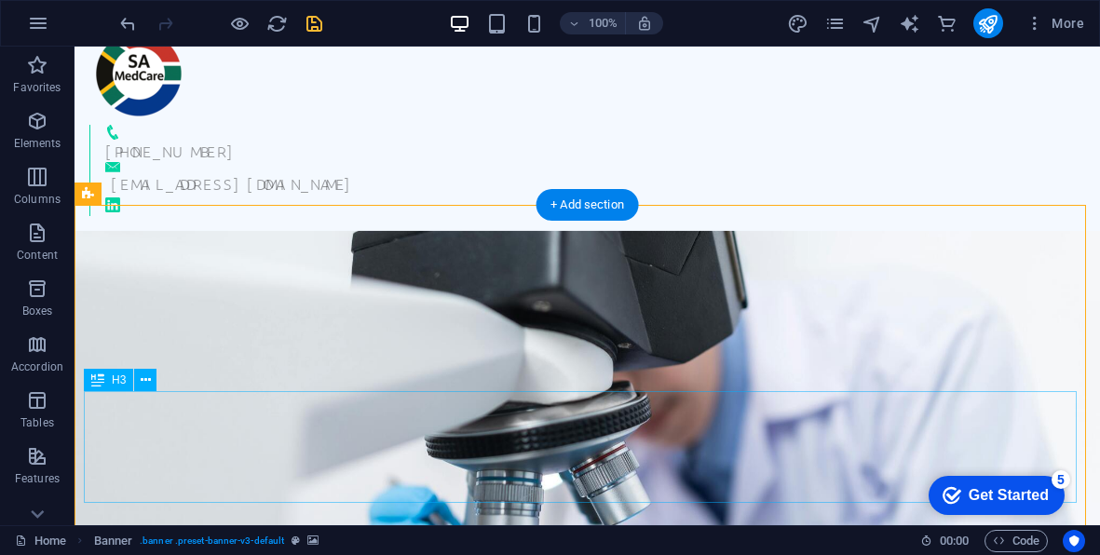
scroll to position [371, 0]
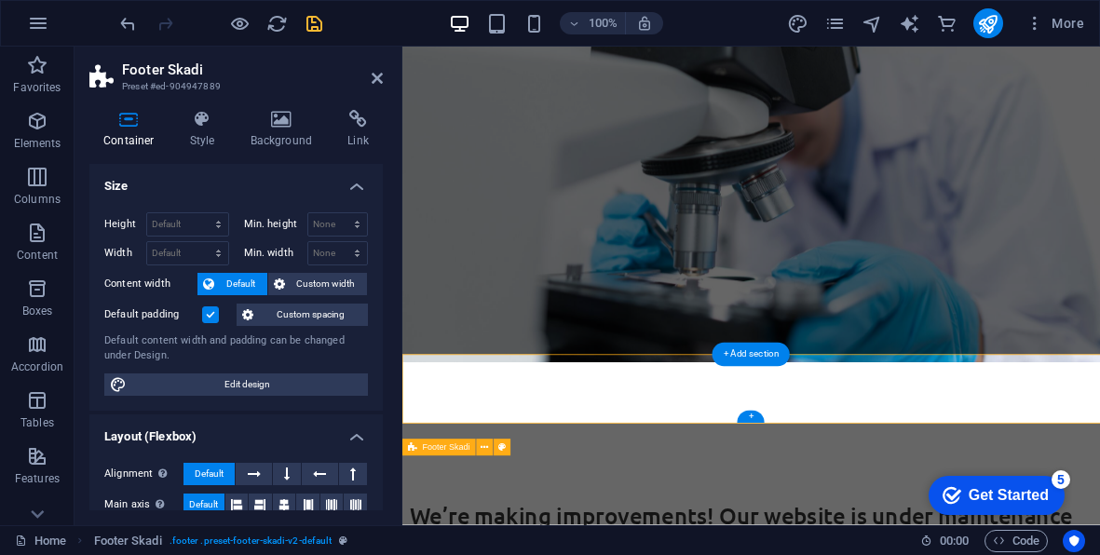
scroll to position [347, 0]
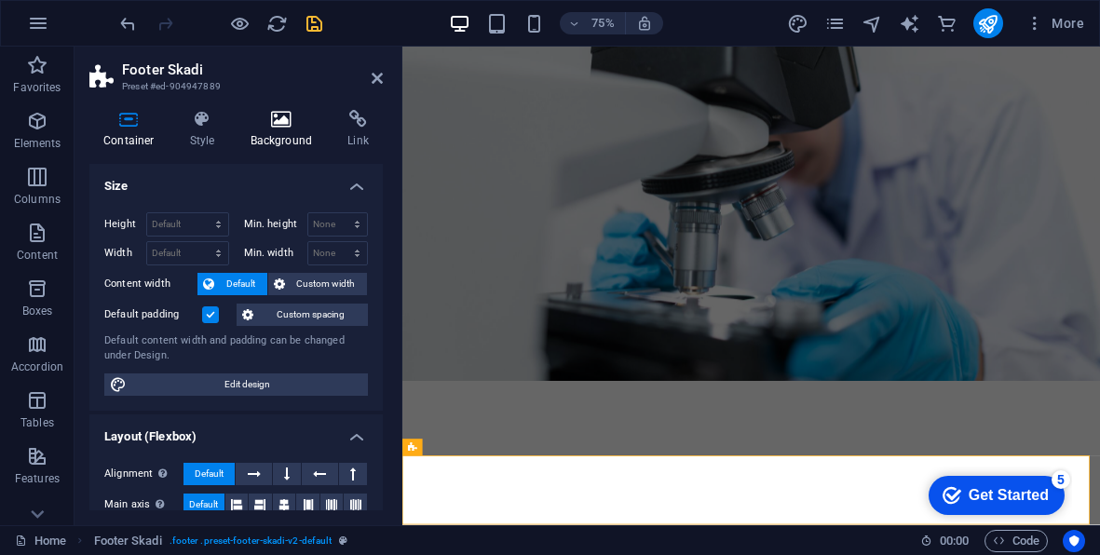
click at [289, 128] on icon at bounding box center [282, 119] width 90 height 19
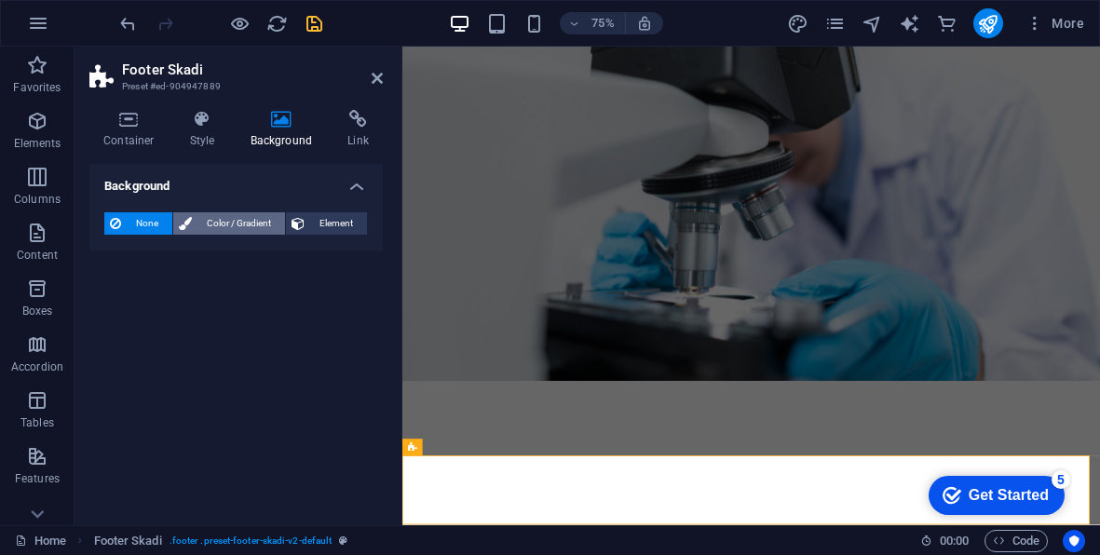
click at [201, 219] on span "Color / Gradient" at bounding box center [239, 223] width 82 height 22
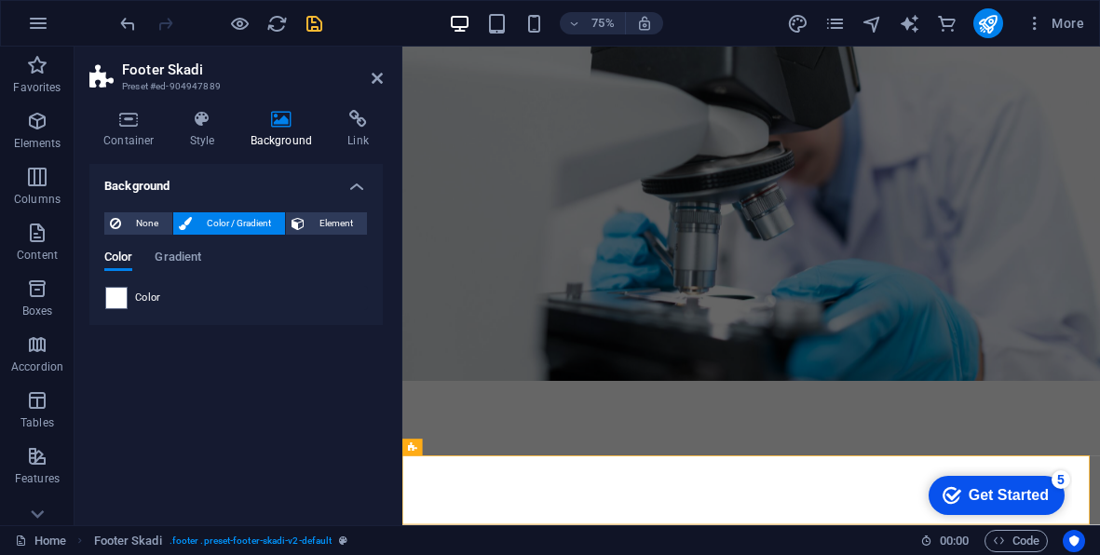
click at [152, 297] on span "Color" at bounding box center [148, 298] width 26 height 15
click at [117, 299] on span at bounding box center [116, 298] width 20 height 20
type input "#ffffff"
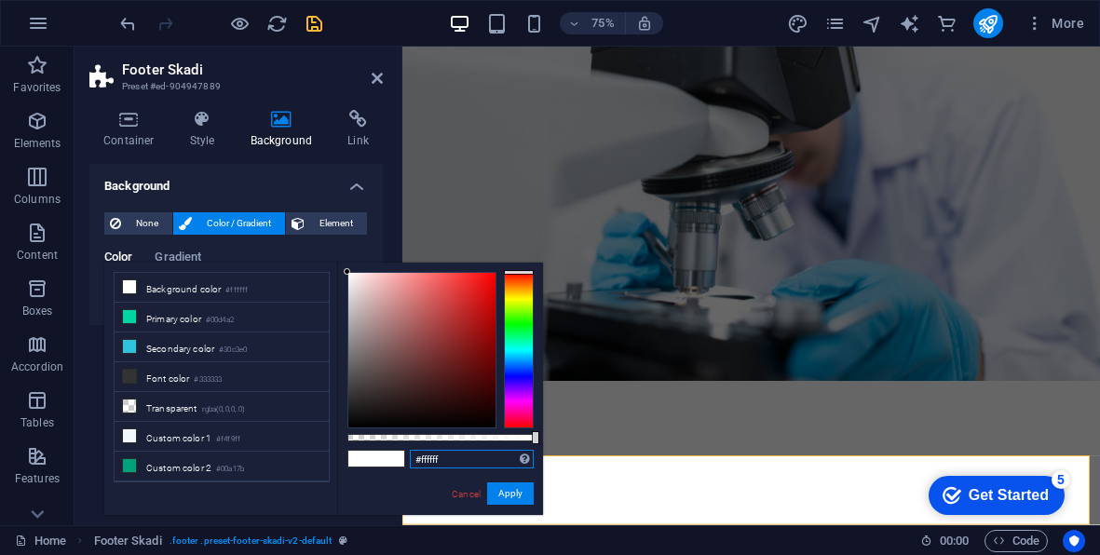
drag, startPoint x: 445, startPoint y: 463, endPoint x: 407, endPoint y: 462, distance: 38.2
click at [407, 462] on div "#ffffff Supported formats #0852ed rgb(8, 82, 237) rgba(8, 82, 237, 90%) hsv(221…" at bounding box center [440, 524] width 206 height 523
paste input "#f4f9ff"
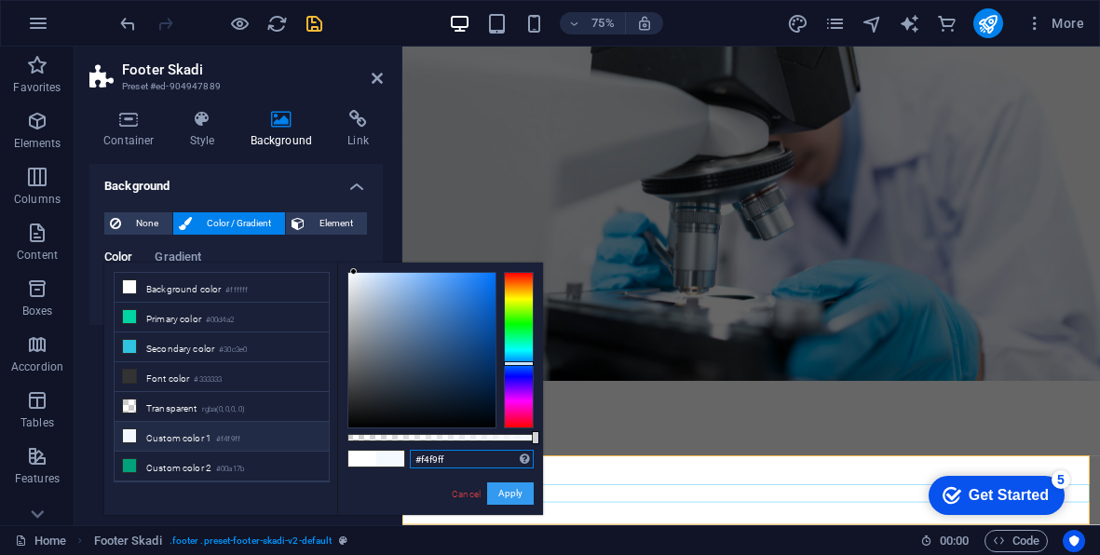
type input "#f4f9ff"
click at [502, 486] on button "Apply" at bounding box center [510, 494] width 47 height 22
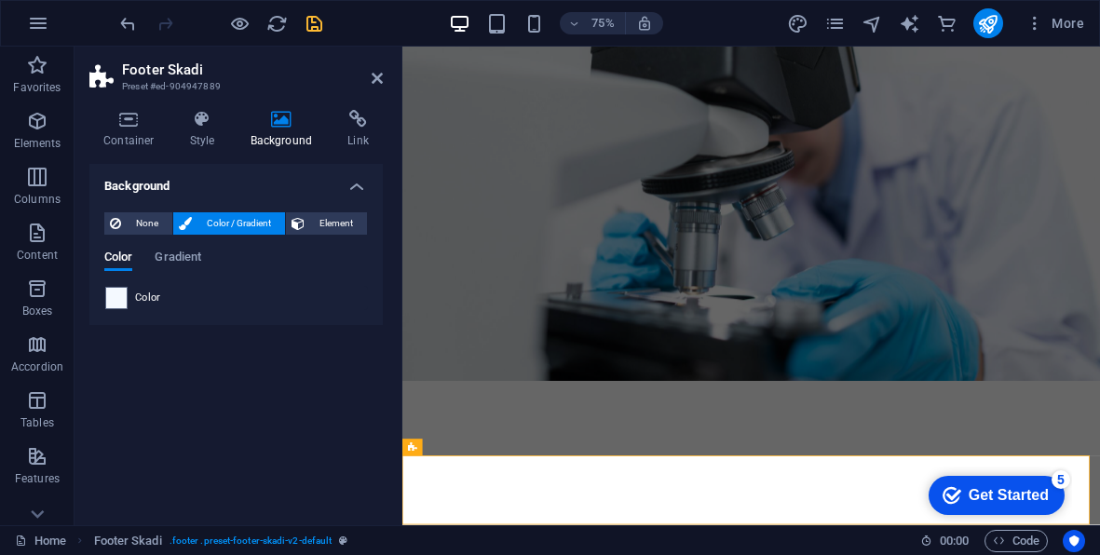
click at [640, 327] on figure at bounding box center [868, 221] width 931 height 543
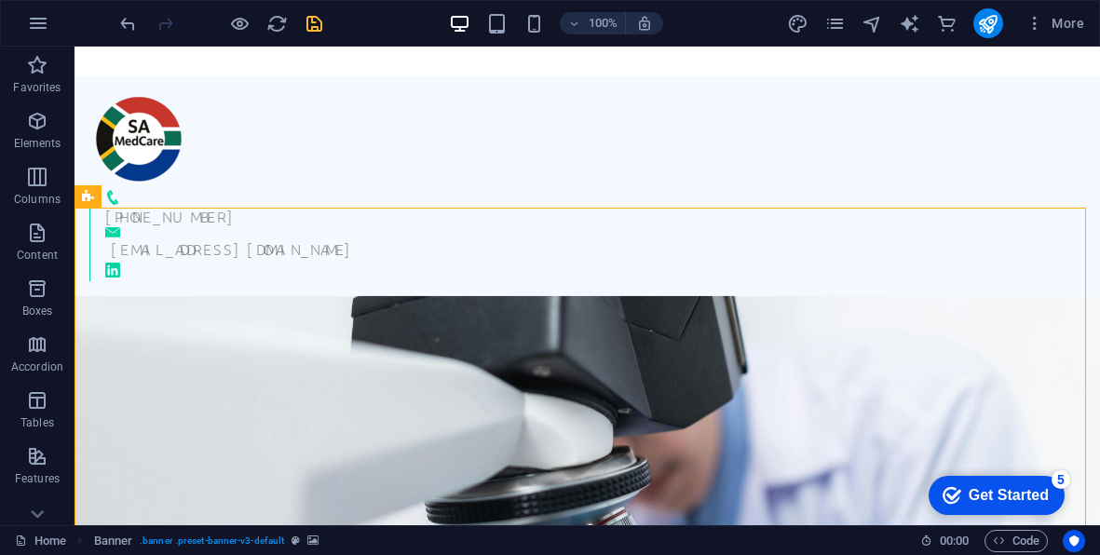
scroll to position [0, 0]
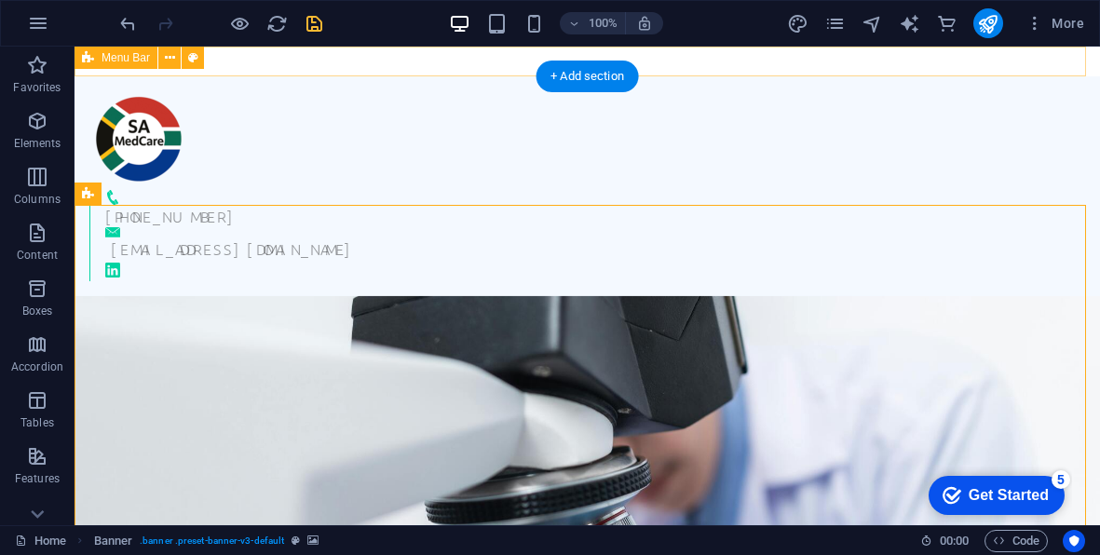
click at [689, 53] on div at bounding box center [588, 62] width 1026 height 30
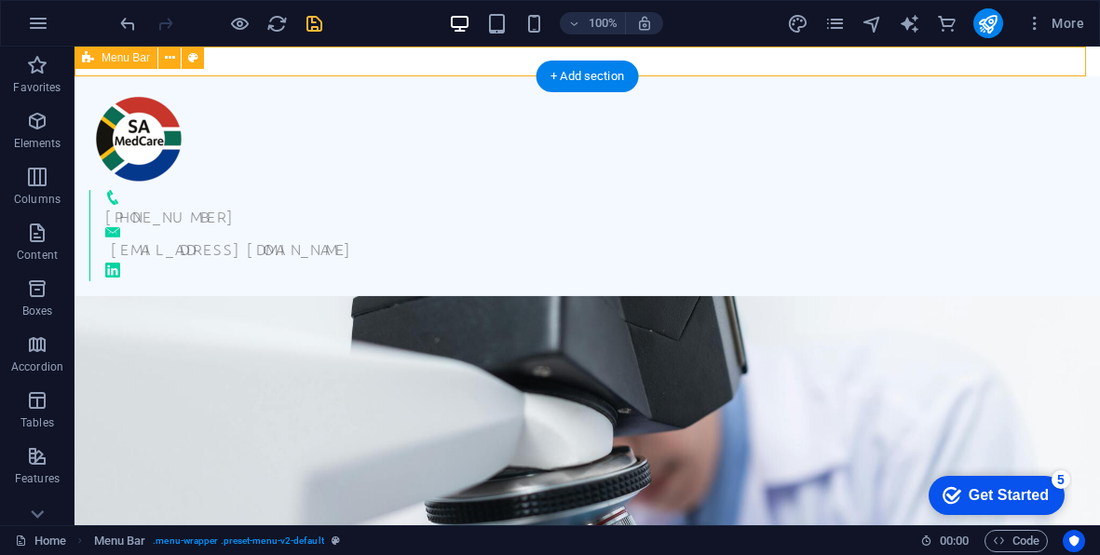
click at [342, 61] on div at bounding box center [588, 62] width 1026 height 30
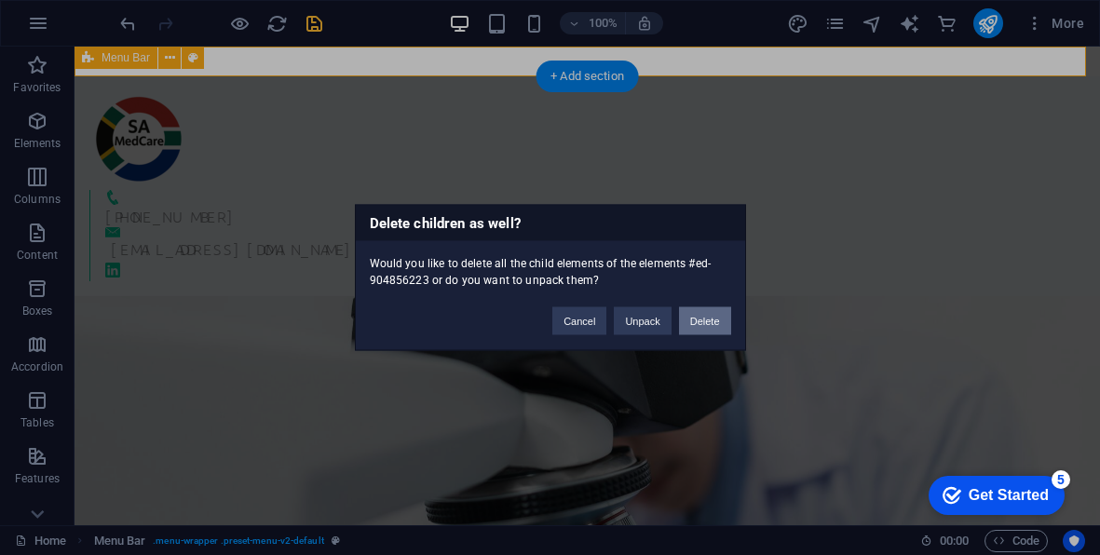
click at [707, 318] on button "Delete" at bounding box center [705, 321] width 52 height 28
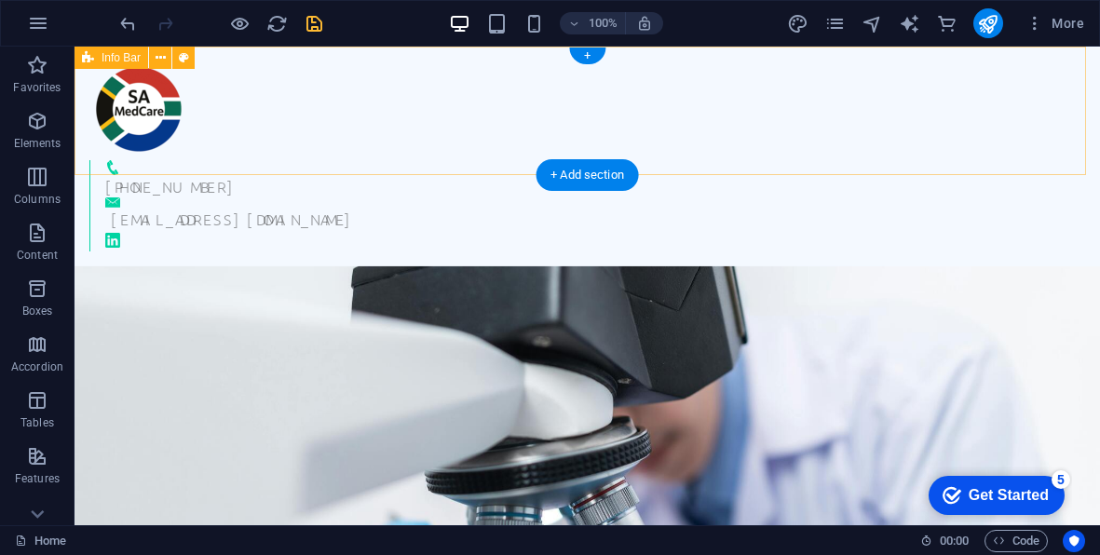
click at [831, 99] on div "+27 62 558 2842 info@samedcare.co.za" at bounding box center [588, 157] width 1026 height 220
select select "rem"
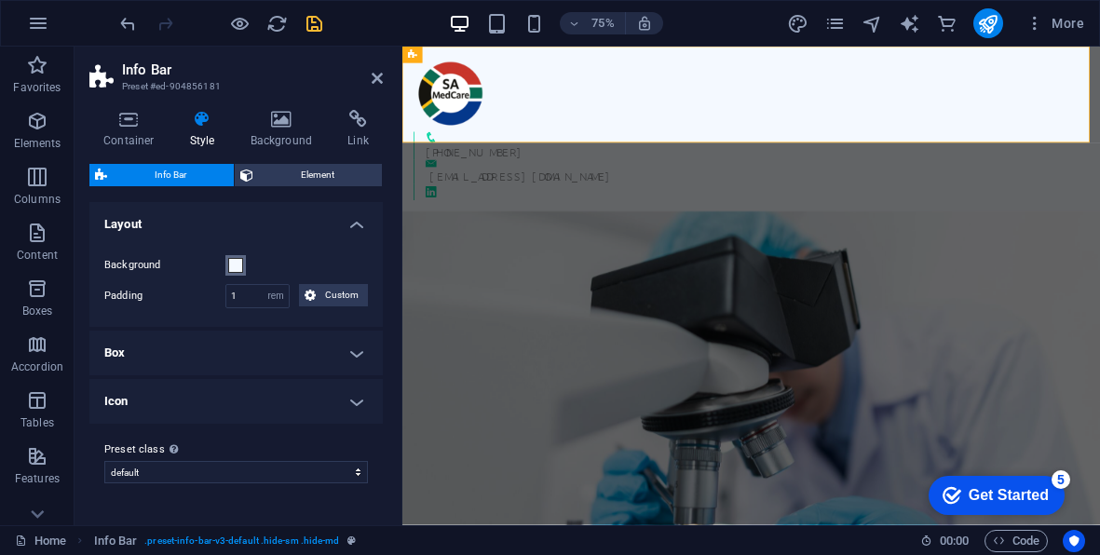
click at [227, 263] on button "Background" at bounding box center [235, 265] width 20 height 20
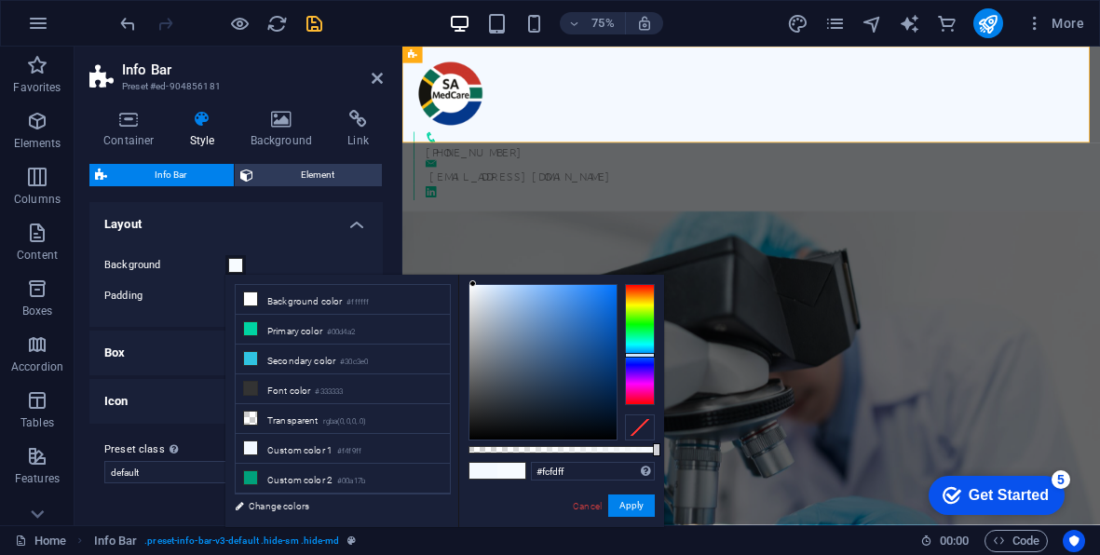
type input "#ffffff"
drag, startPoint x: 473, startPoint y: 283, endPoint x: 442, endPoint y: 282, distance: 31.7
click at [442, 282] on div "less Background color #ffffff Primary color #00d4a2 Secondary color #30c3e0 Fon…" at bounding box center [444, 401] width 439 height 253
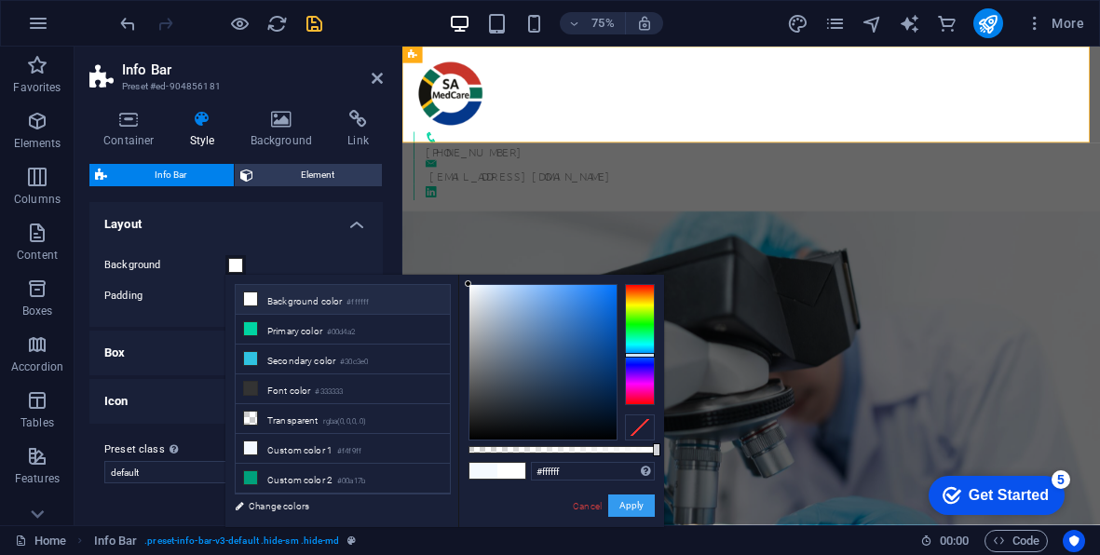
click at [624, 507] on button "Apply" at bounding box center [631, 506] width 47 height 22
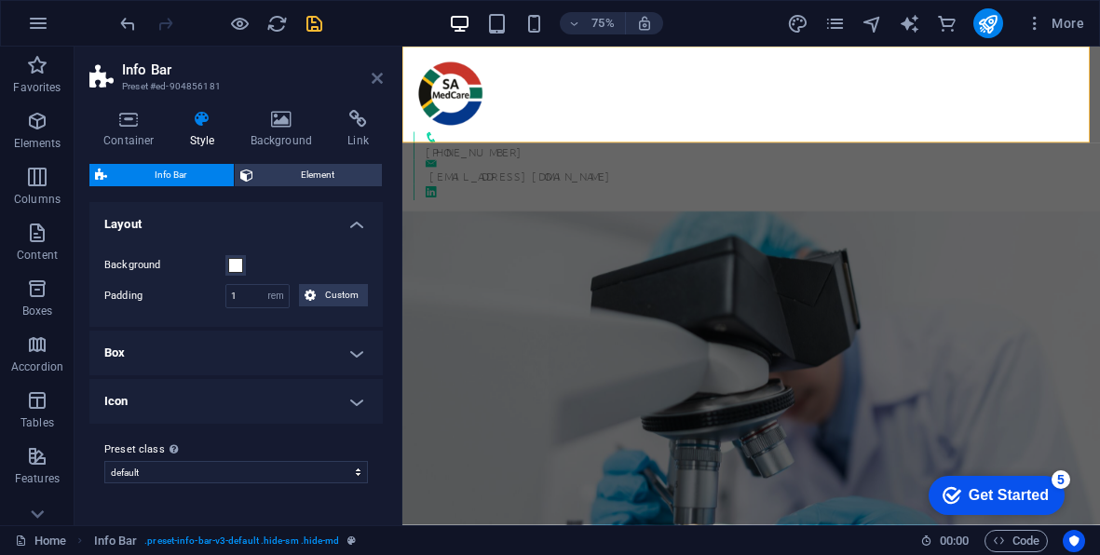
click at [379, 78] on icon at bounding box center [377, 78] width 11 height 15
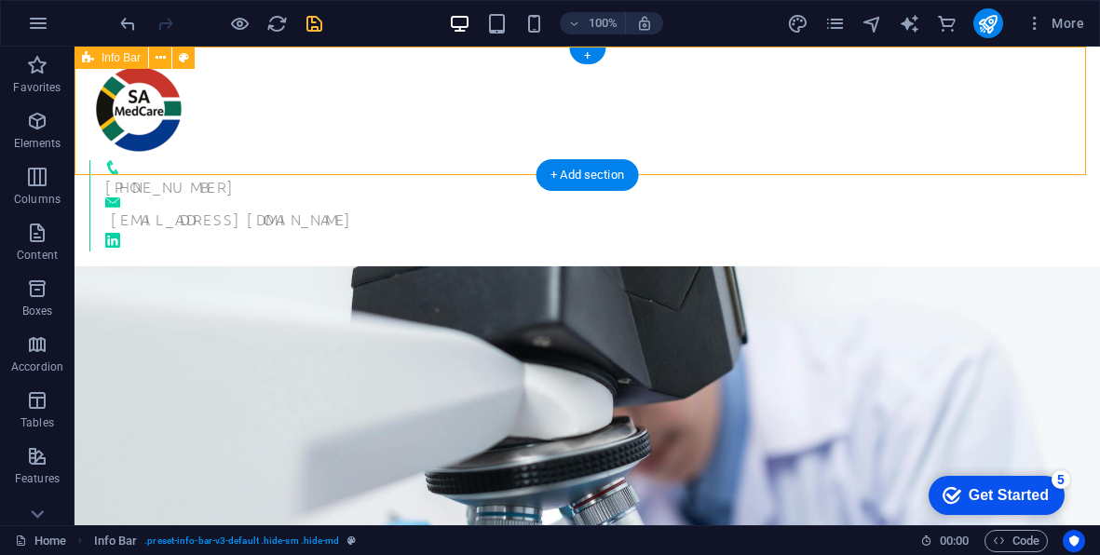
click at [744, 126] on div "+27 62 558 2842 info@samedcare.co.za" at bounding box center [588, 157] width 1026 height 220
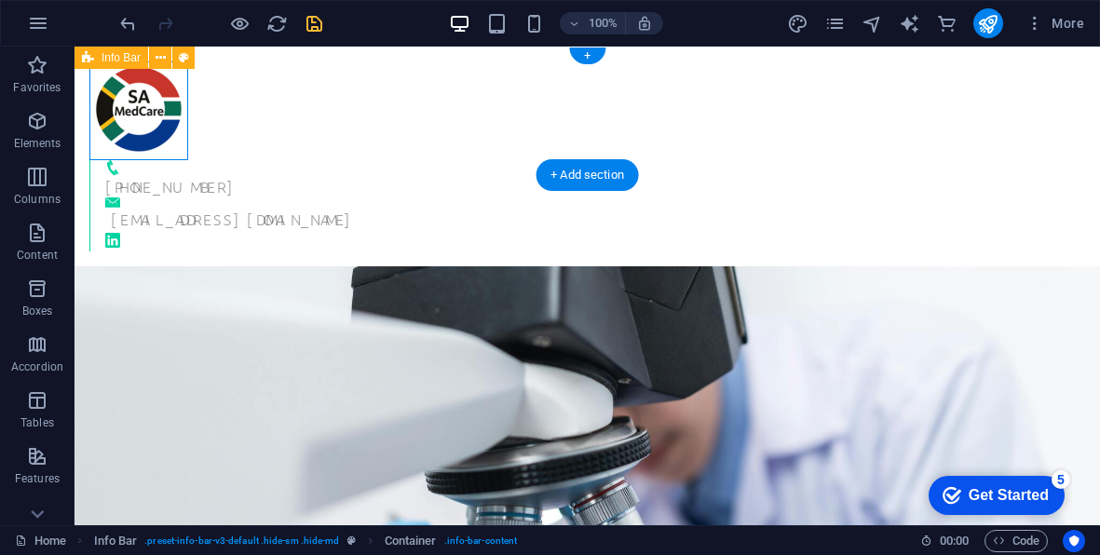
click at [730, 138] on div "+27 62 558 2842 info@samedcare.co.za" at bounding box center [588, 157] width 1026 height 220
select select "rem"
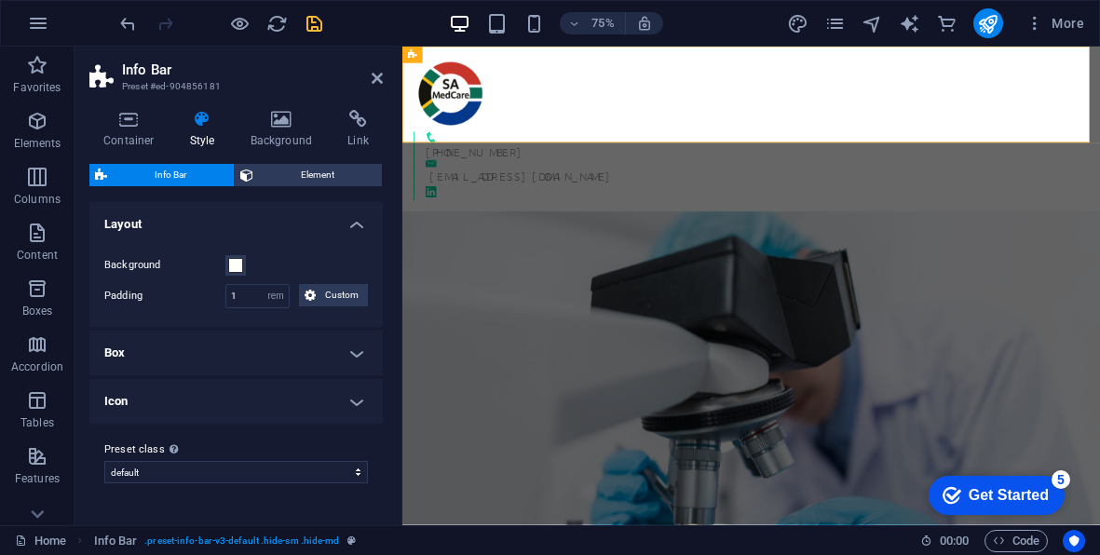
click at [178, 294] on label "Padding" at bounding box center [164, 296] width 121 height 22
click at [256, 298] on input "1" at bounding box center [257, 296] width 62 height 22
type input "0"
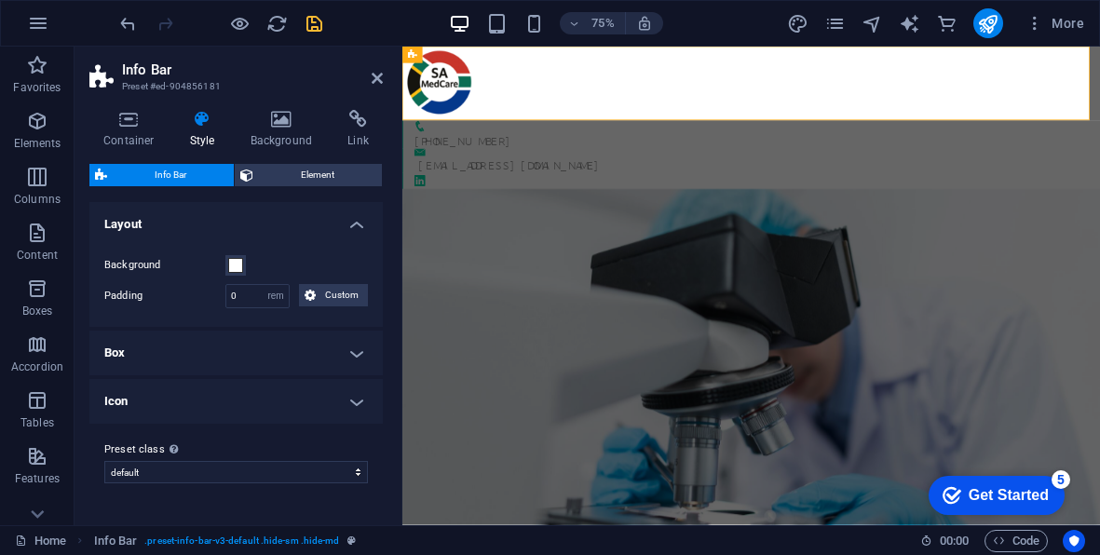
scroll to position [287, 0]
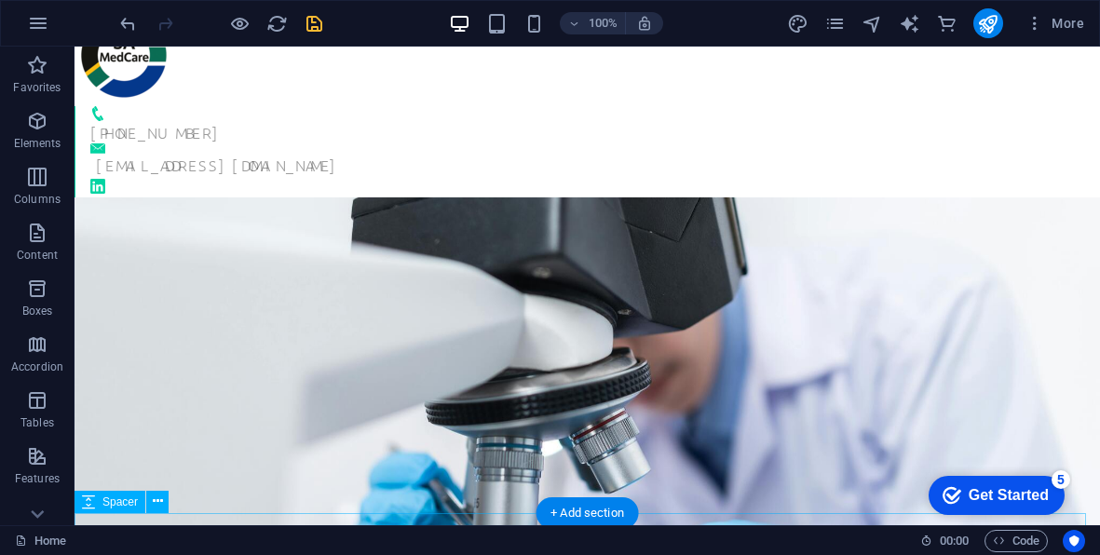
scroll to position [0, 0]
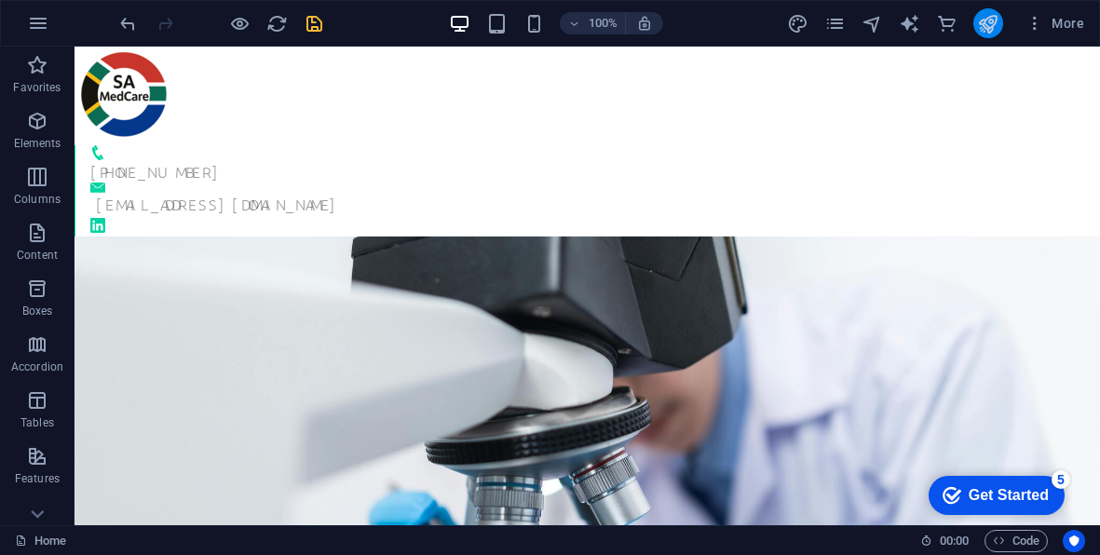
click at [984, 25] on icon "publish" at bounding box center [987, 23] width 21 height 21
